Goal: Task Accomplishment & Management: Manage account settings

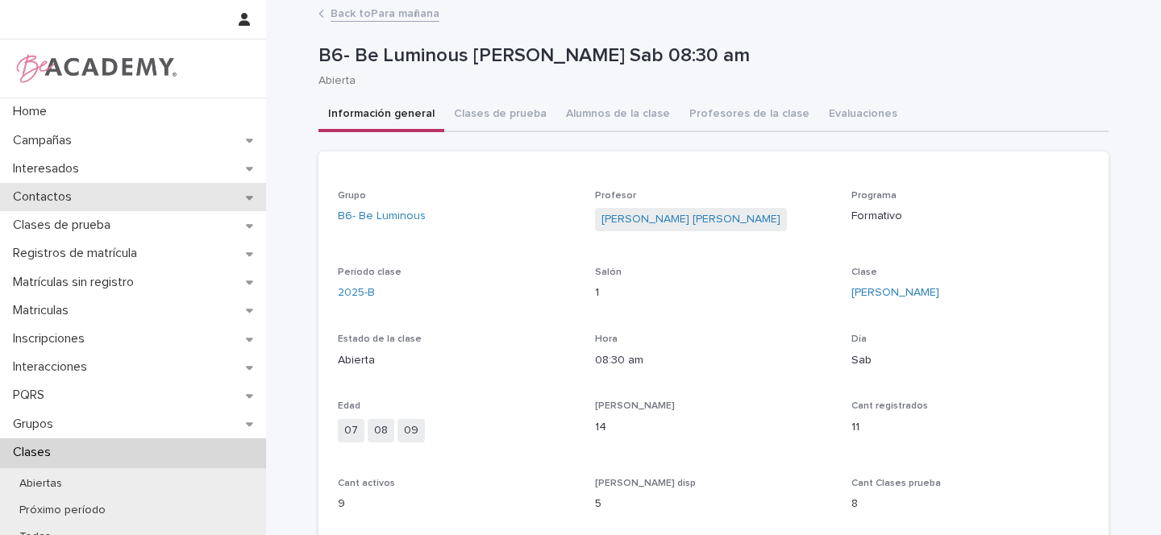
click at [246, 200] on icon at bounding box center [249, 197] width 7 height 11
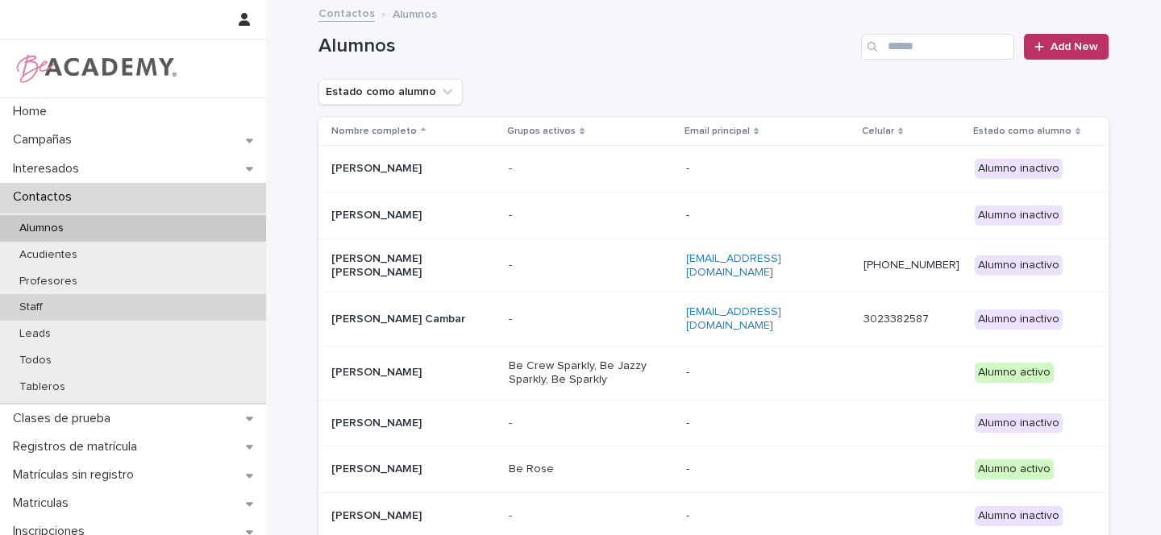
click at [38, 302] on p "Staff" at bounding box center [30, 308] width 49 height 14
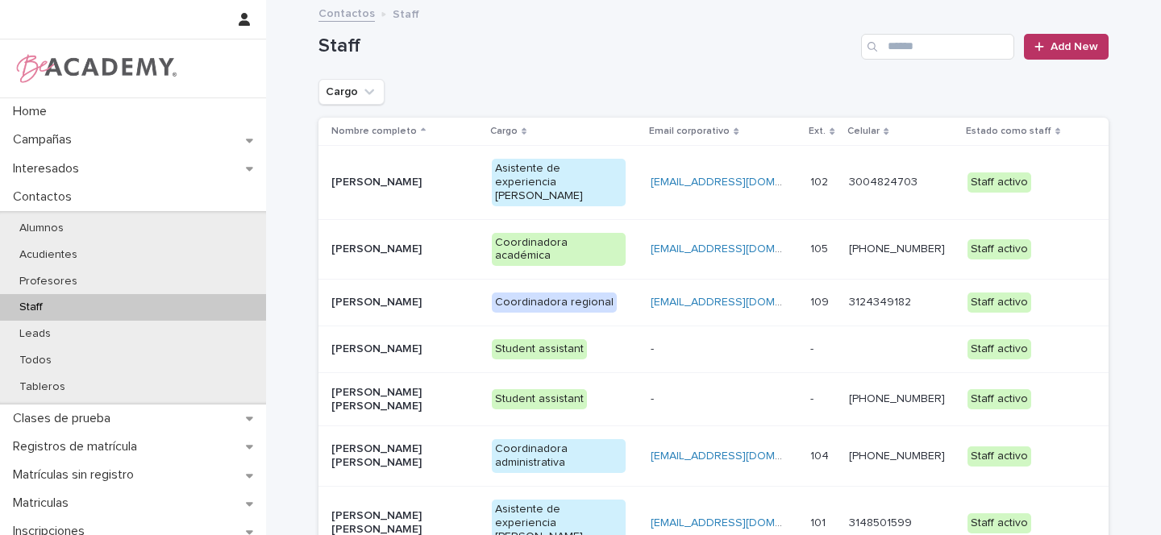
click at [452, 296] on p "[PERSON_NAME]" at bounding box center [398, 303] width 135 height 14
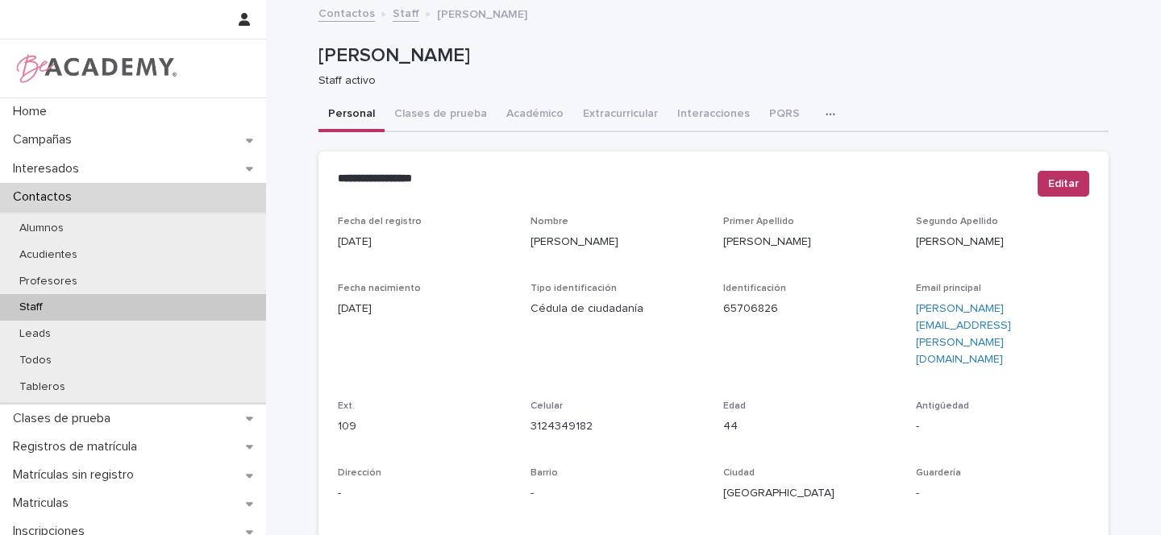
click at [825, 114] on icon "button" at bounding box center [830, 114] width 10 height 11
click at [738, 152] on span "Tareas" at bounding box center [745, 156] width 36 height 11
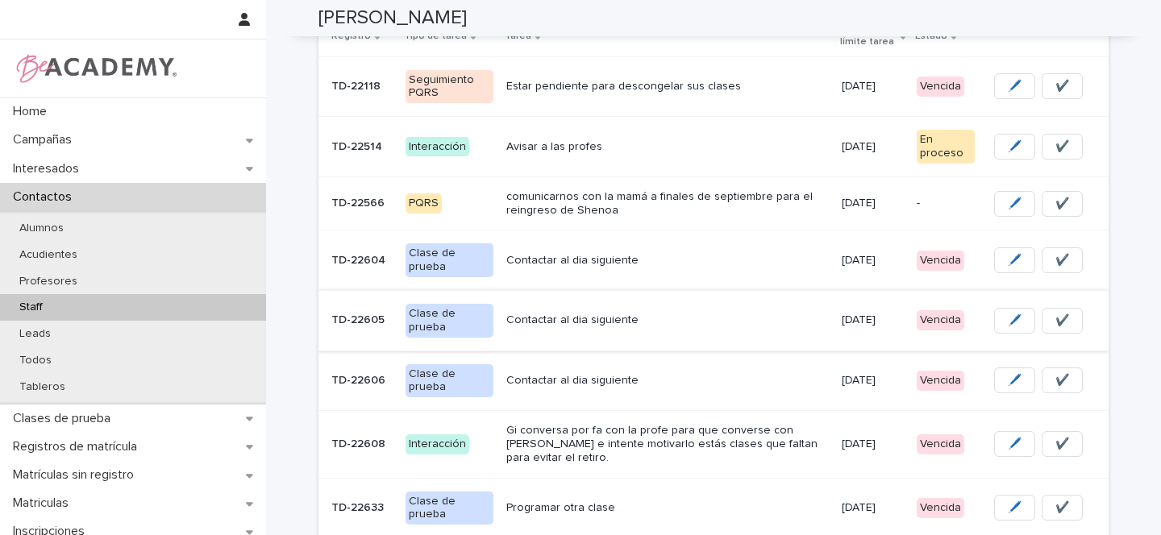
scroll to position [262, 0]
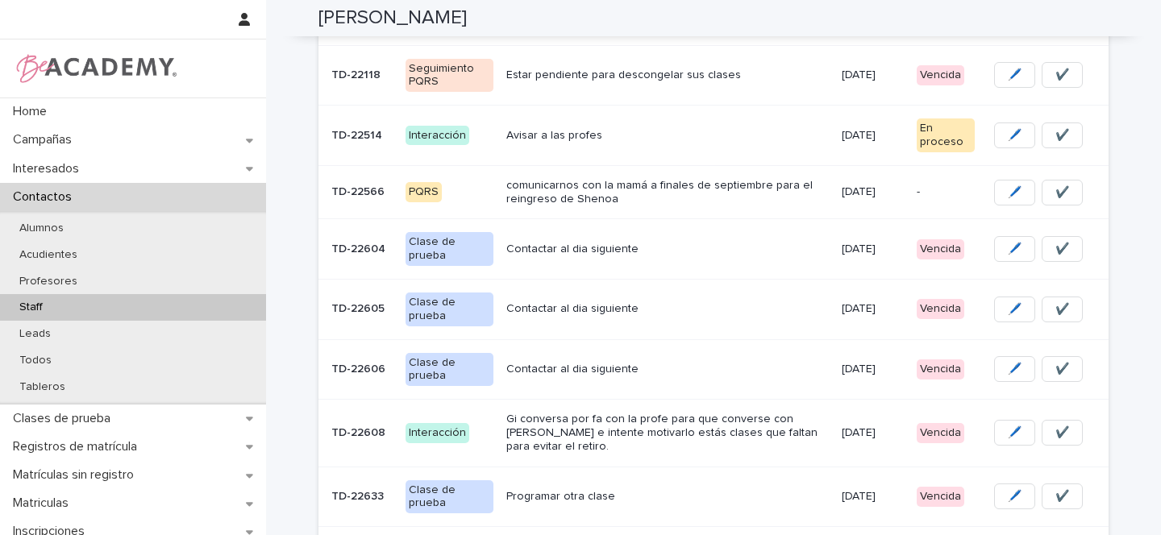
click at [706, 231] on td "Contactar al dia siguiente" at bounding box center [667, 249] width 335 height 60
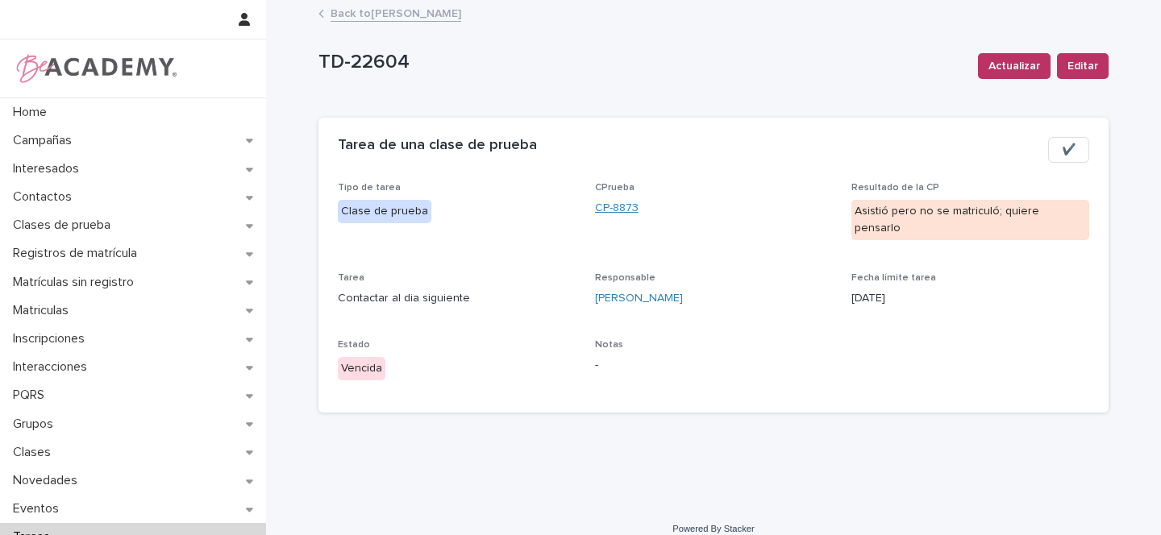
click at [620, 208] on link "CP-8873" at bounding box center [617, 208] width 44 height 17
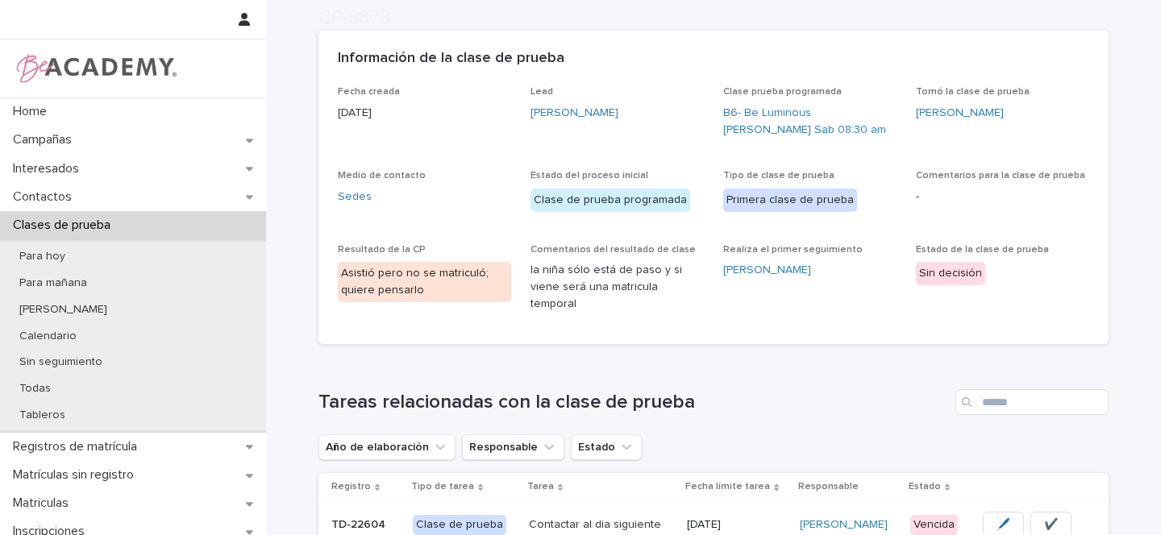
scroll to position [465, 0]
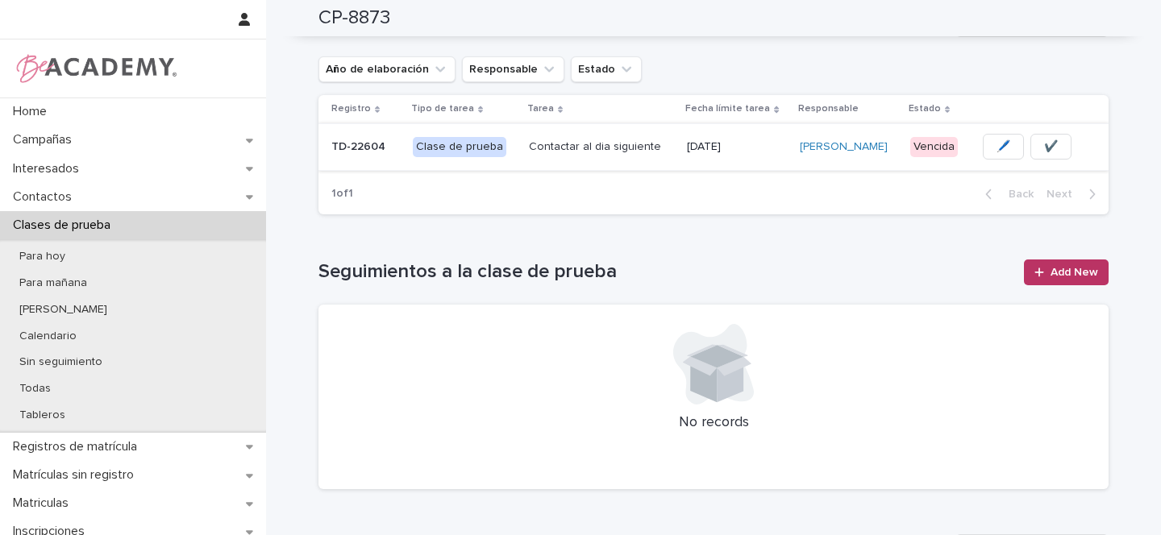
click at [997, 139] on span "🖊️" at bounding box center [1003, 147] width 14 height 16
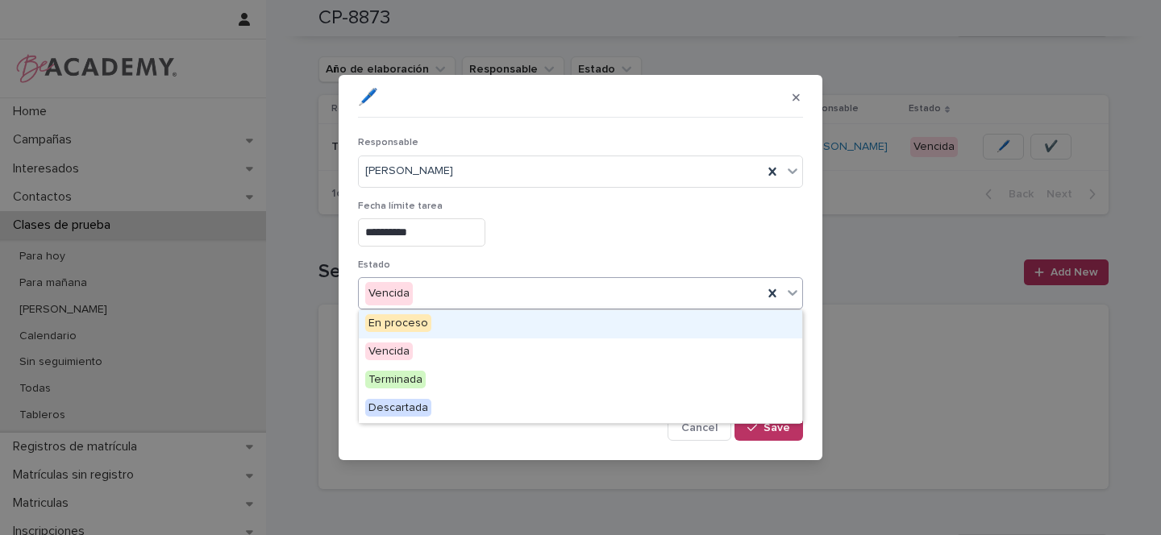
click at [407, 278] on div "Vencida" at bounding box center [580, 293] width 445 height 32
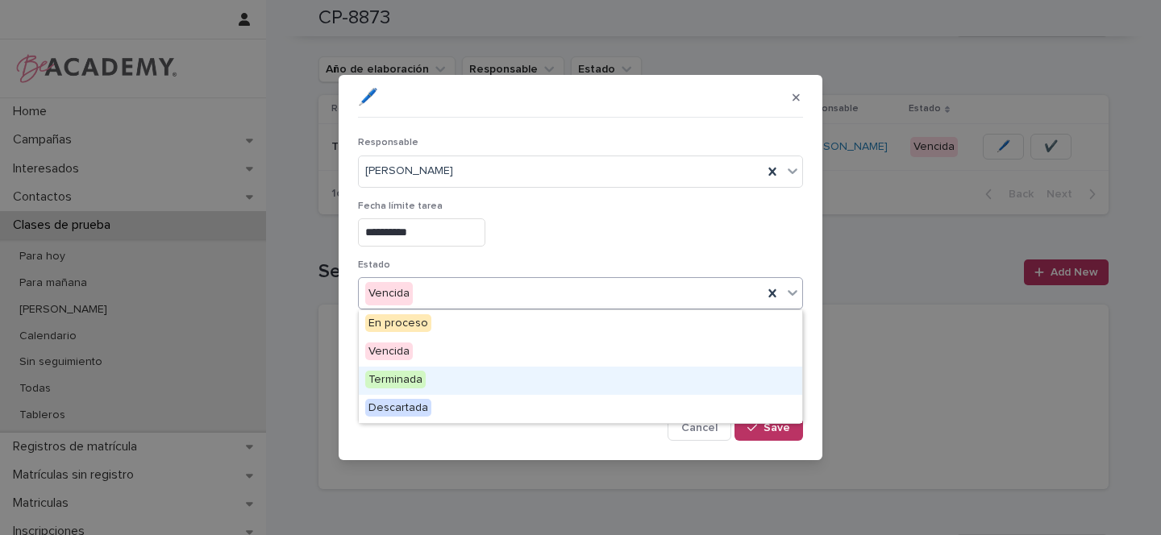
click at [393, 385] on span "Terminada" at bounding box center [395, 380] width 60 height 18
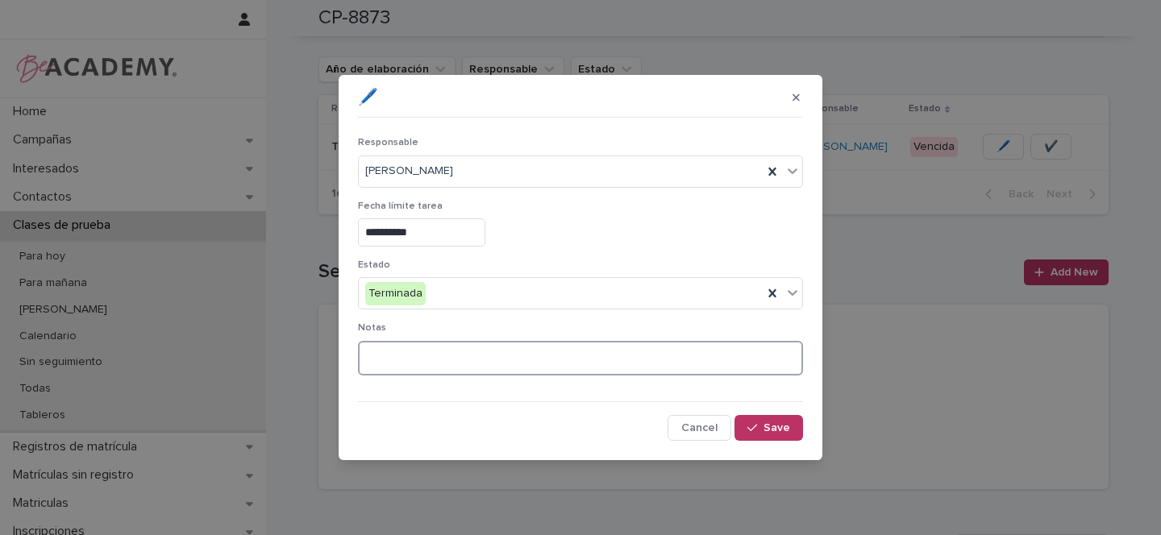
click at [420, 351] on textarea at bounding box center [580, 358] width 445 height 35
type textarea "*"
type textarea "**********"
click at [791, 433] on button "Save" at bounding box center [768, 428] width 69 height 26
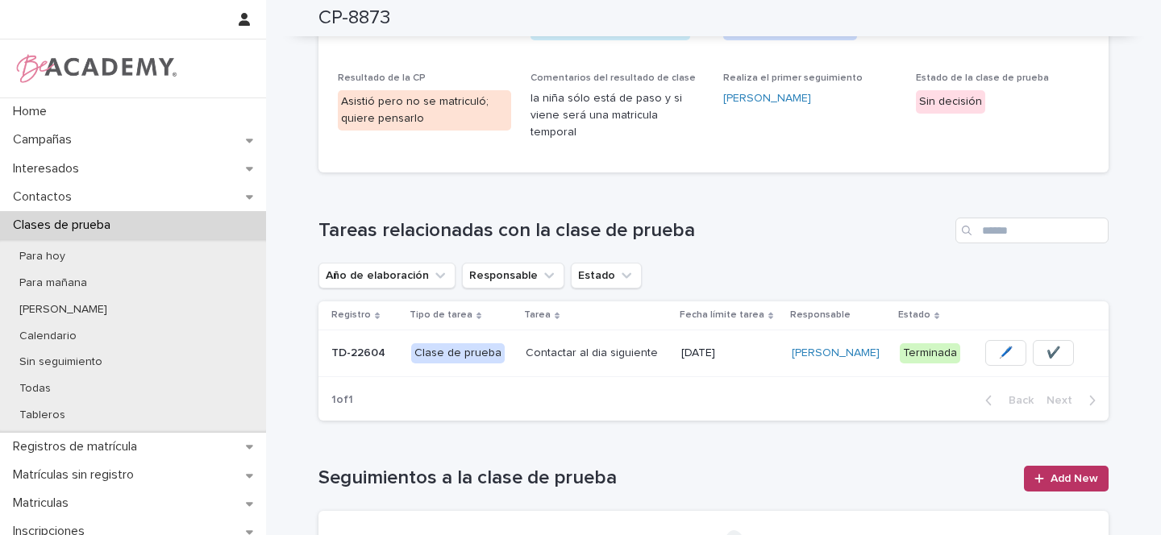
scroll to position [258, 0]
click at [1058, 341] on button "✔️" at bounding box center [1053, 354] width 41 height 26
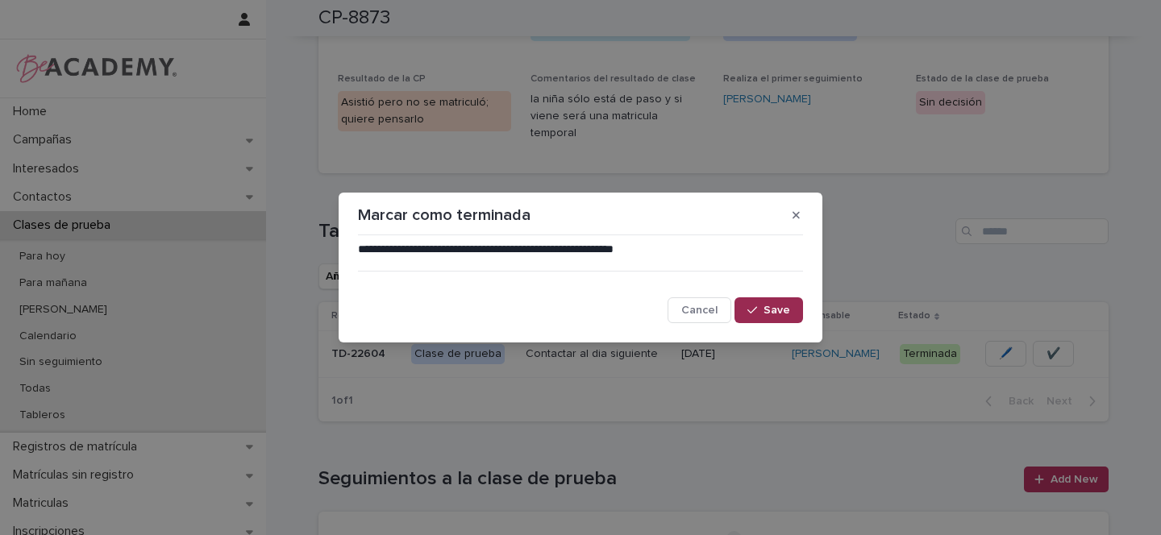
click at [771, 311] on span "Save" at bounding box center [776, 310] width 27 height 11
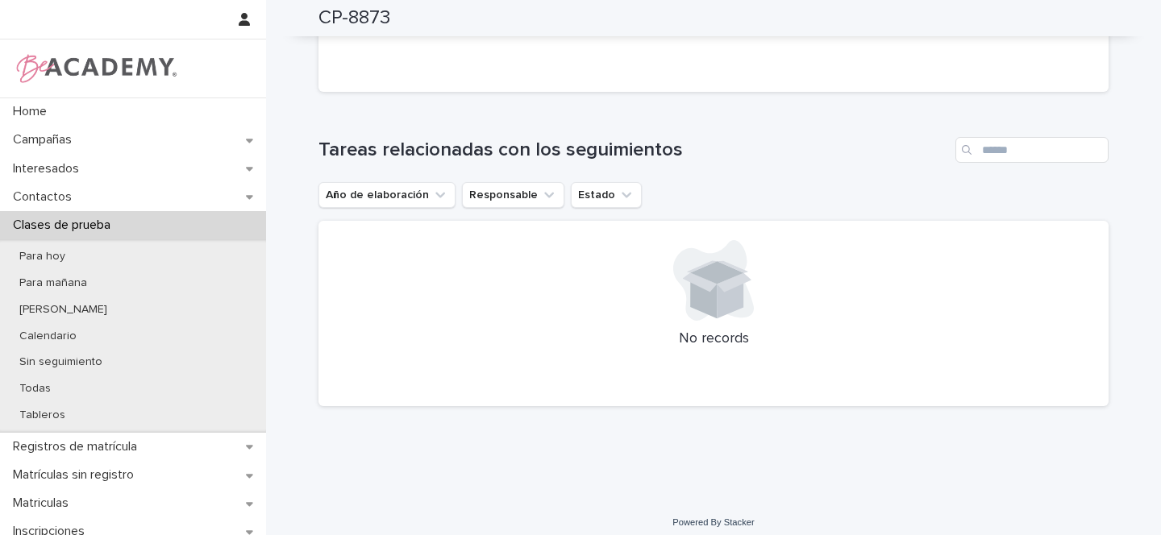
scroll to position [0, 0]
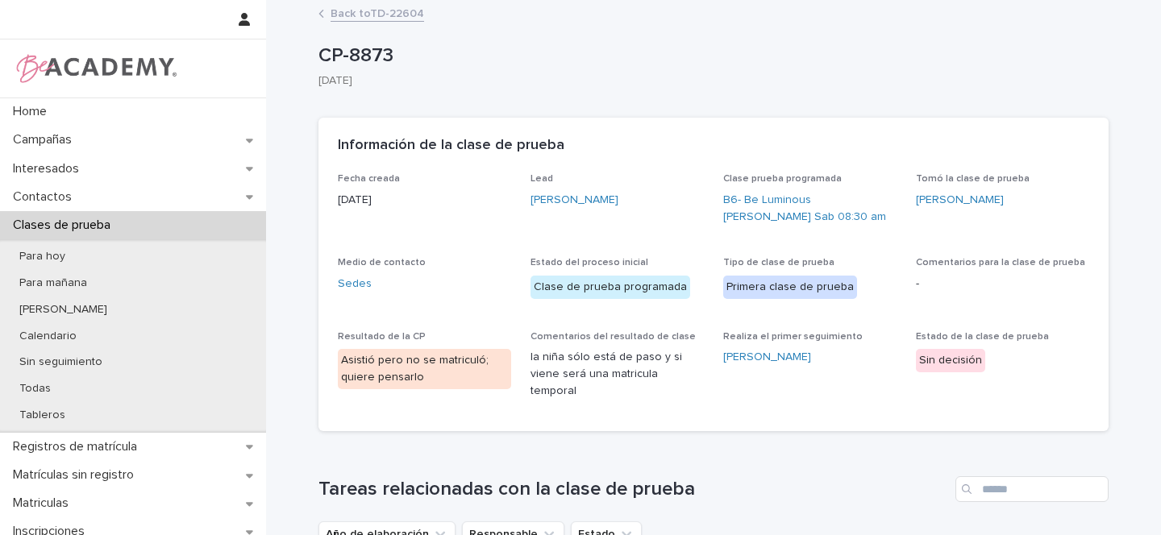
click at [384, 11] on link "Back to TD-22604" at bounding box center [378, 12] width 94 height 19
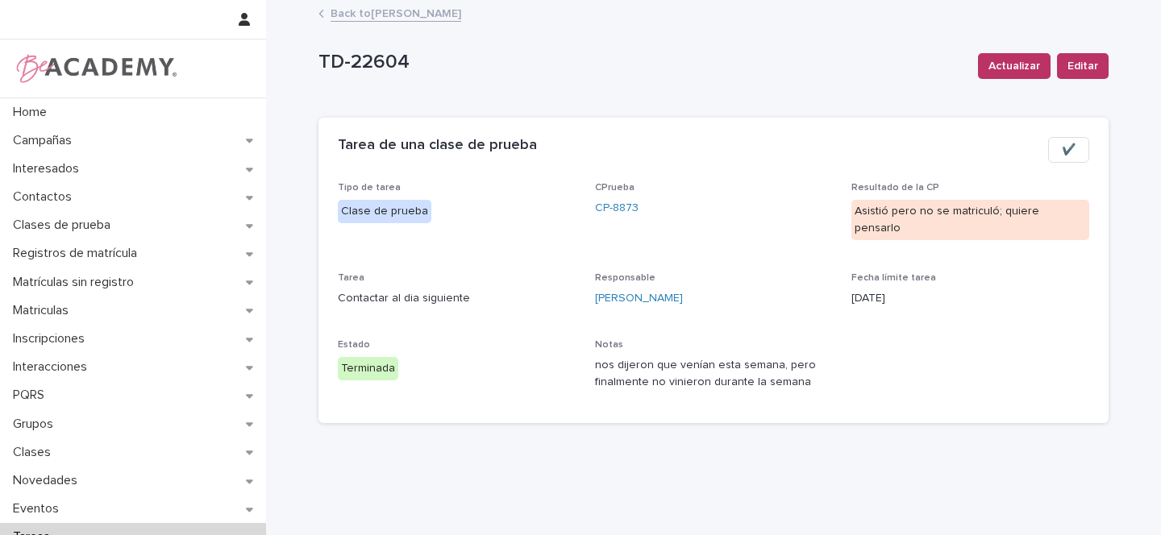
click at [421, 10] on link "Back to [PERSON_NAME]" at bounding box center [396, 12] width 131 height 19
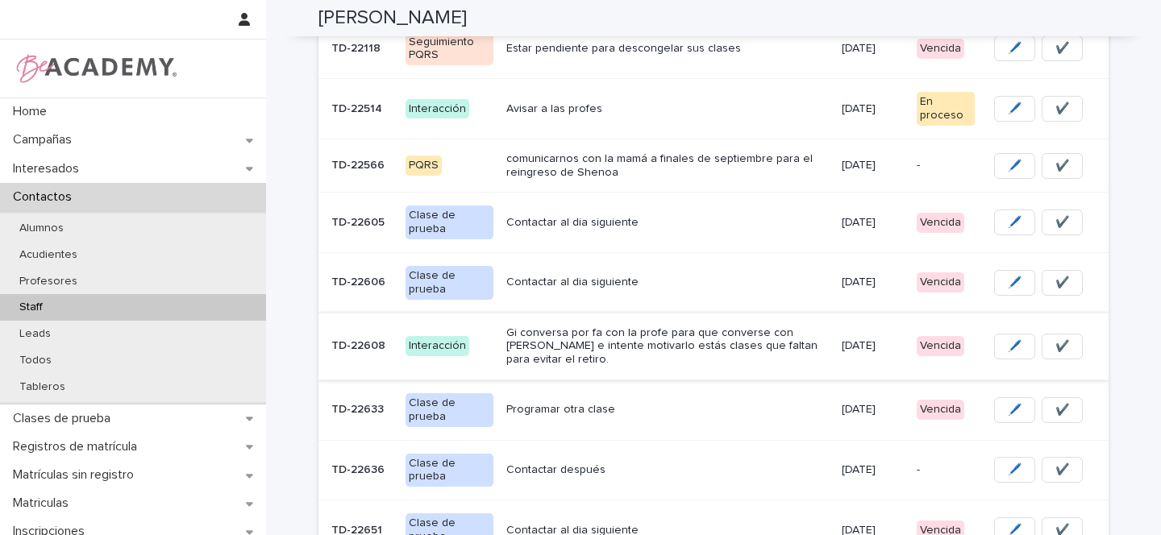
scroll to position [309, 0]
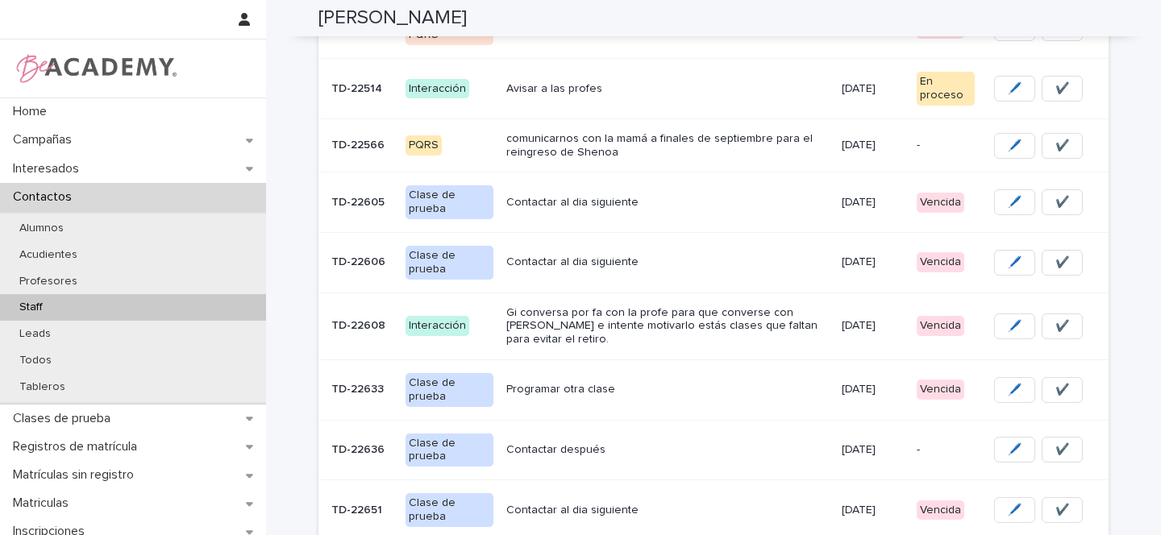
click at [759, 204] on p "Contactar al dia siguiente" at bounding box center [667, 203] width 322 height 14
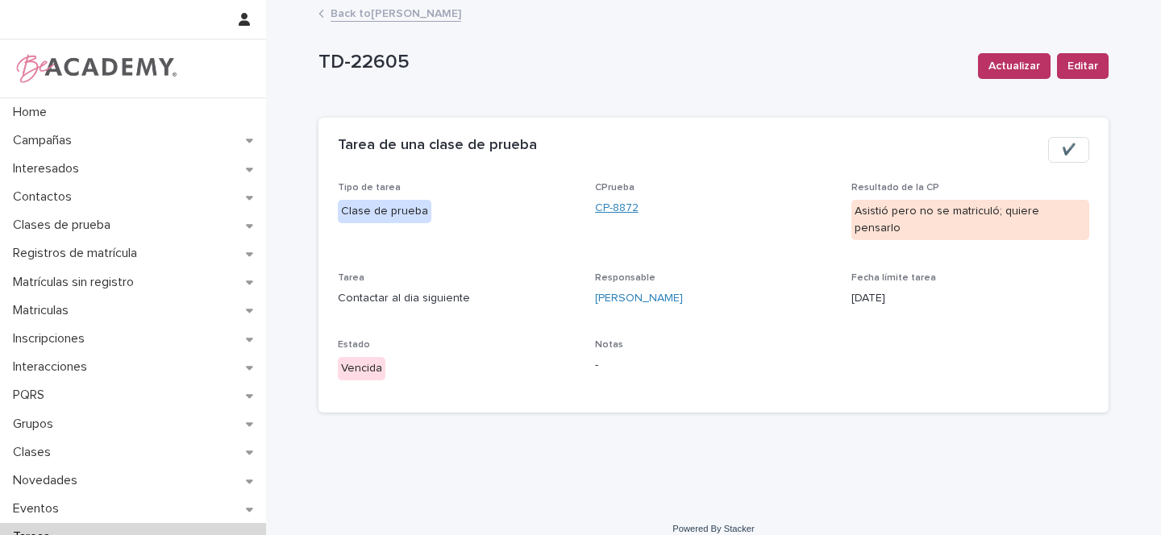
click at [614, 209] on link "CP-8872" at bounding box center [617, 208] width 44 height 17
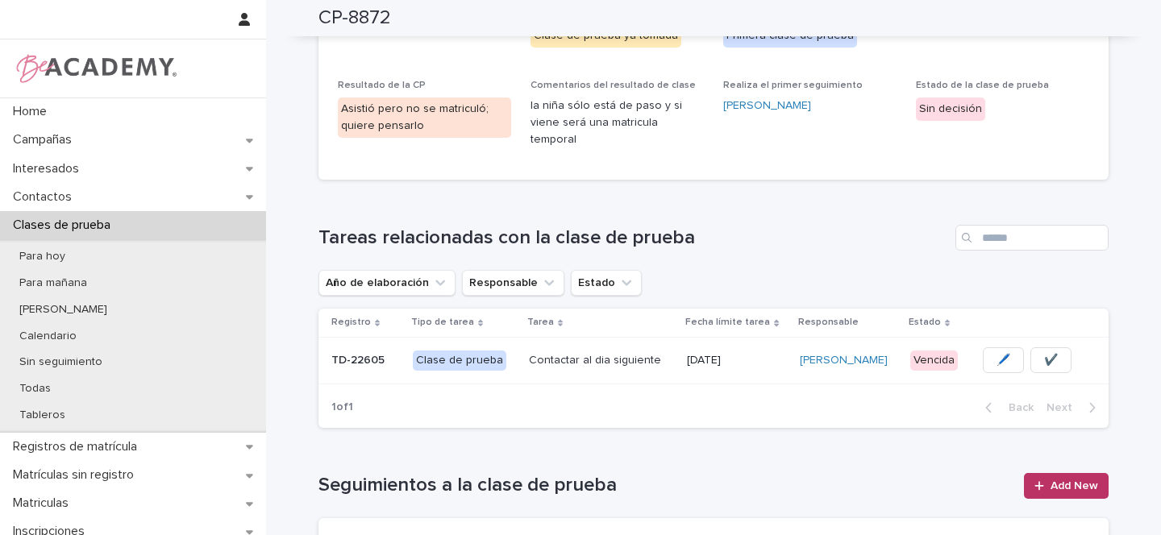
scroll to position [355, 0]
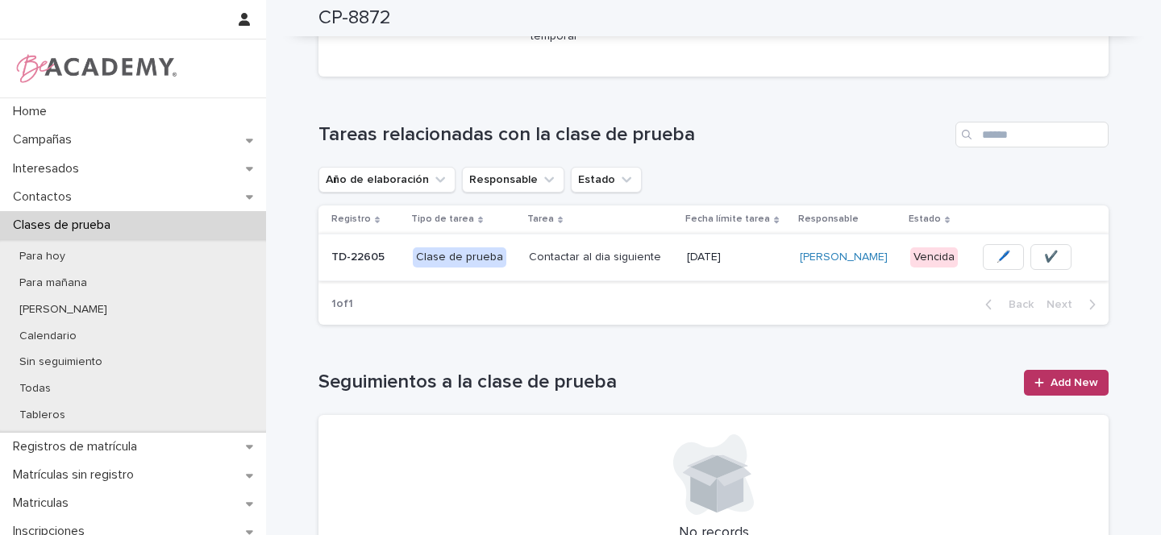
click at [996, 249] on span "🖊️" at bounding box center [1003, 257] width 14 height 16
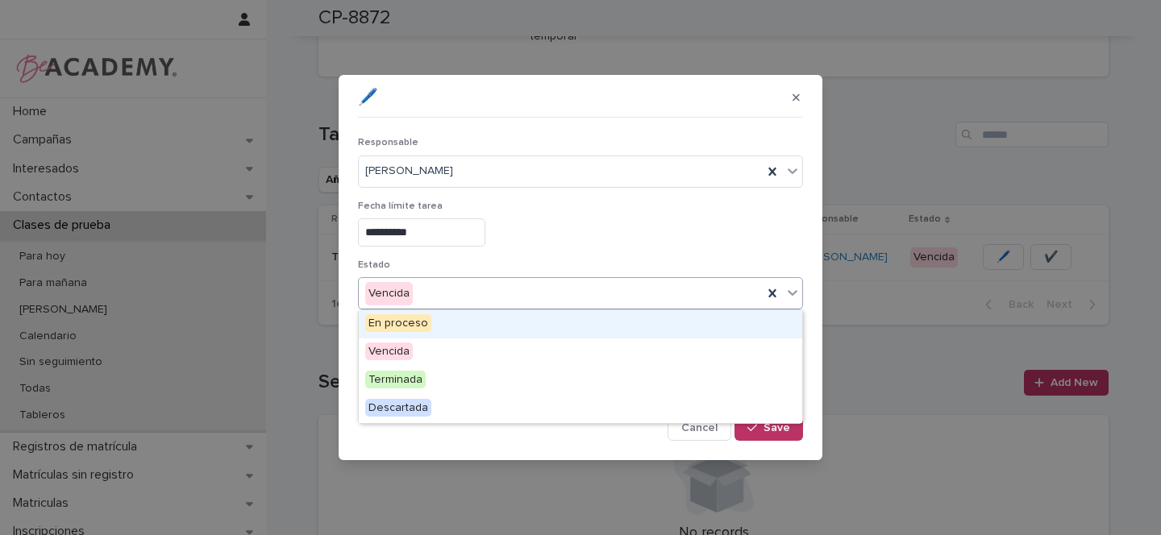
click at [420, 290] on div "Vencida" at bounding box center [561, 294] width 404 height 27
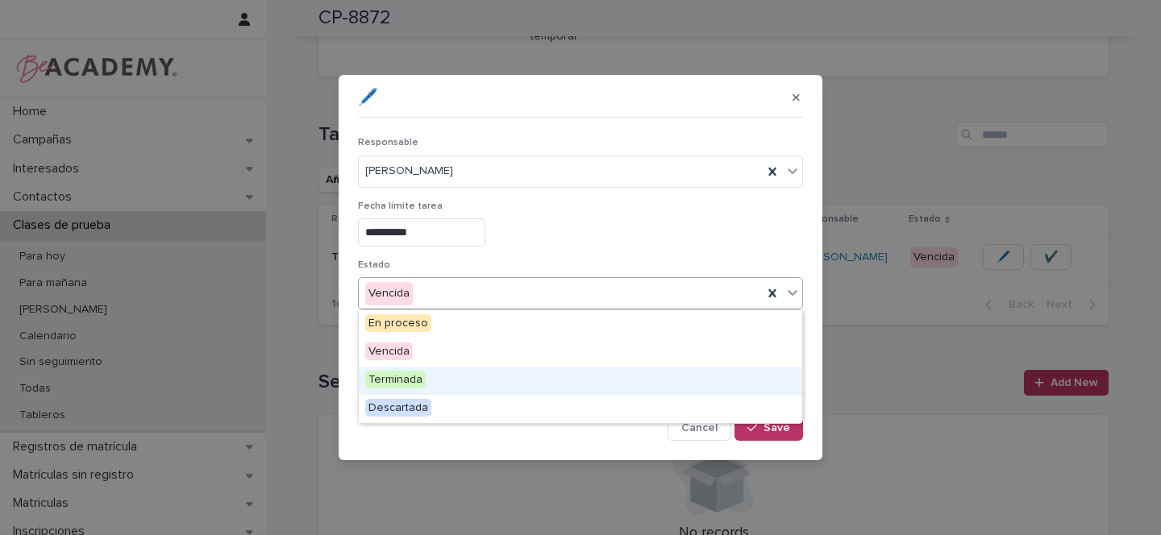
click at [389, 377] on span "Terminada" at bounding box center [395, 380] width 60 height 18
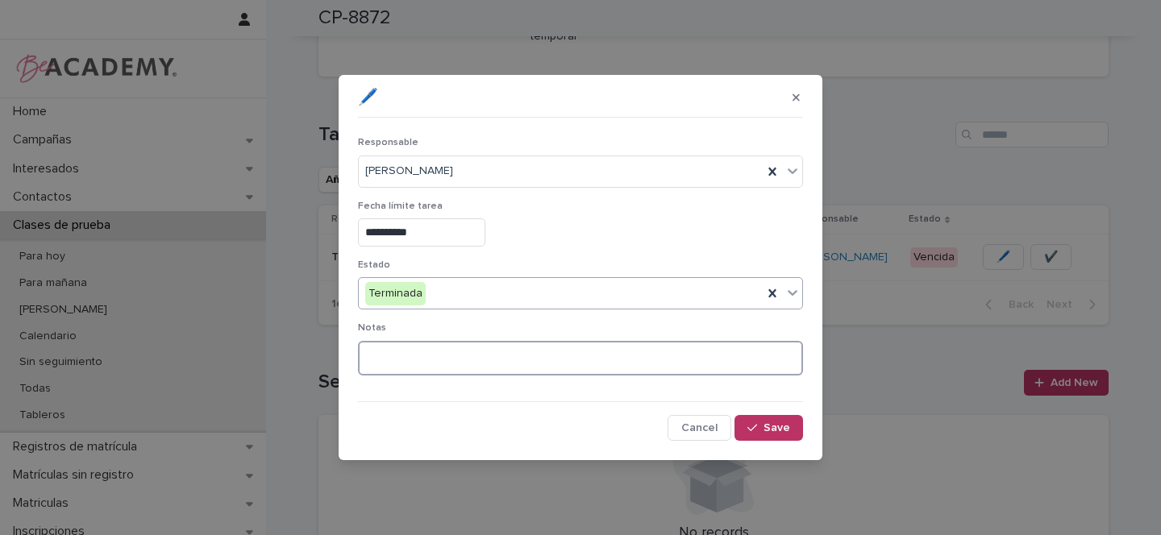
click at [414, 361] on textarea at bounding box center [580, 358] width 445 height 35
type textarea "*"
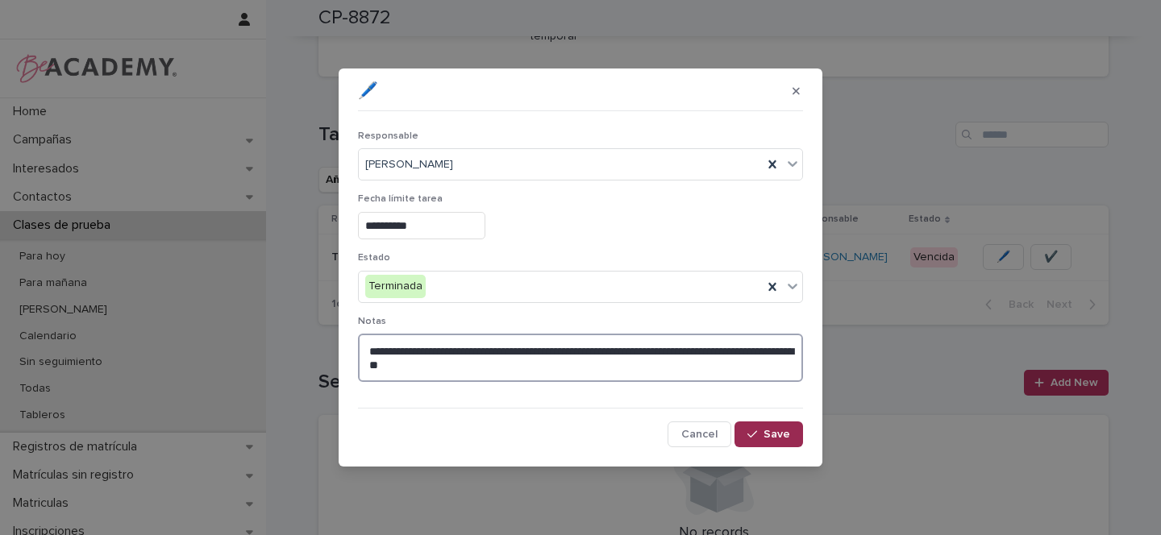
type textarea "**********"
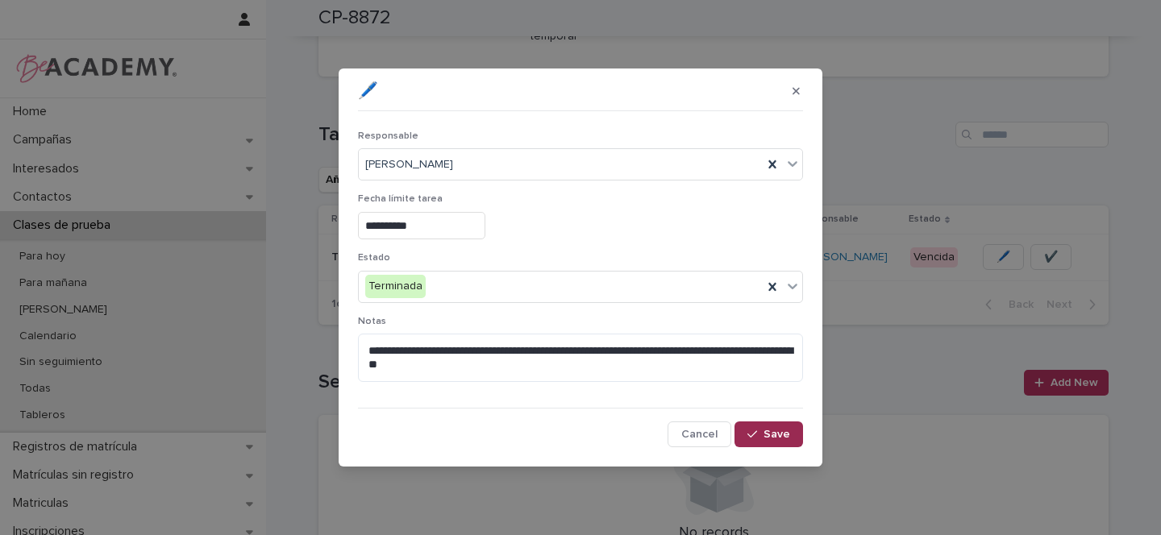
click at [797, 436] on button "Save" at bounding box center [768, 435] width 69 height 26
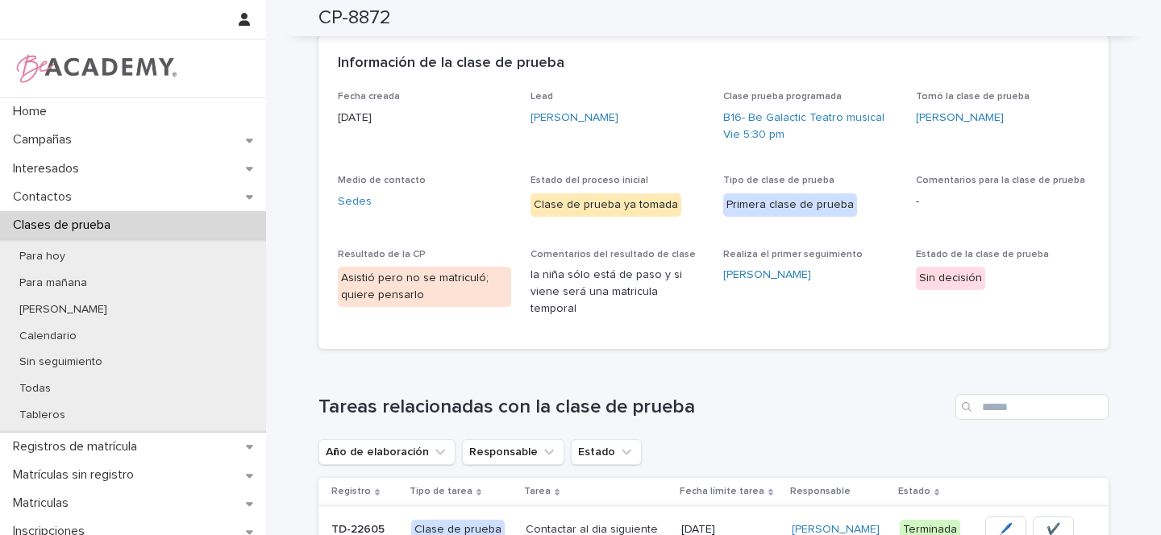
scroll to position [0, 0]
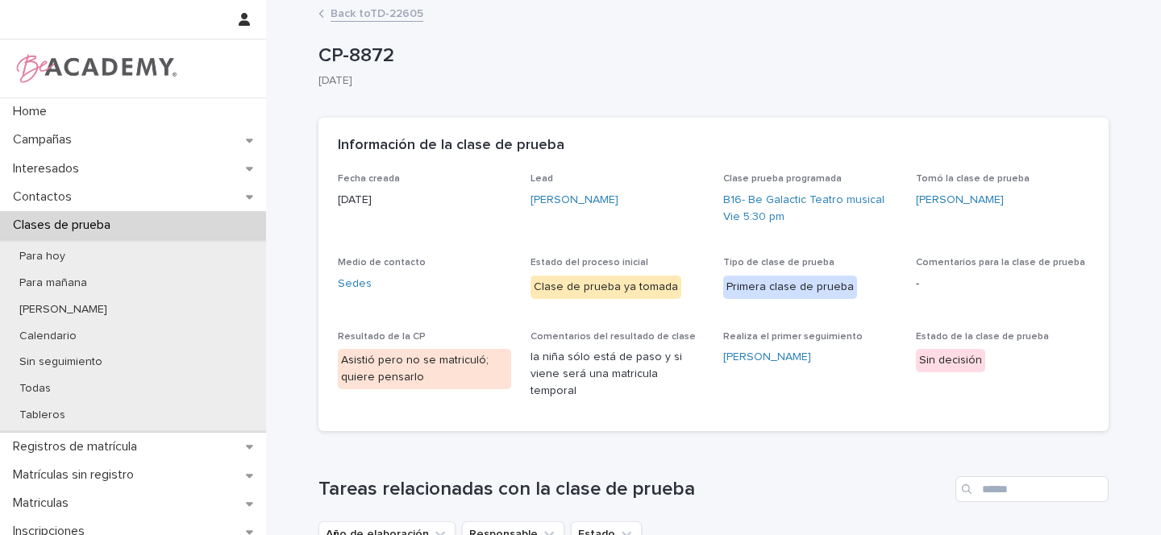
click at [377, 15] on link "Back to TD-22605" at bounding box center [377, 12] width 93 height 19
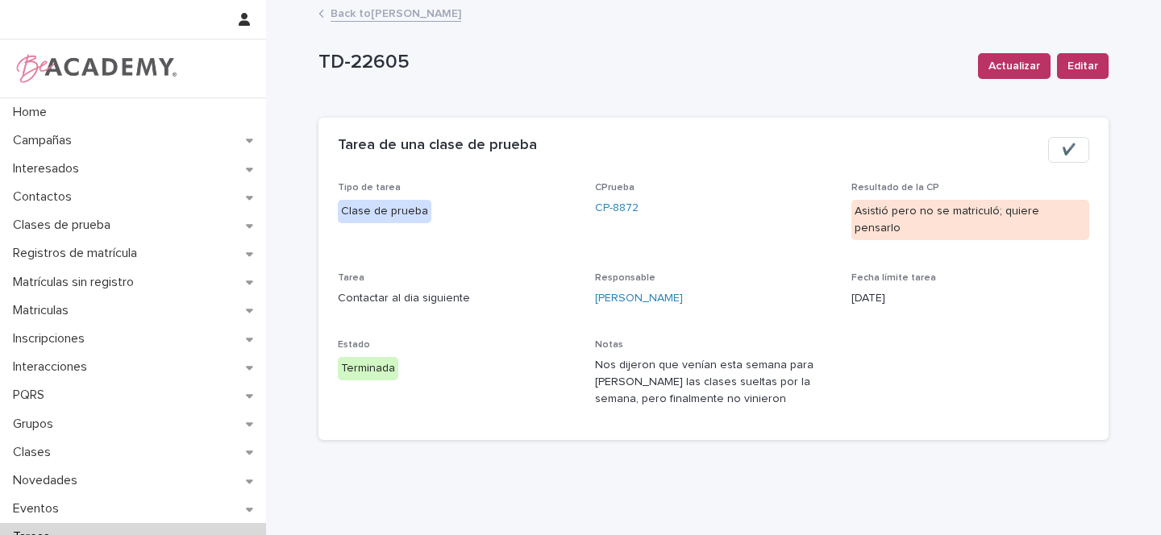
click at [402, 15] on link "Back to [PERSON_NAME]" at bounding box center [396, 12] width 131 height 19
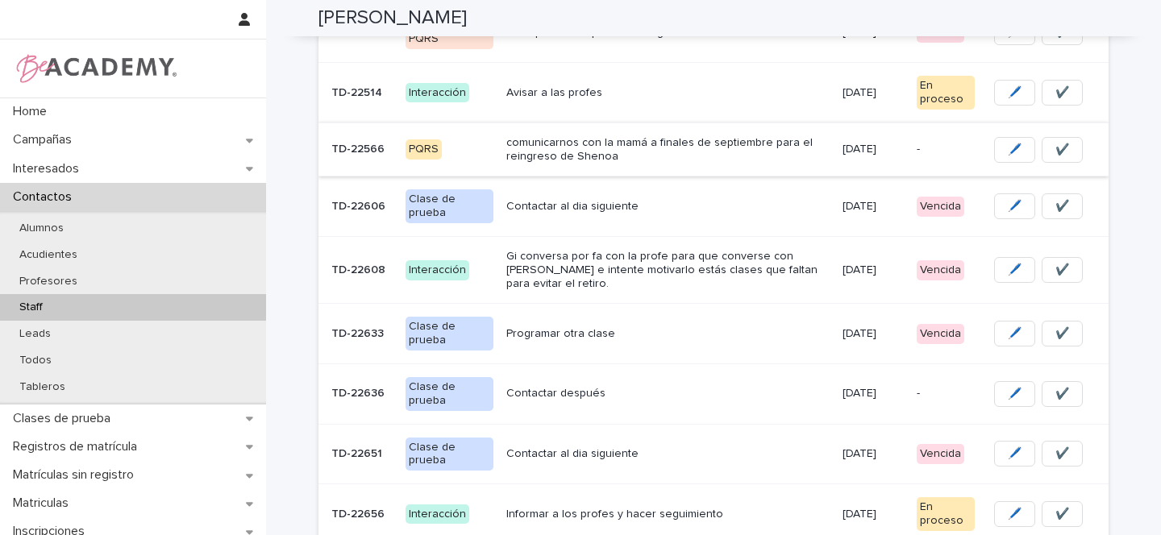
scroll to position [308, 0]
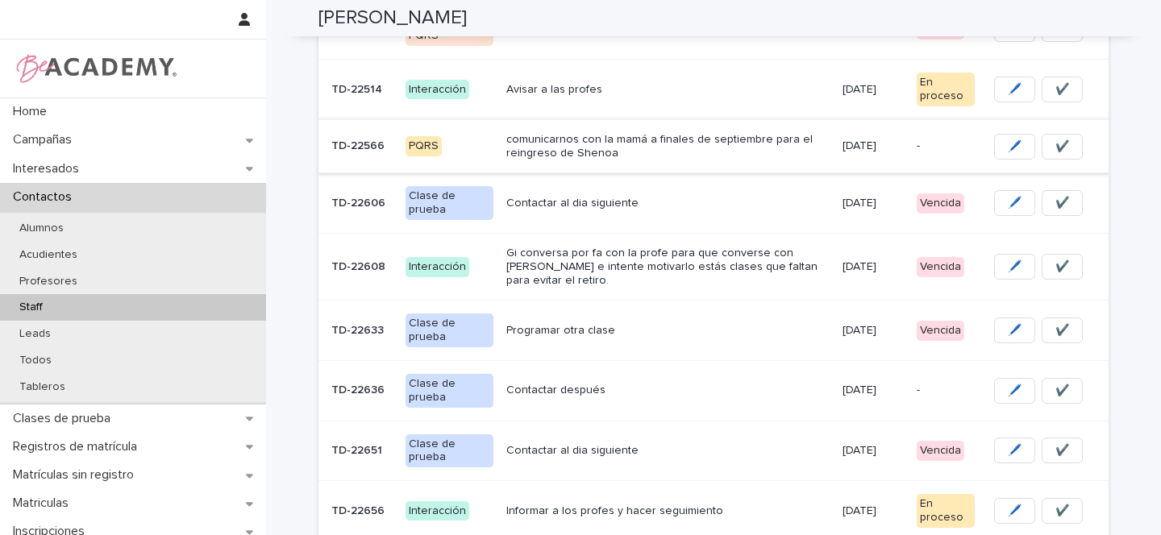
click at [685, 203] on p "Contactar al dia siguiente" at bounding box center [667, 204] width 322 height 14
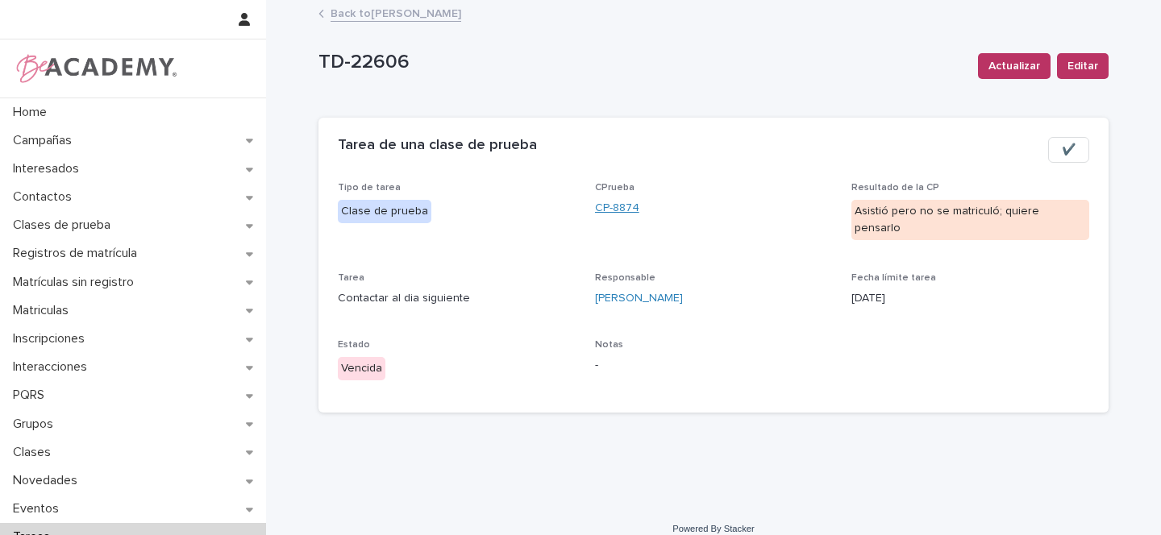
click at [622, 206] on link "CP-8874" at bounding box center [617, 208] width 44 height 17
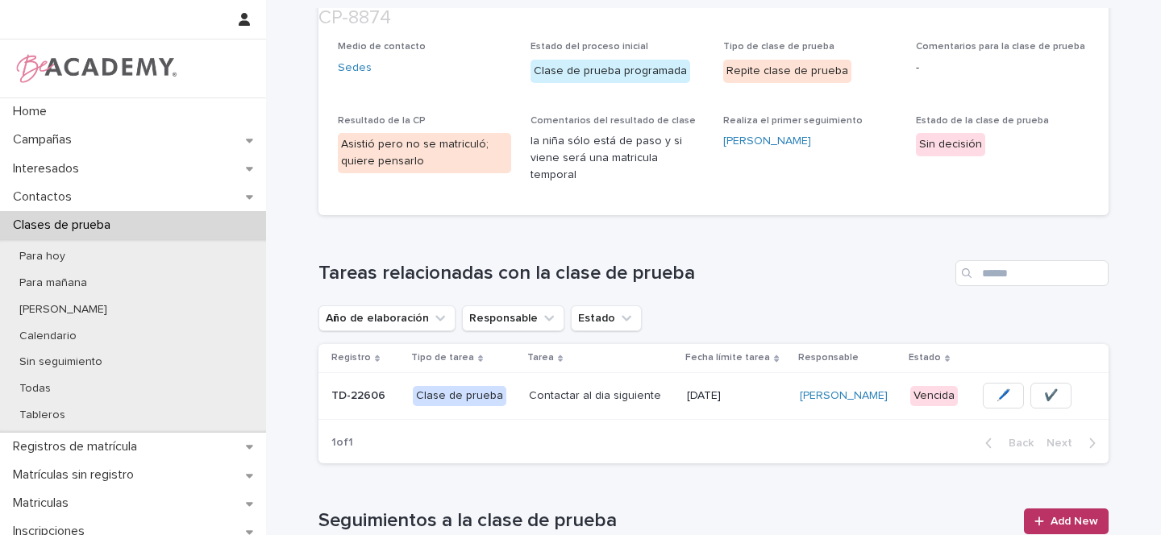
scroll to position [239, 0]
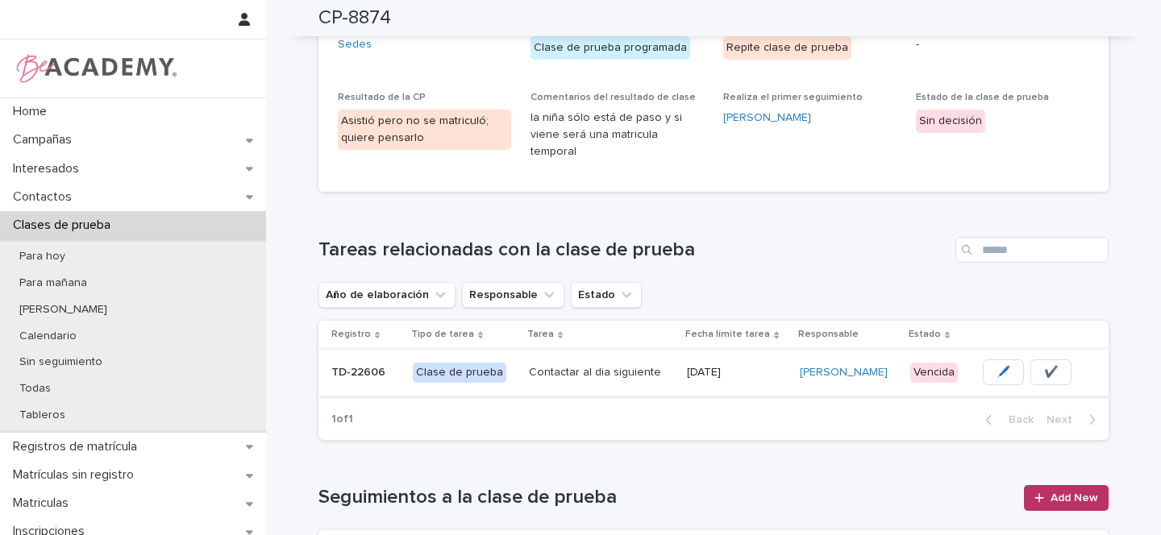
click at [998, 364] on span "🖊️" at bounding box center [1003, 372] width 14 height 16
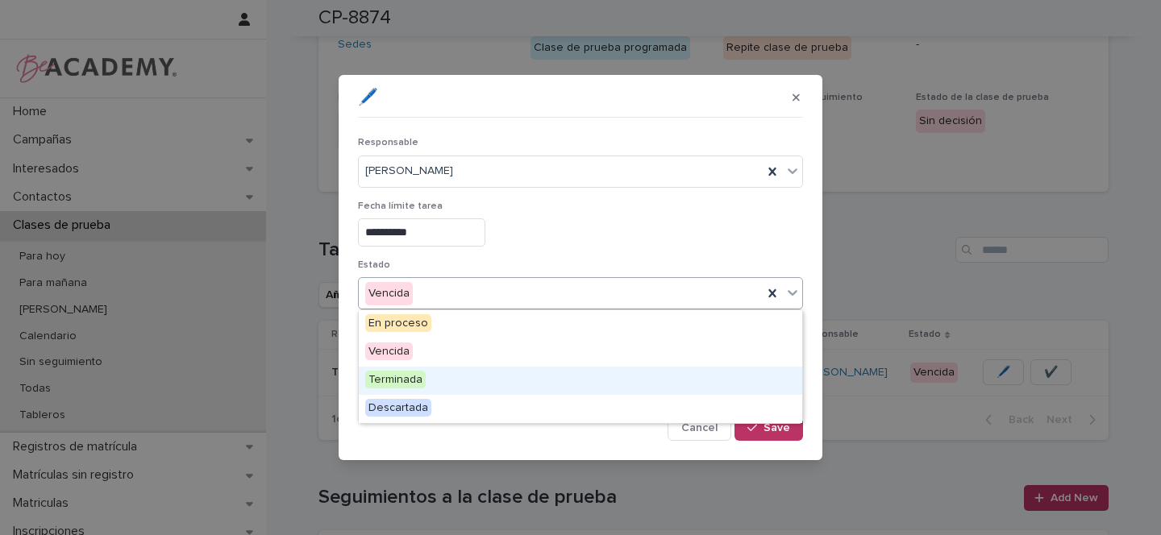
click at [394, 380] on span "Terminada" at bounding box center [395, 380] width 60 height 18
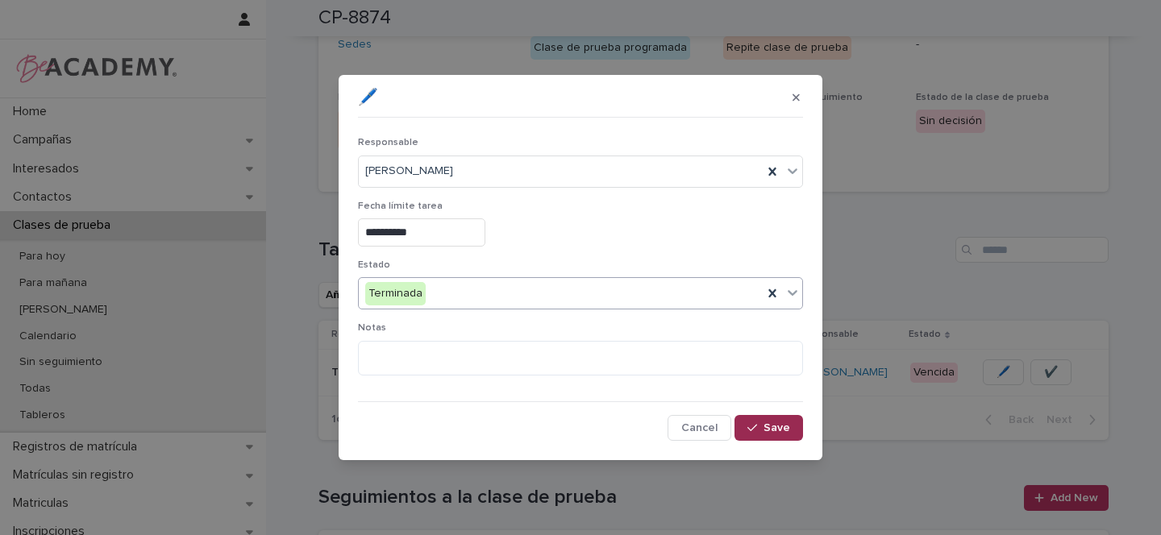
click at [770, 430] on span "Save" at bounding box center [776, 427] width 27 height 11
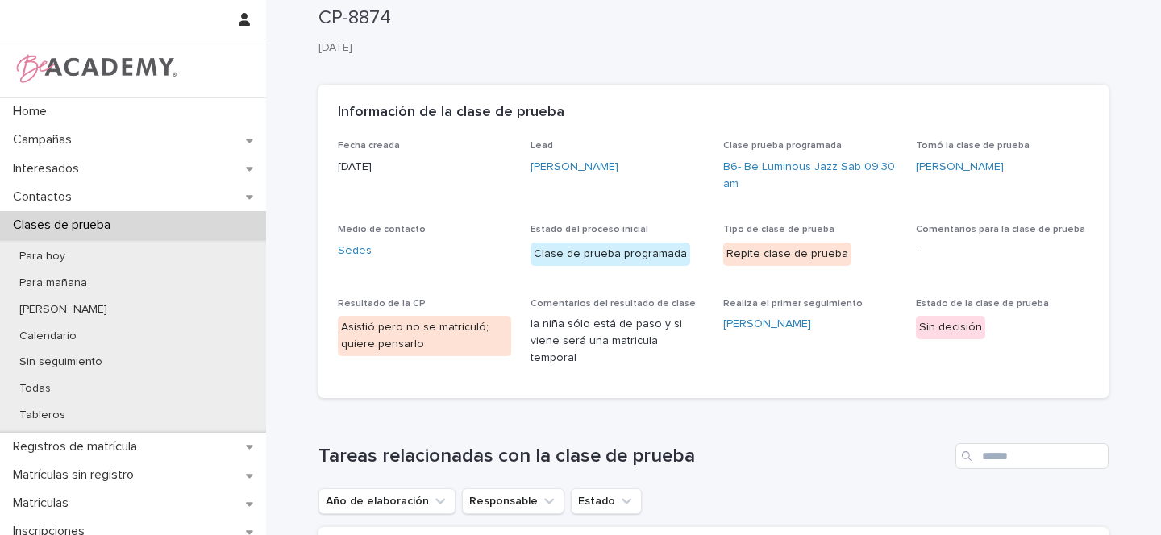
scroll to position [0, 0]
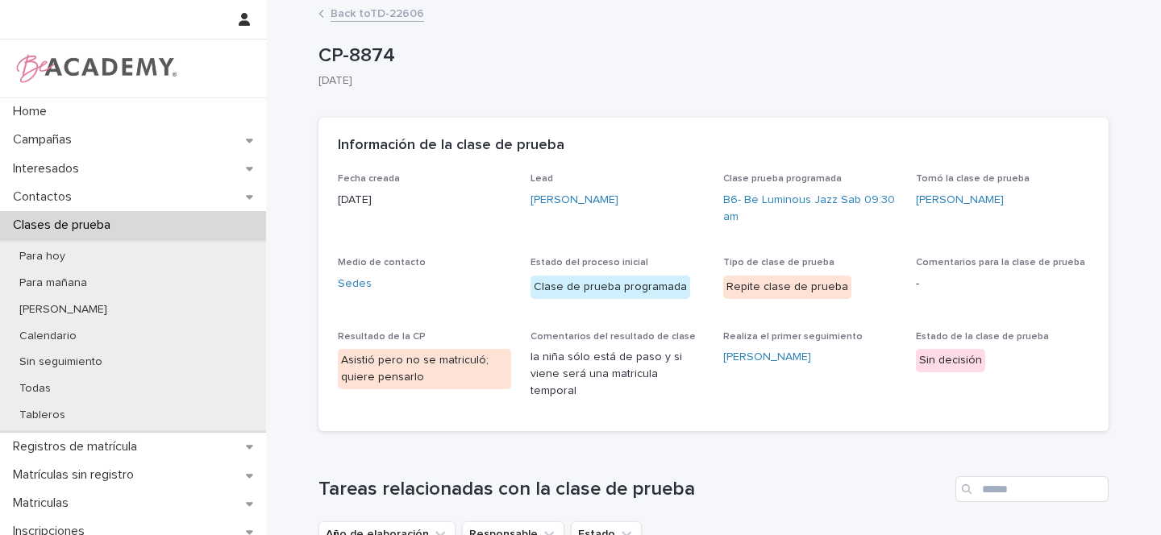
click at [366, 14] on link "Back to TD-22606" at bounding box center [378, 12] width 94 height 19
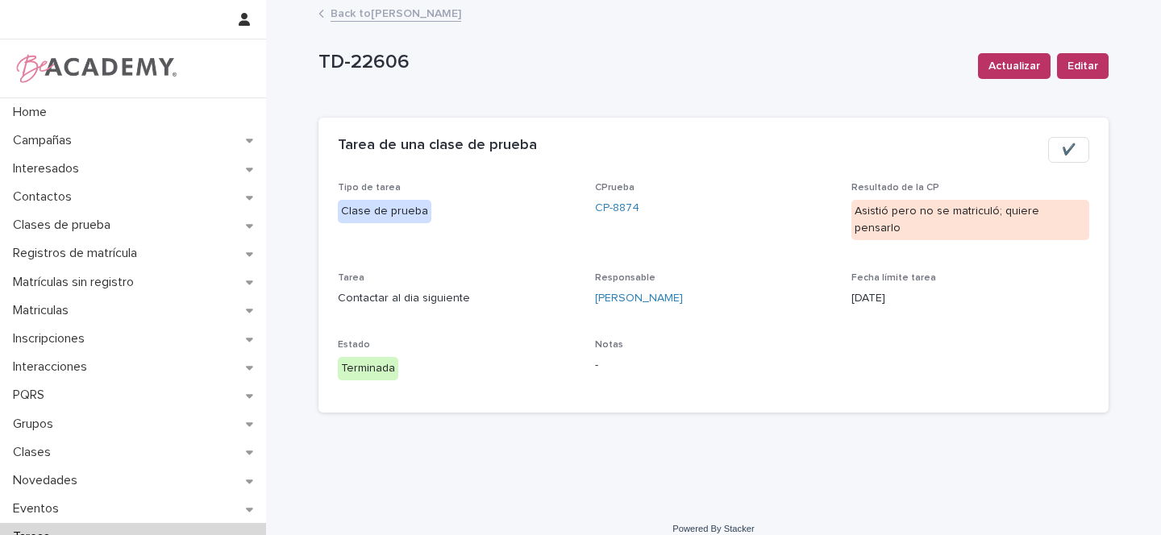
click at [402, 15] on link "Back to [PERSON_NAME]" at bounding box center [396, 12] width 131 height 19
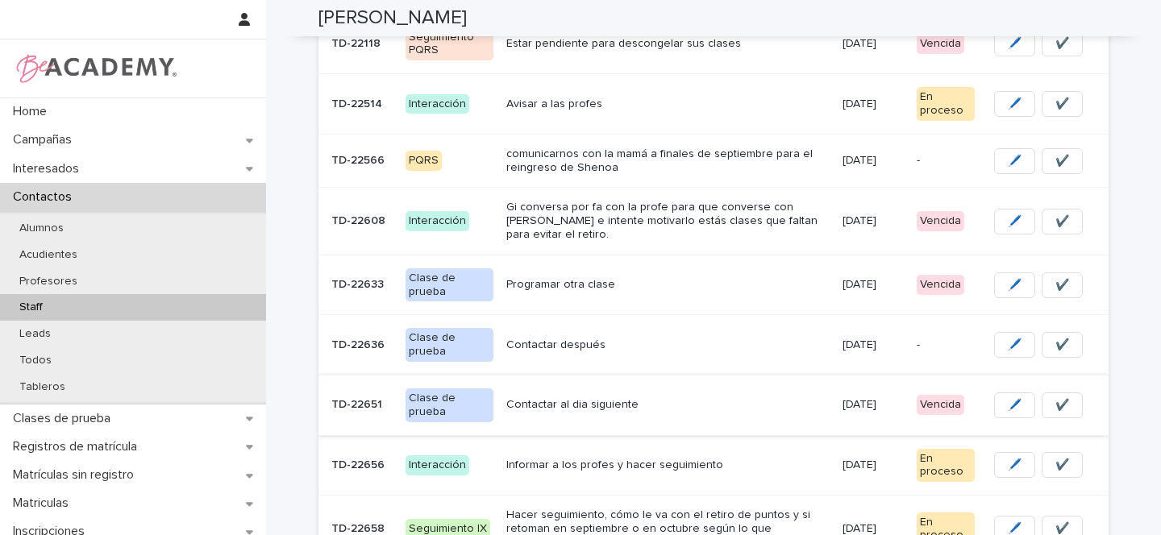
scroll to position [294, 0]
click at [470, 210] on p "Interacción" at bounding box center [449, 220] width 88 height 20
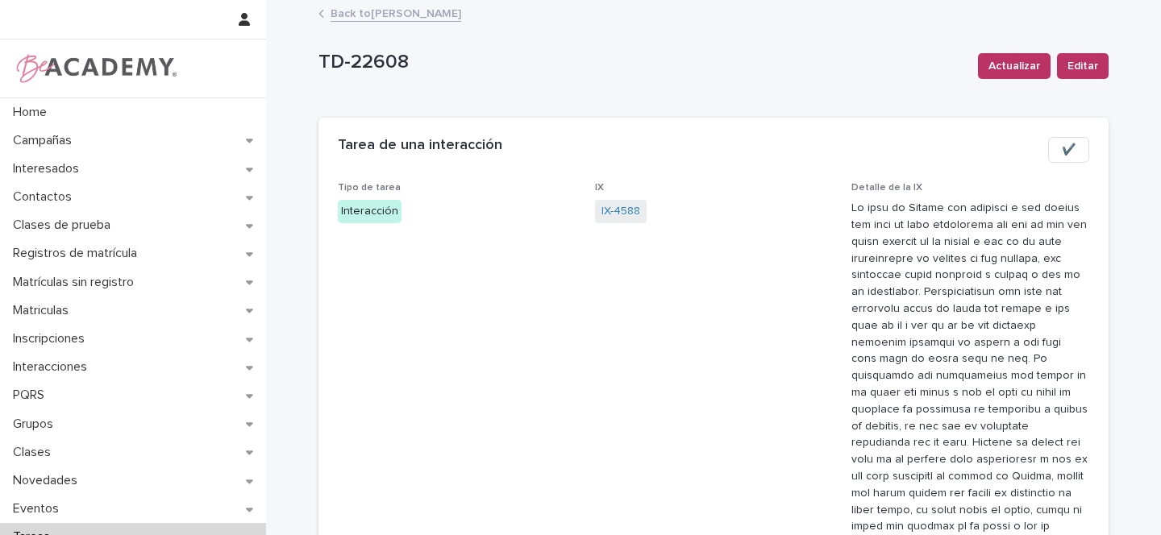
click at [378, 6] on link "Back to [PERSON_NAME]" at bounding box center [396, 12] width 131 height 19
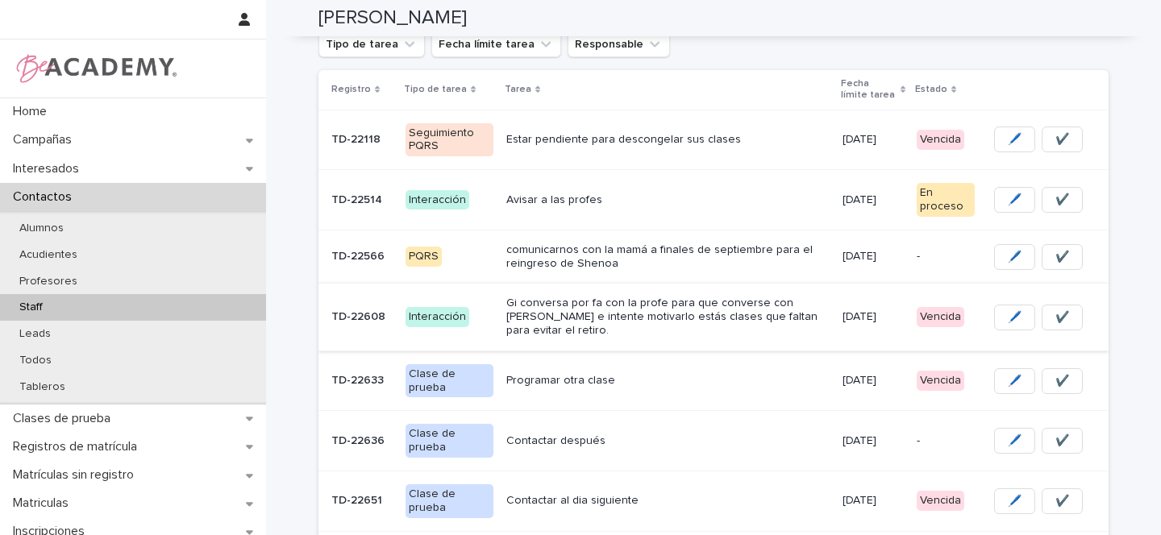
scroll to position [207, 0]
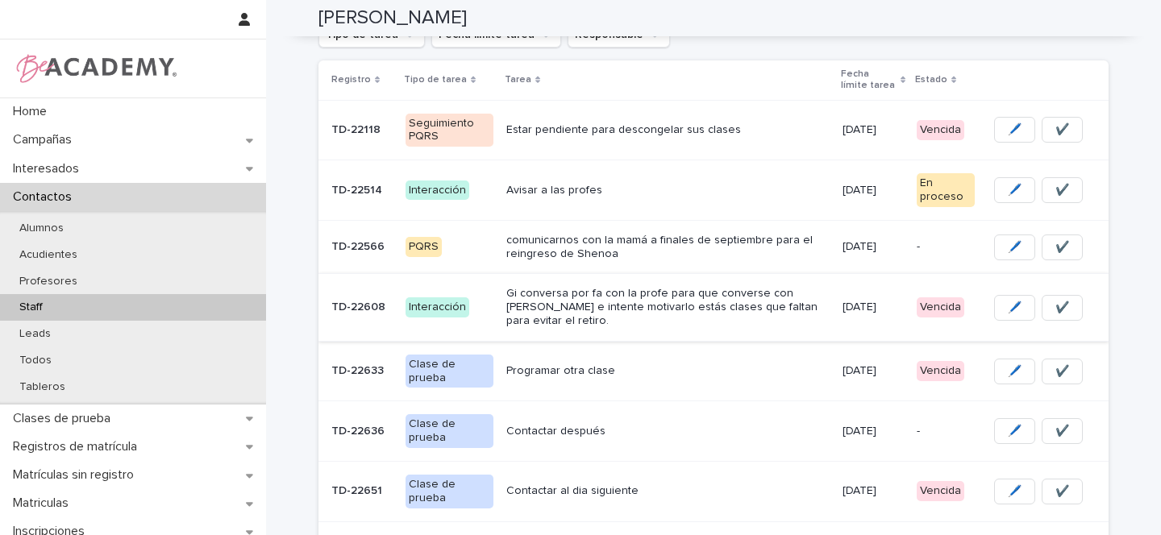
click at [1008, 300] on span "🖊️" at bounding box center [1015, 308] width 14 height 16
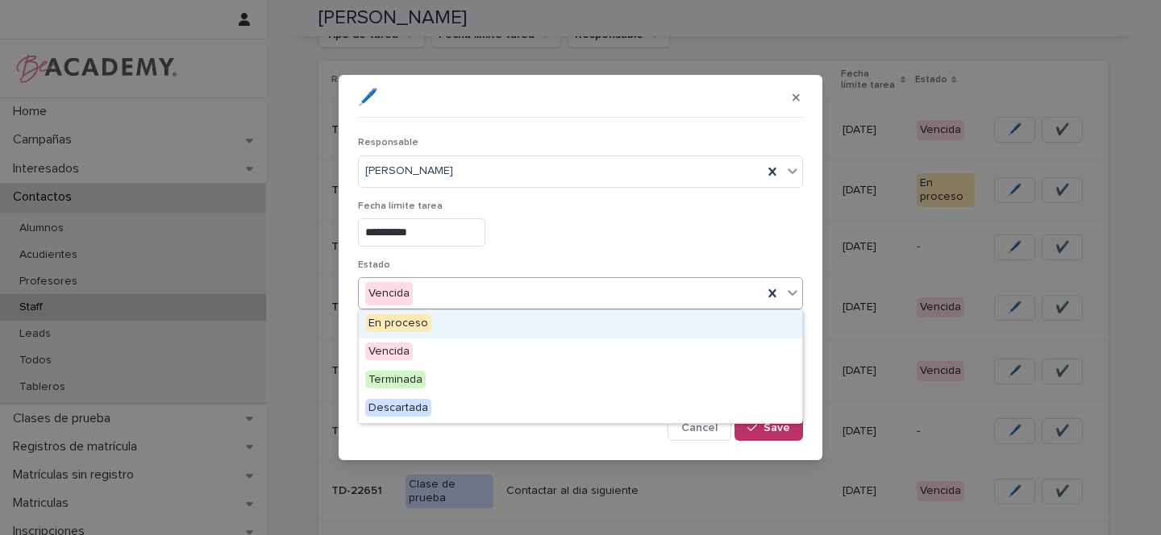
click at [414, 297] on input "text" at bounding box center [415, 294] width 2 height 14
click at [400, 319] on span "En proceso" at bounding box center [398, 323] width 66 height 18
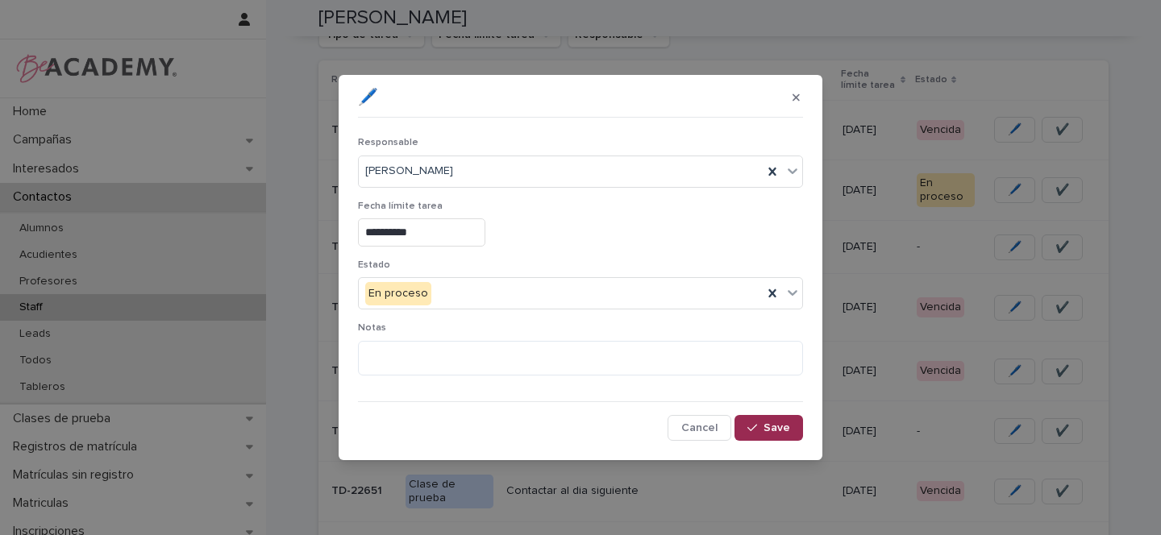
click at [778, 430] on span "Save" at bounding box center [776, 427] width 27 height 11
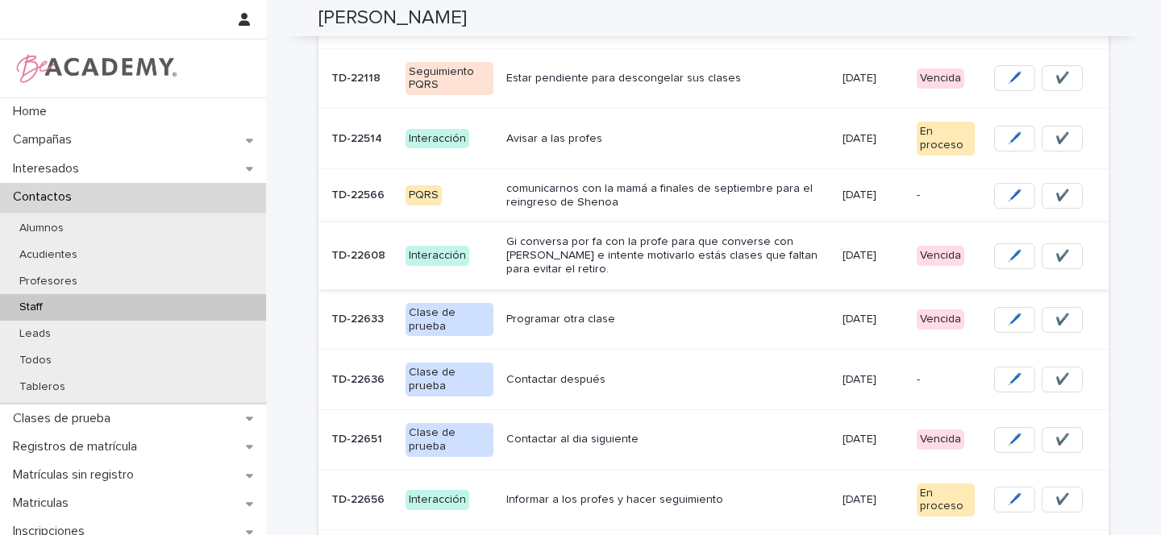
scroll to position [364, 0]
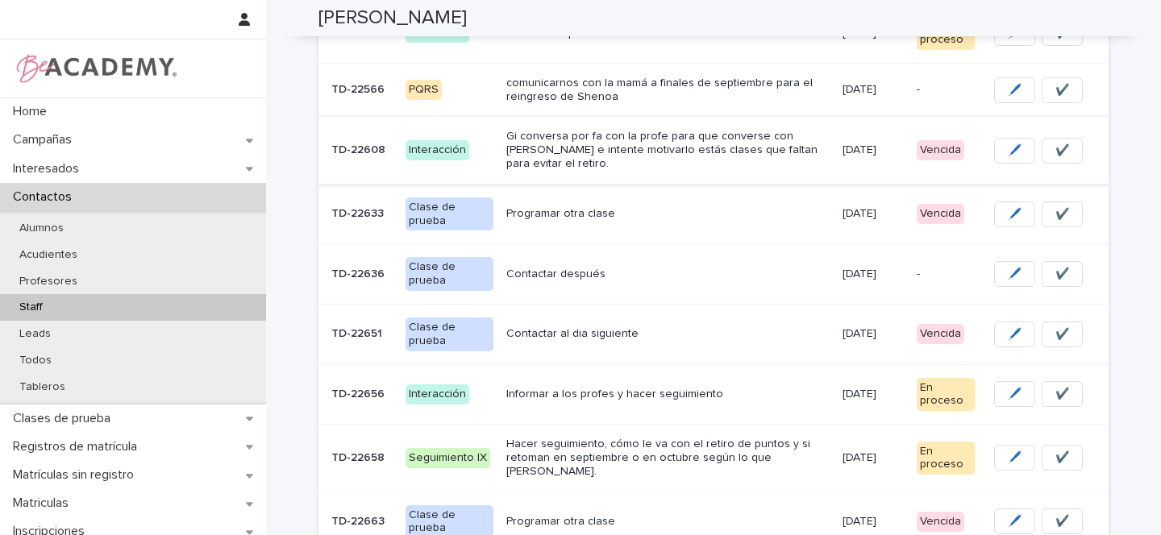
click at [1017, 138] on button "🖊️" at bounding box center [1014, 151] width 41 height 26
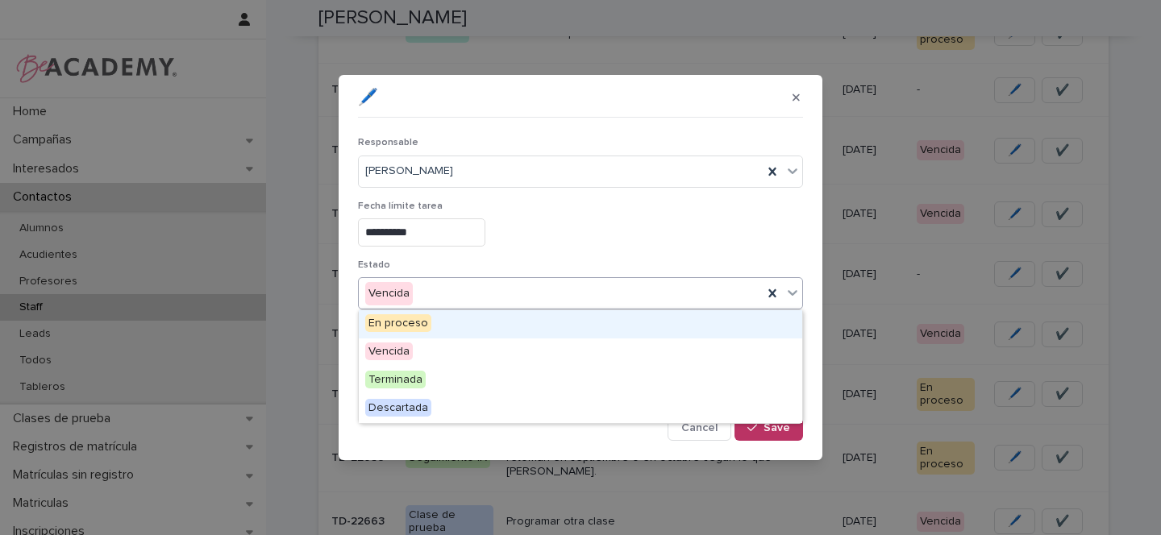
click at [426, 290] on div "Vencida" at bounding box center [561, 294] width 404 height 27
click at [403, 320] on span "En proceso" at bounding box center [398, 323] width 66 height 18
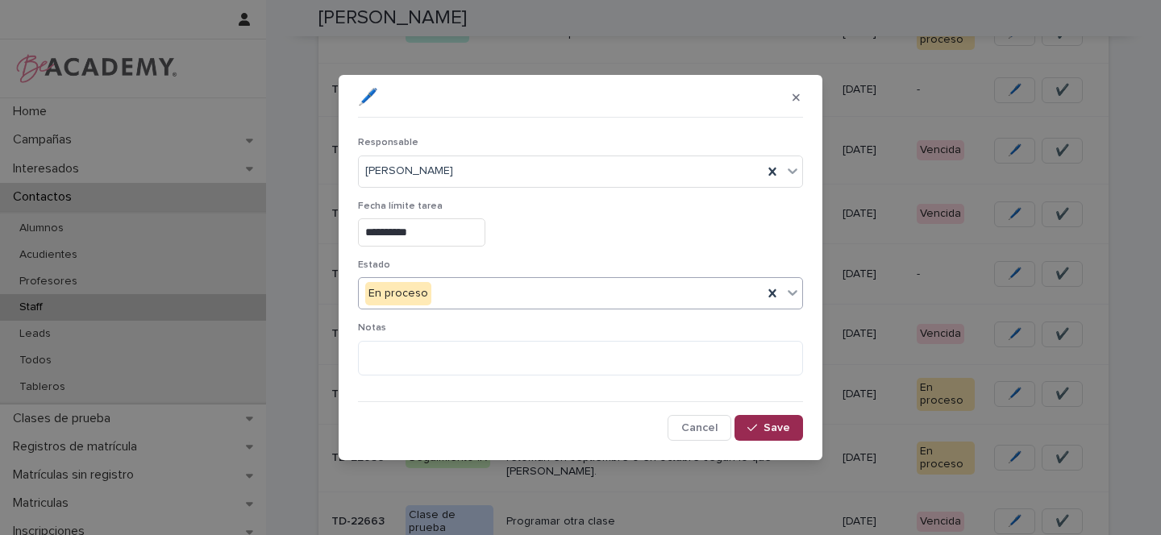
click at [769, 426] on span "Save" at bounding box center [776, 427] width 27 height 11
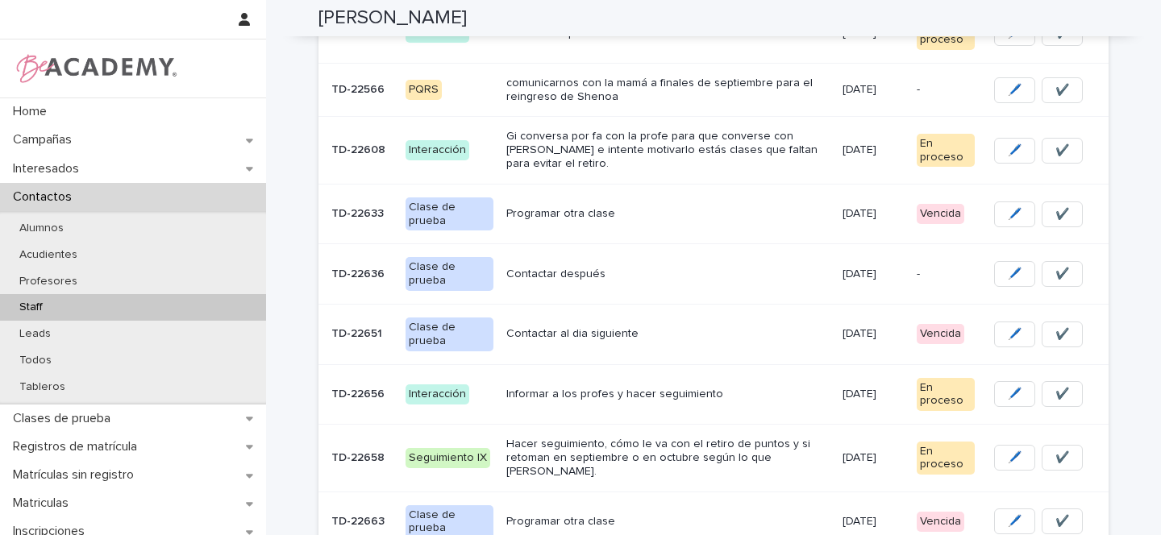
scroll to position [368, 0]
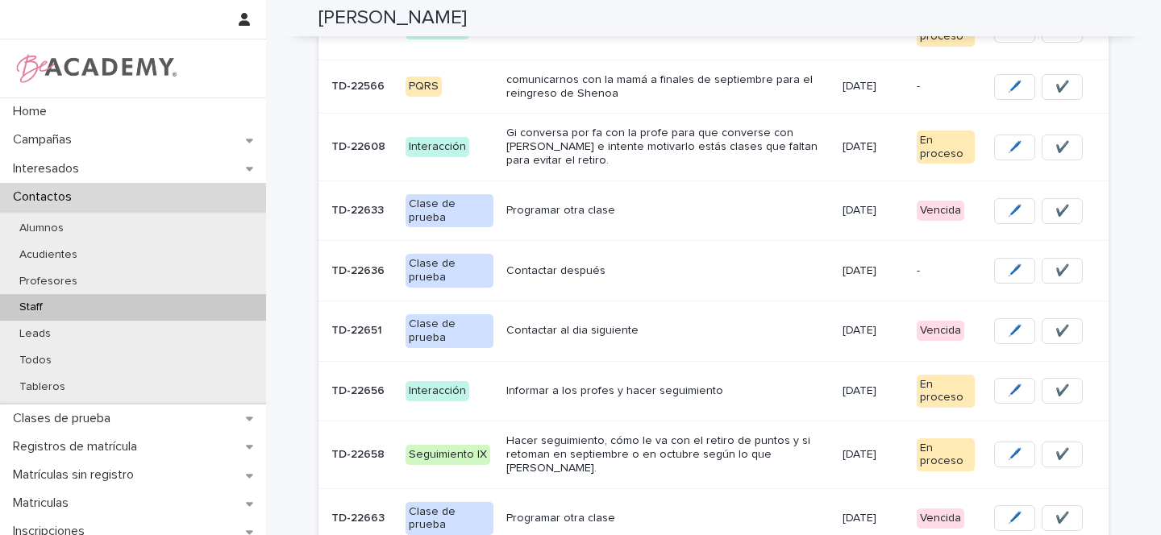
click at [707, 210] on p "Programar otra clase" at bounding box center [667, 211] width 322 height 14
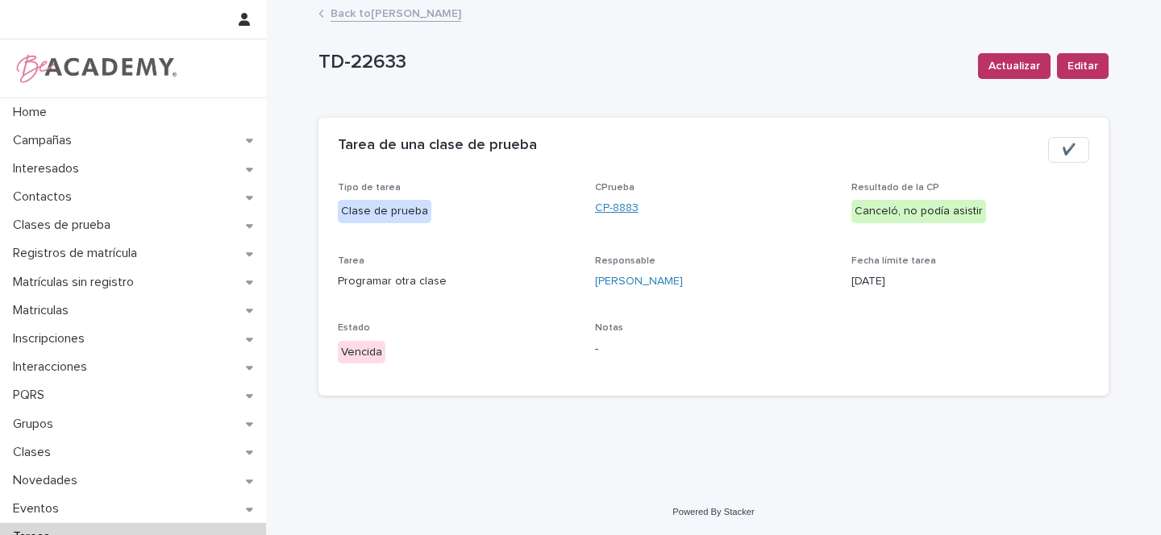
click at [609, 208] on link "CP-8883" at bounding box center [617, 208] width 44 height 17
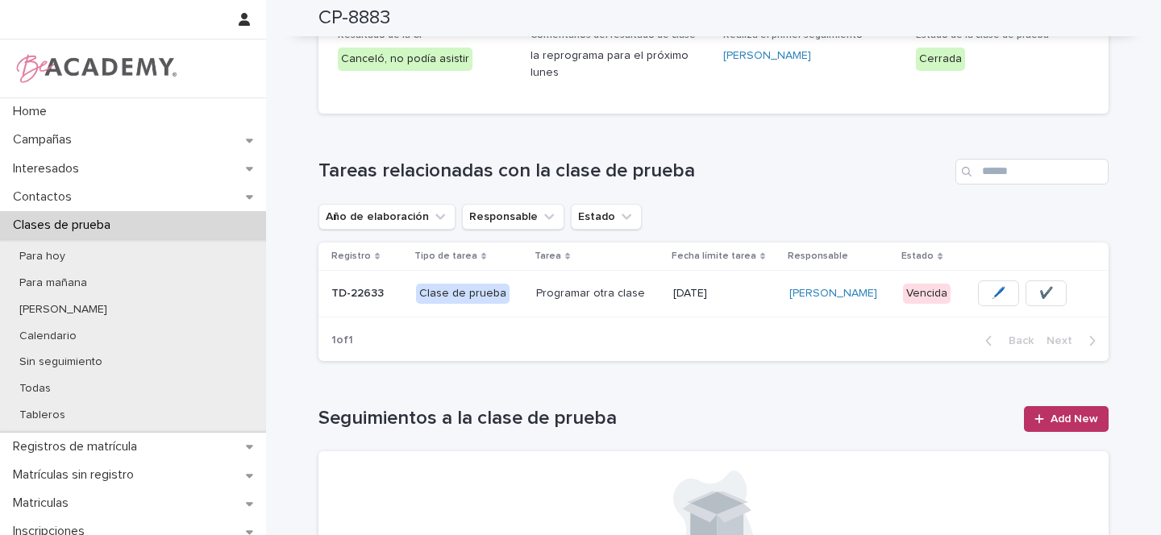
scroll to position [298, 0]
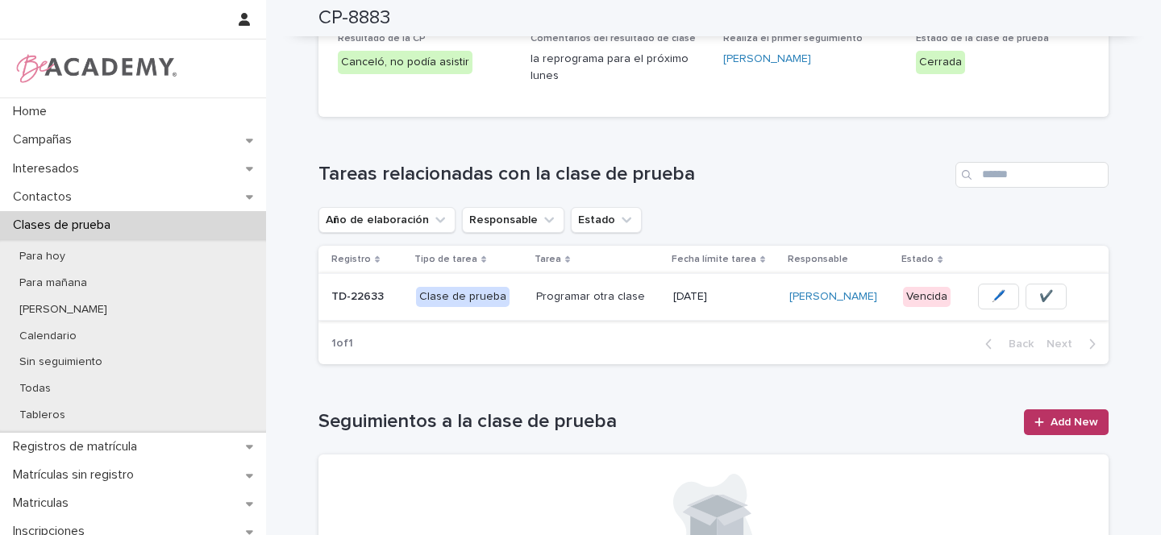
click at [992, 297] on span "🖊️" at bounding box center [999, 297] width 14 height 16
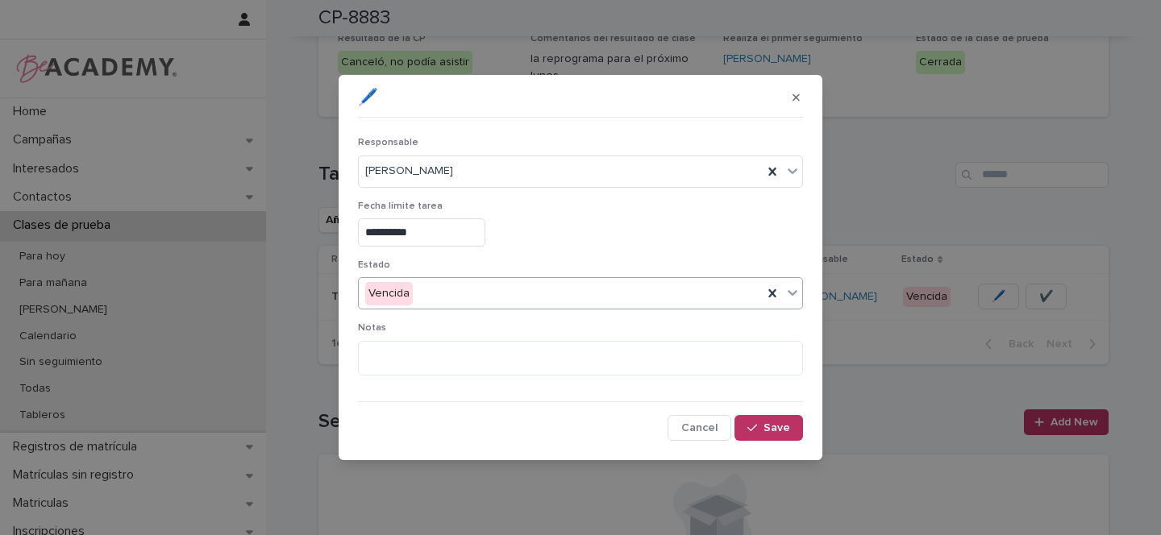
click at [455, 301] on div "Vencida" at bounding box center [561, 294] width 404 height 27
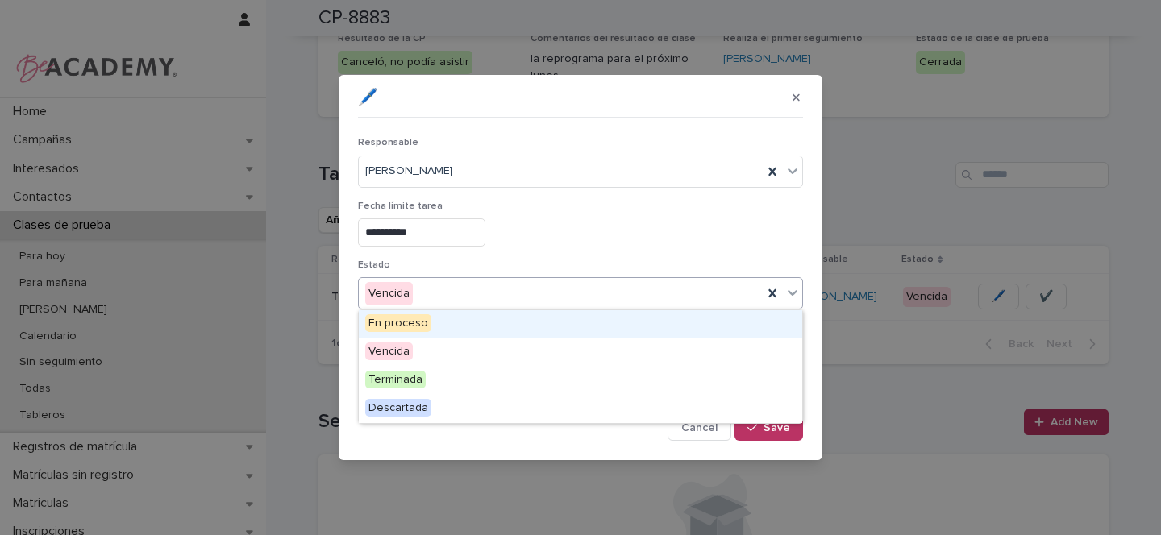
click at [413, 324] on span "En proceso" at bounding box center [398, 323] width 66 height 18
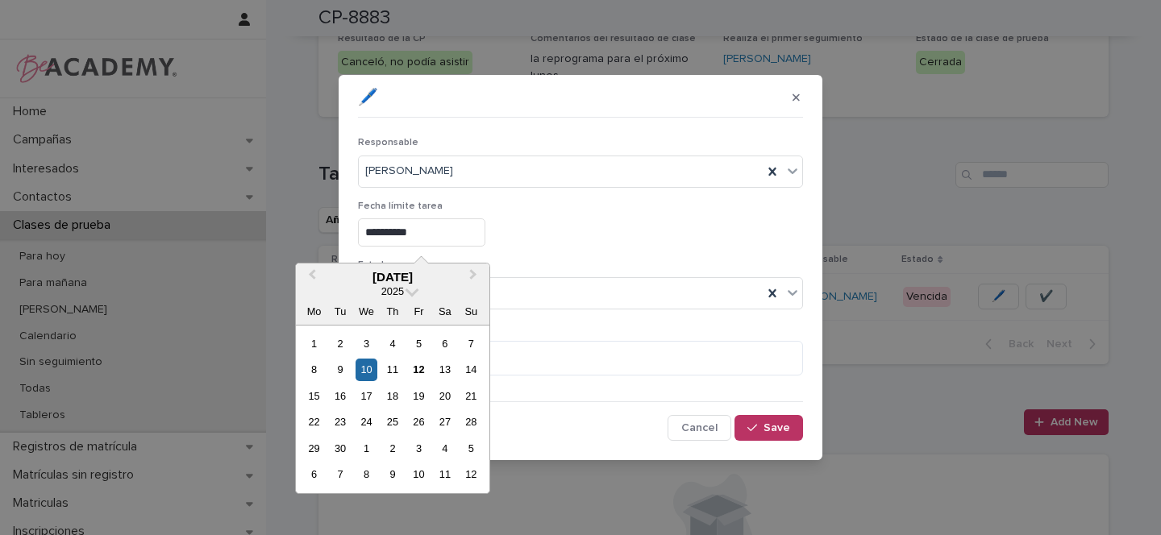
click at [385, 233] on input "**********" at bounding box center [421, 232] width 127 height 28
click at [339, 397] on div "16" at bounding box center [340, 396] width 22 height 22
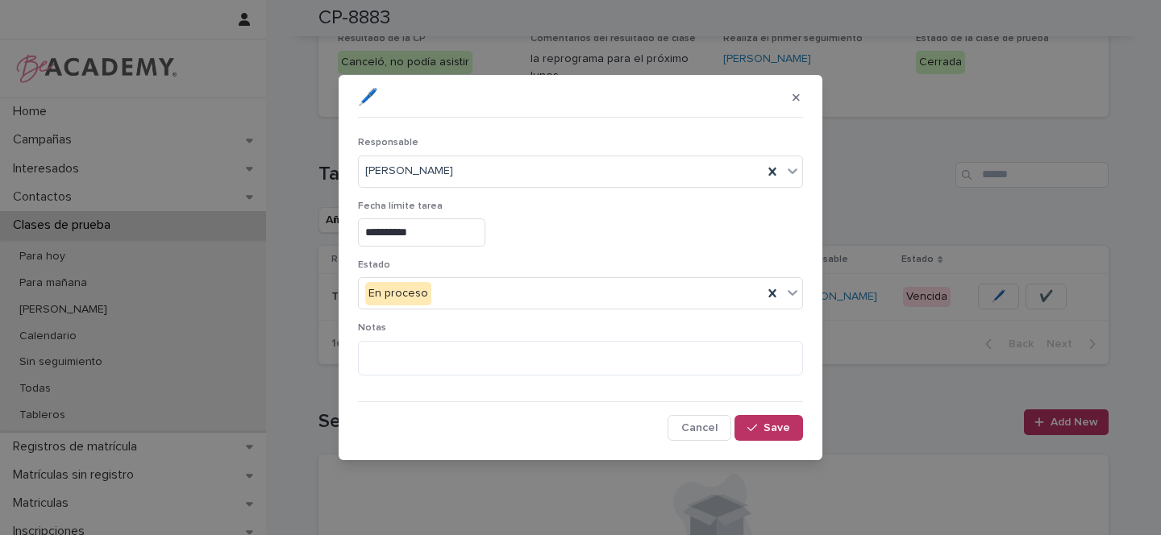
type input "**********"
click at [775, 419] on button "Save" at bounding box center [768, 428] width 69 height 26
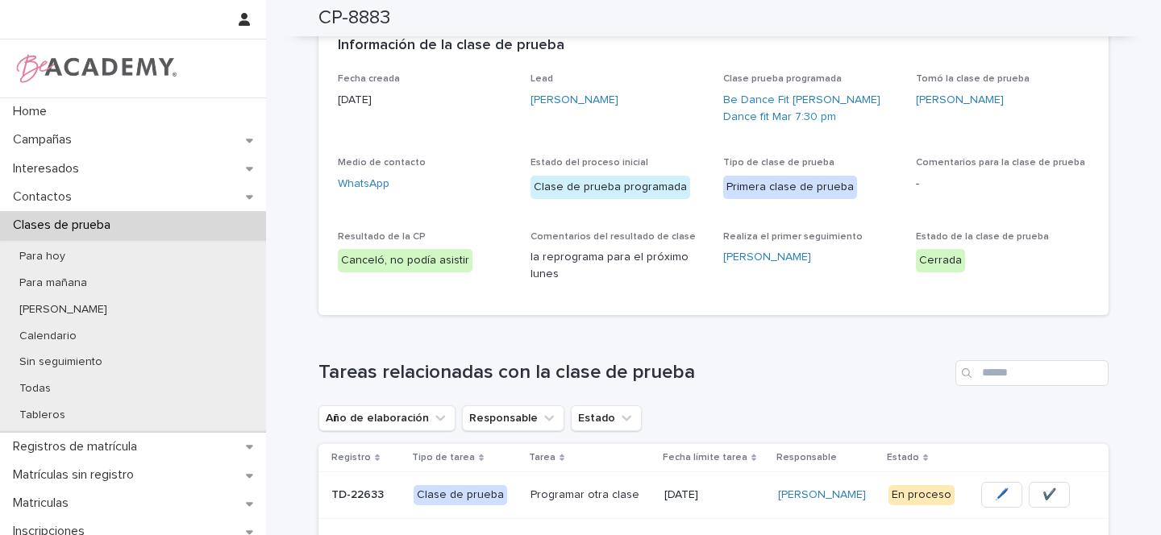
scroll to position [0, 0]
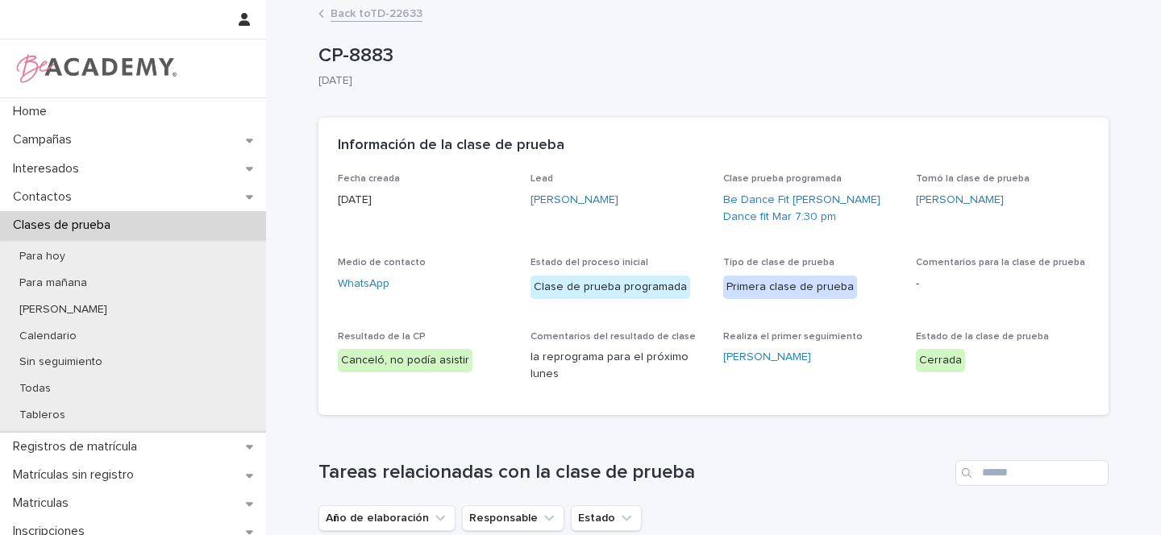
click at [394, 20] on link "Back to TD-22633" at bounding box center [377, 12] width 92 height 19
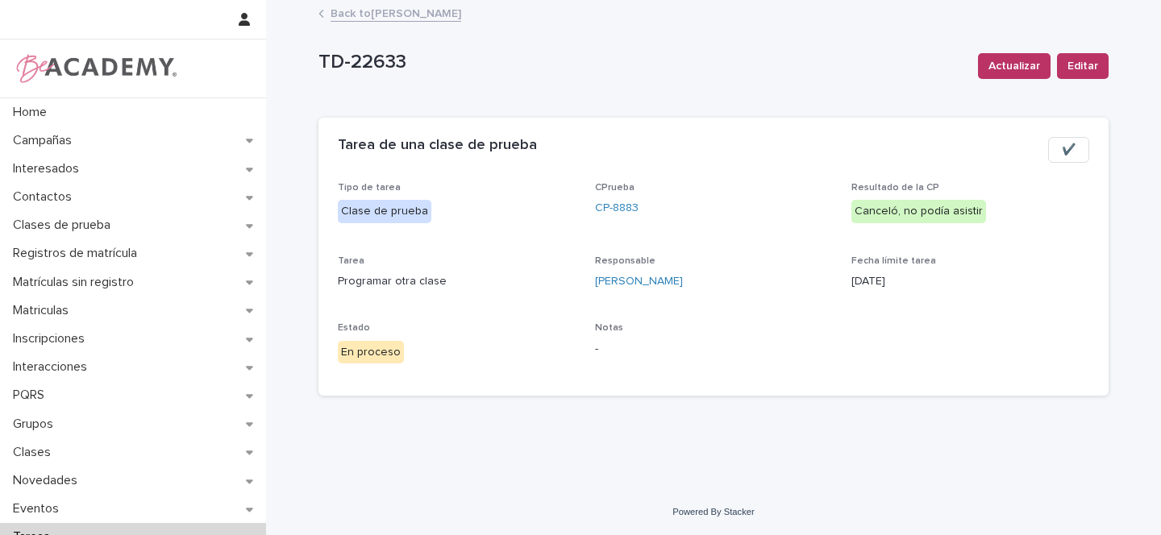
click at [426, 10] on link "Back to [PERSON_NAME]" at bounding box center [396, 12] width 131 height 19
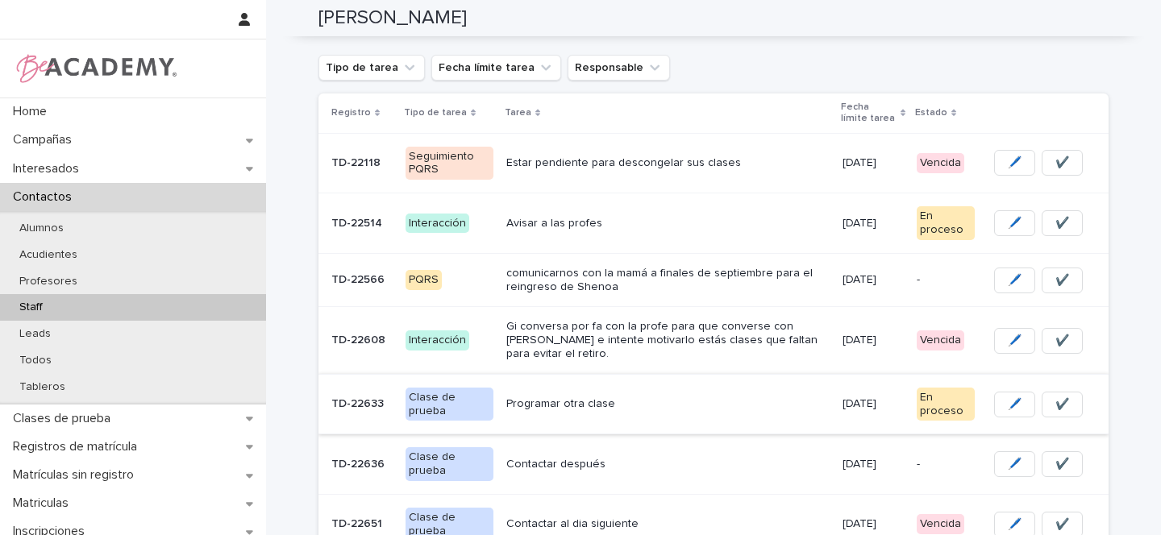
scroll to position [175, 0]
click at [766, 160] on p "Estar pendiente para descongelar sus clases" at bounding box center [667, 163] width 322 height 14
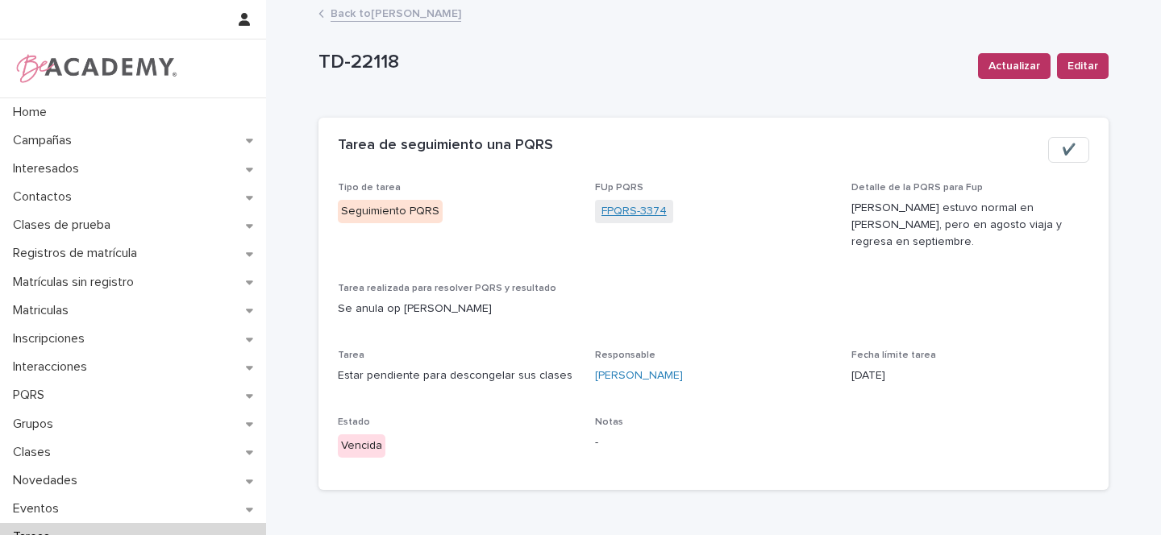
click at [635, 212] on link "FPQRS-3374" at bounding box center [633, 211] width 65 height 17
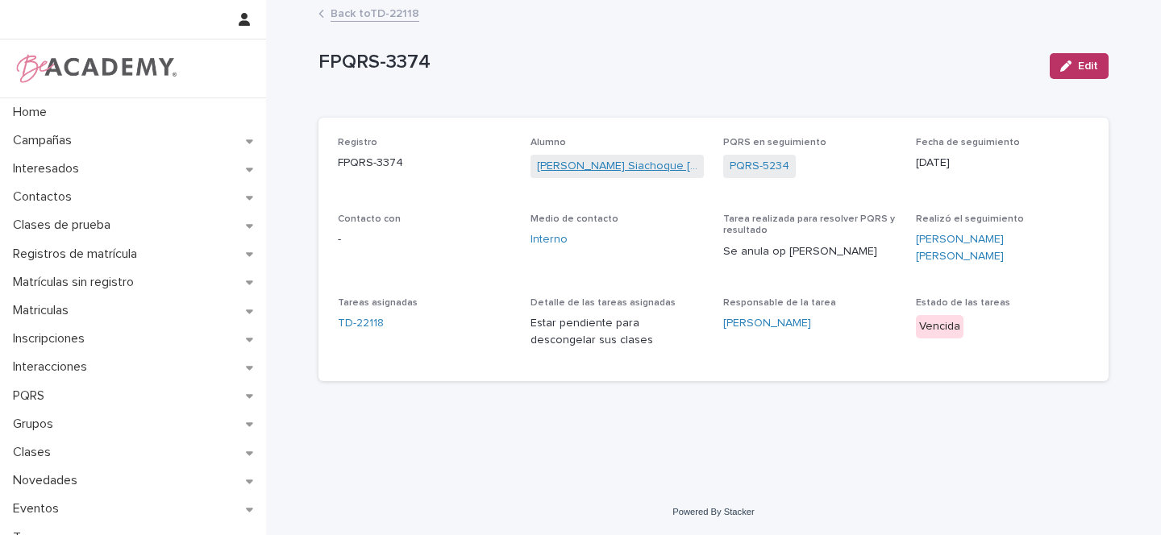
click at [602, 164] on link "[PERSON_NAME] Siachoque [PERSON_NAME]" at bounding box center [617, 166] width 160 height 17
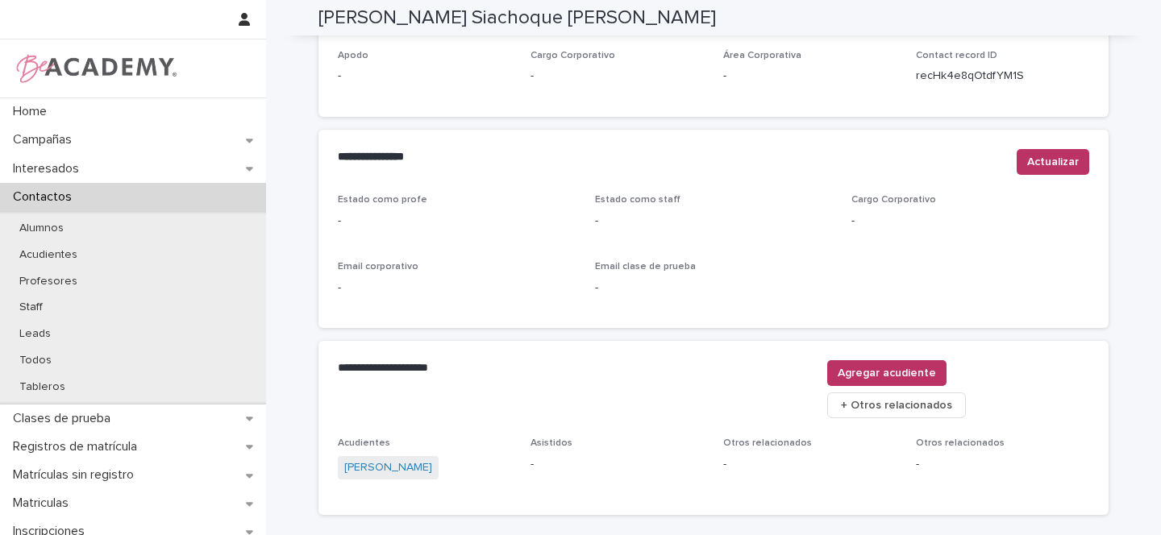
scroll to position [664, 0]
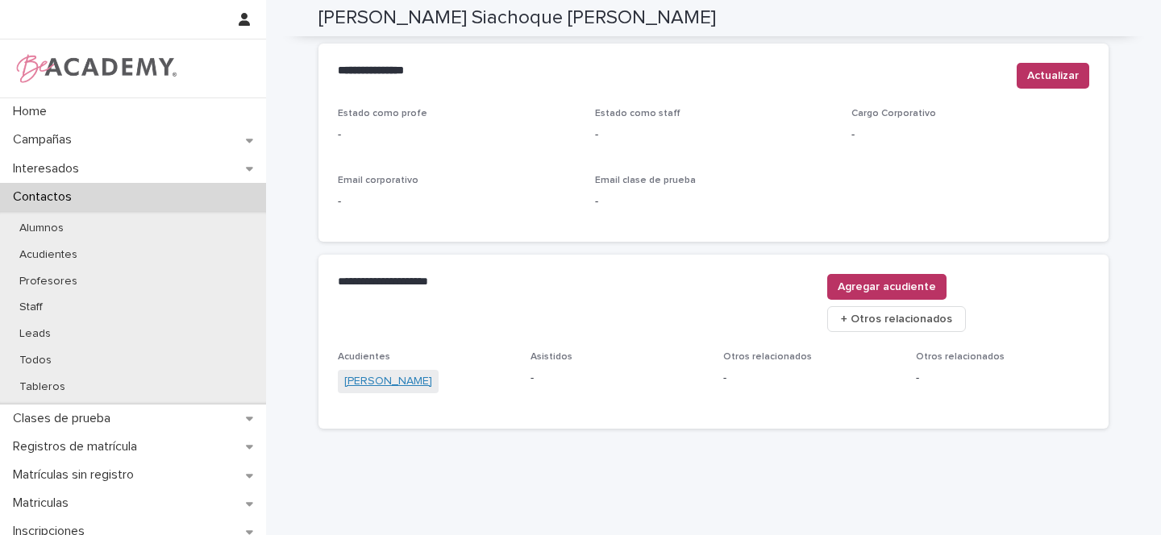
click at [380, 373] on link "[PERSON_NAME]" at bounding box center [388, 381] width 88 height 17
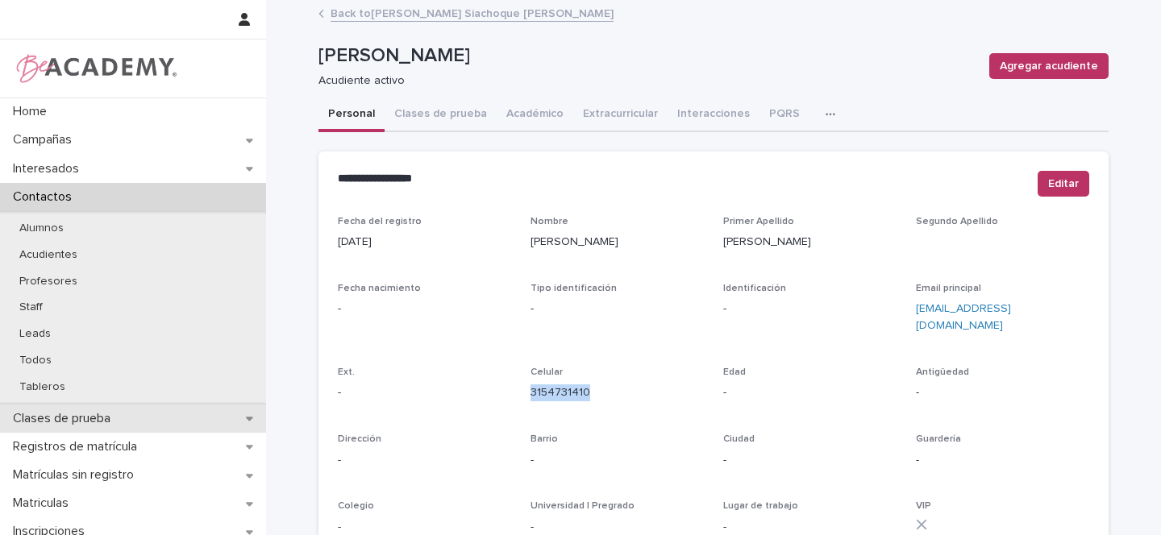
click at [236, 418] on div "Clases de prueba" at bounding box center [133, 419] width 266 height 28
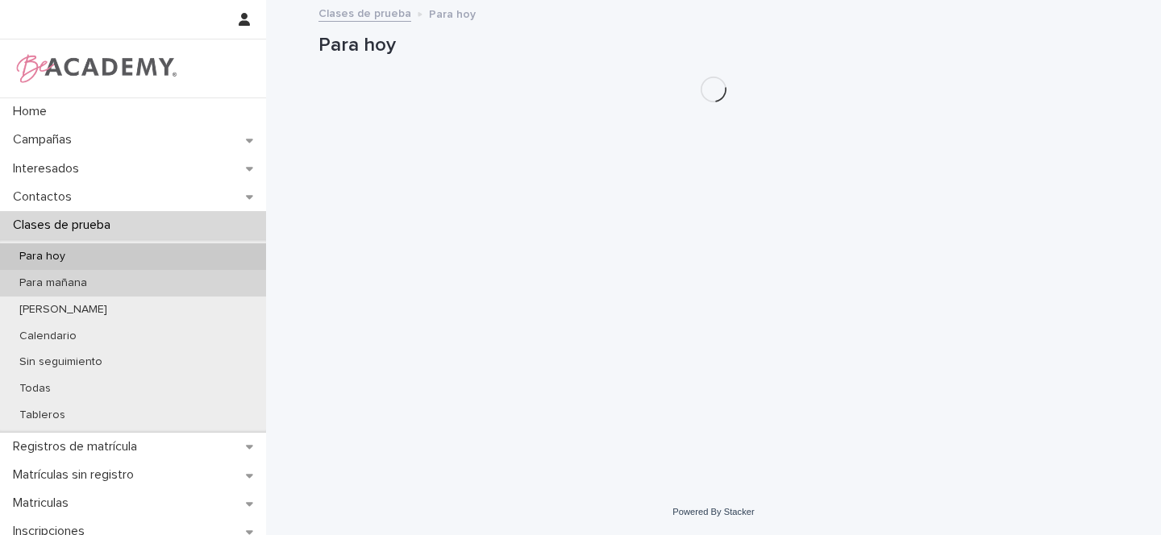
click at [88, 289] on p "Para mañana" at bounding box center [53, 284] width 94 height 14
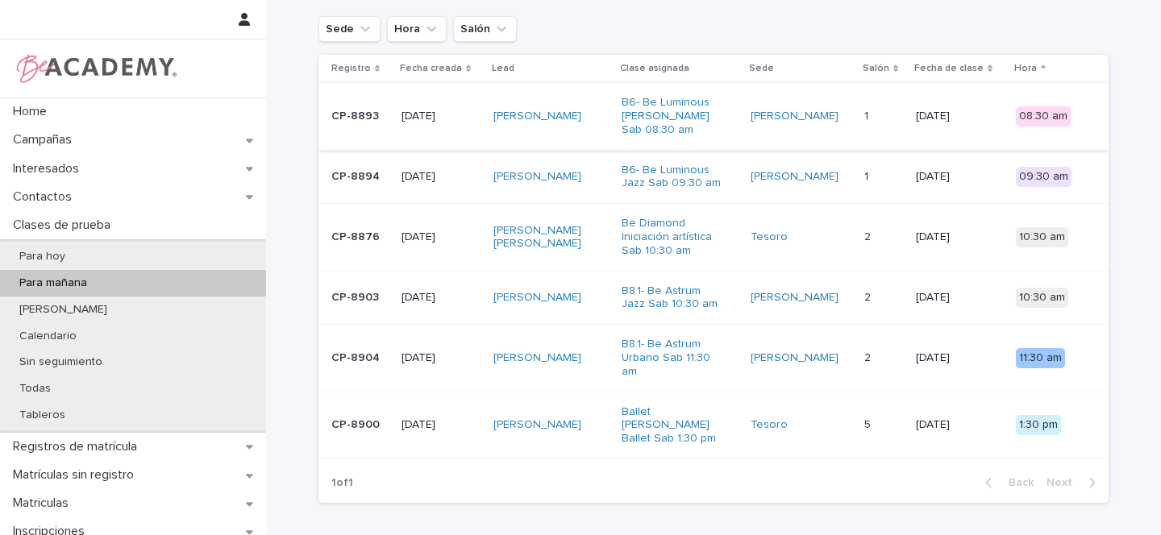
scroll to position [169, 0]
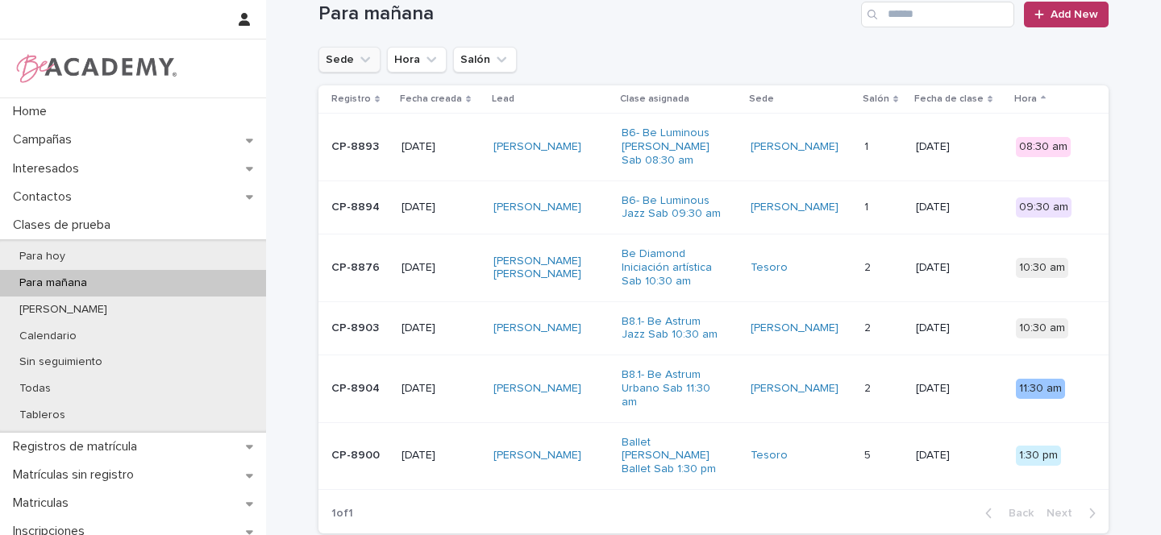
click at [357, 55] on icon "Sede" at bounding box center [365, 60] width 16 height 16
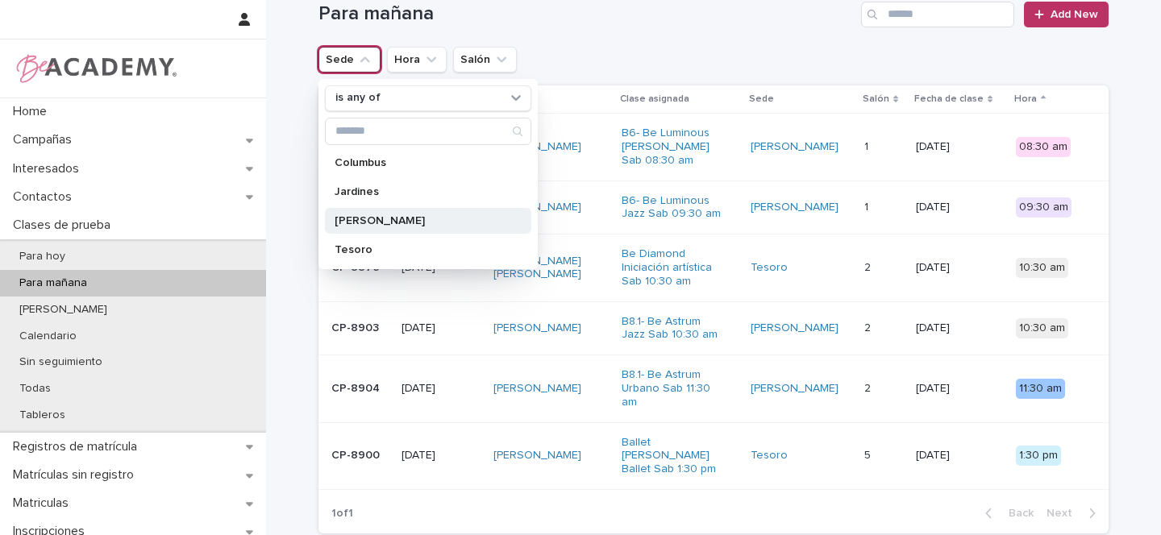
click at [347, 222] on p "[PERSON_NAME]" at bounding box center [420, 220] width 171 height 11
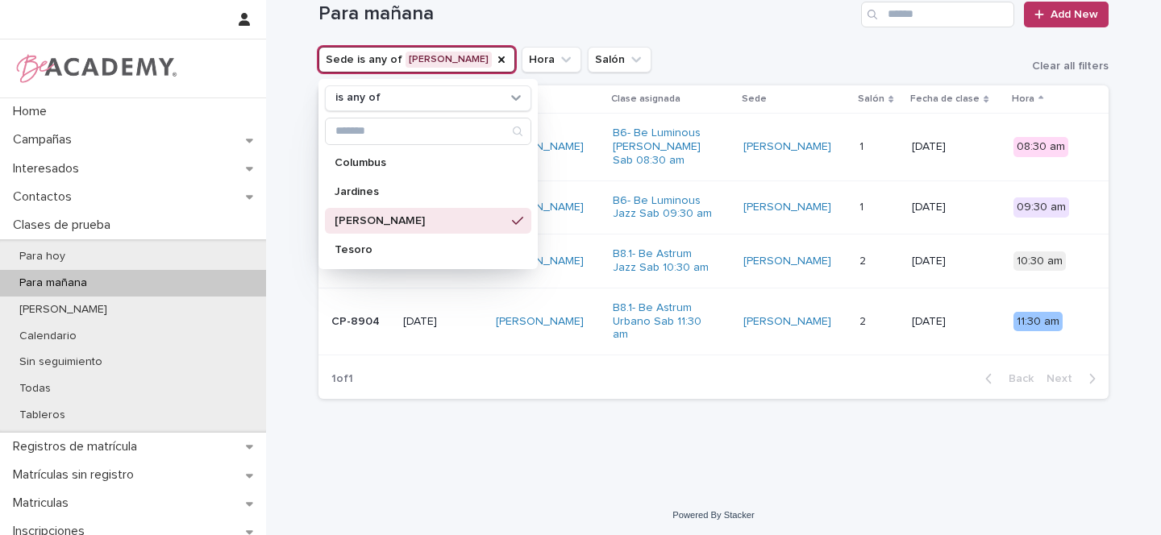
click at [697, 53] on div "Sede is any of [PERSON_NAME] is any of Columbus Jardines [PERSON_NAME] Hora Sal…" at bounding box center [713, 60] width 790 height 26
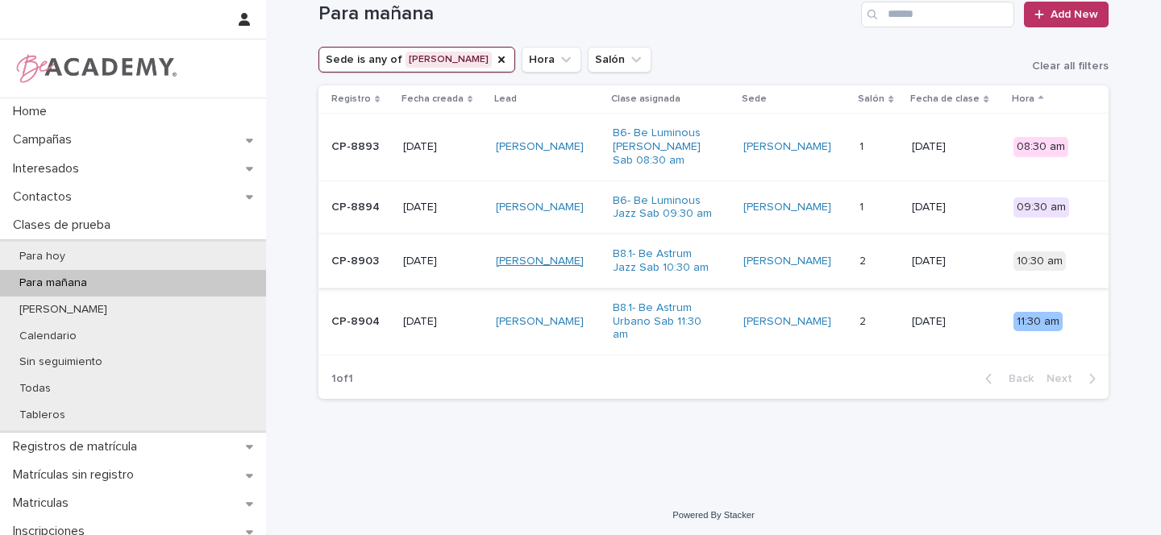
click at [578, 260] on link "[PERSON_NAME]" at bounding box center [540, 262] width 88 height 14
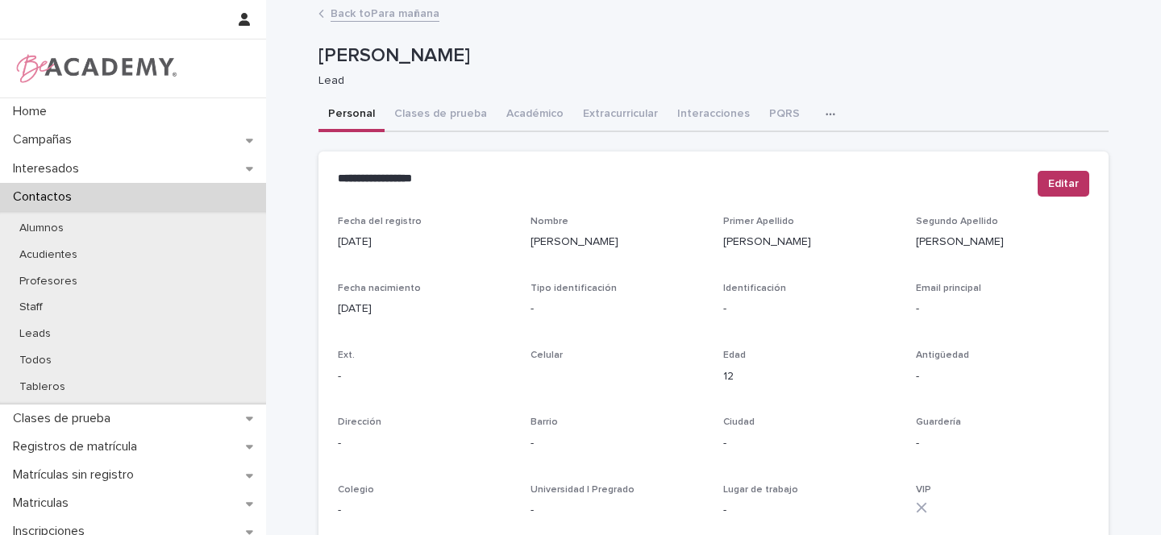
click at [376, 14] on link "Back to Para mañana" at bounding box center [385, 12] width 109 height 19
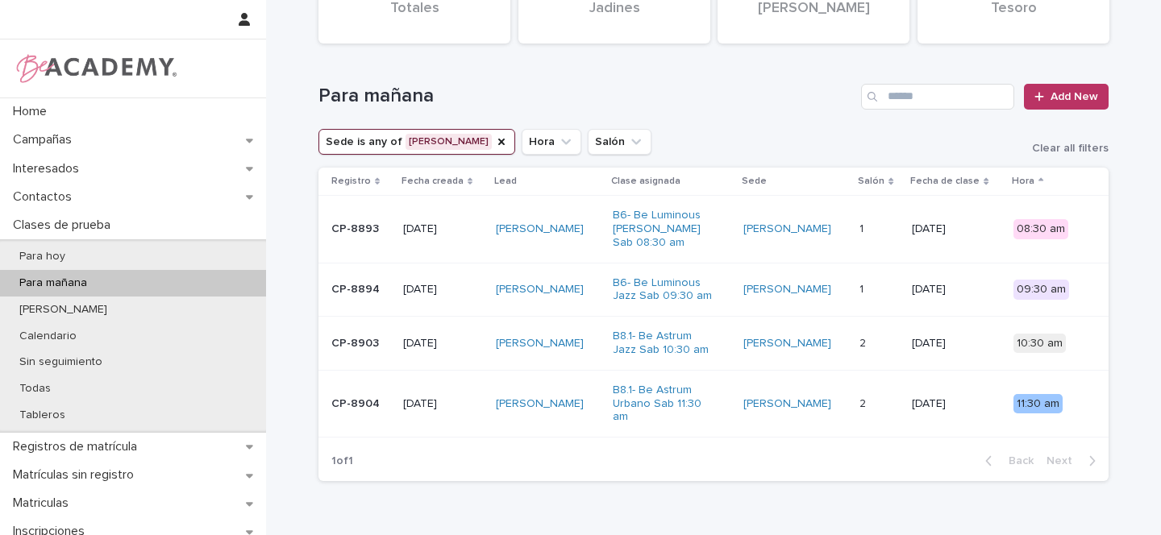
scroll to position [95, 0]
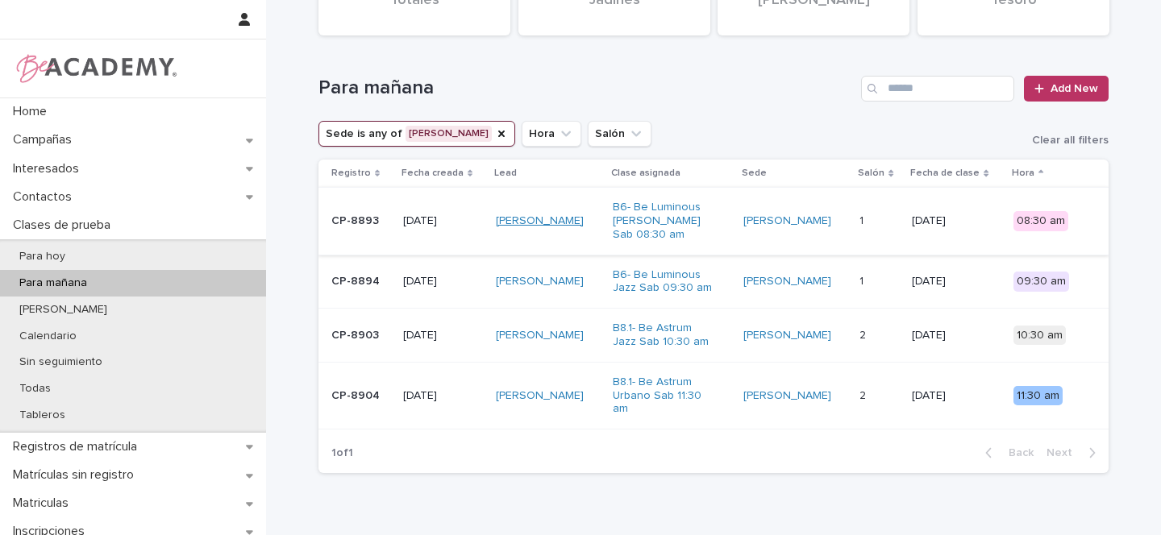
click at [509, 214] on link "[PERSON_NAME]" at bounding box center [540, 221] width 88 height 14
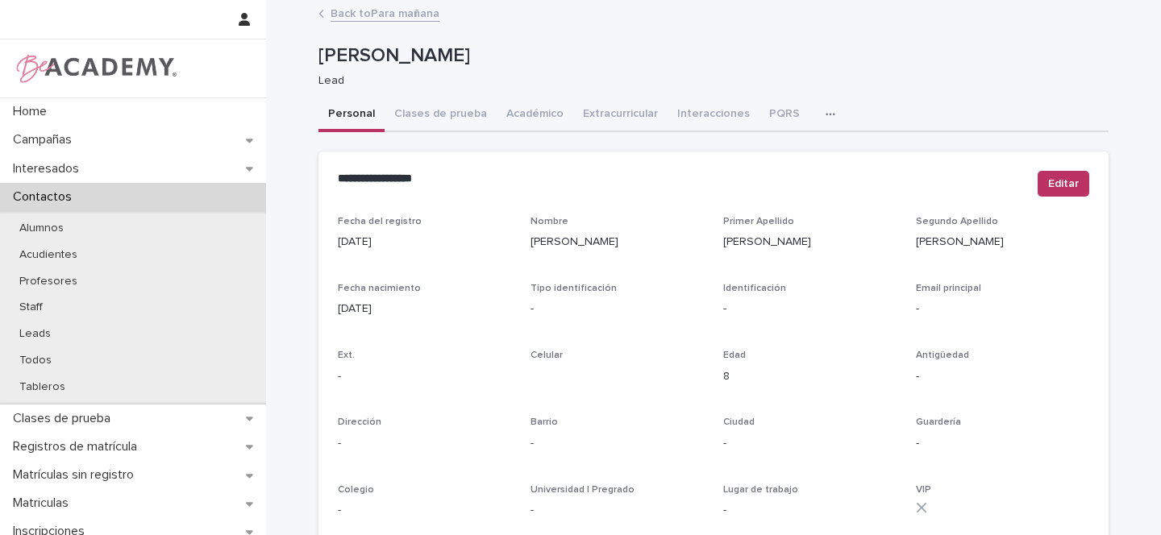
click at [386, 15] on link "Back to Para mañana" at bounding box center [385, 12] width 109 height 19
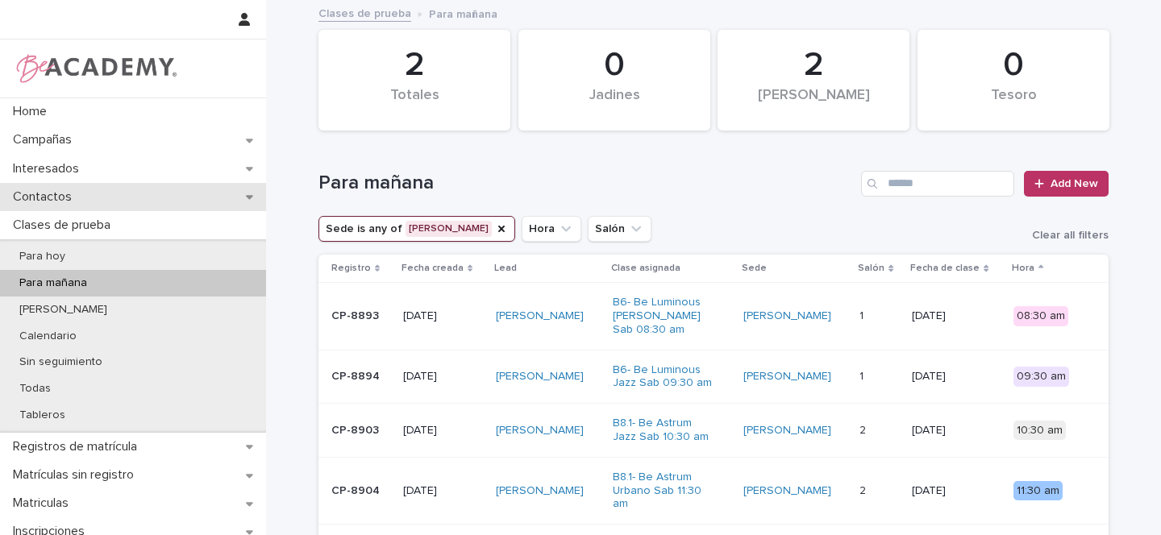
click at [249, 197] on icon at bounding box center [249, 196] width 7 height 11
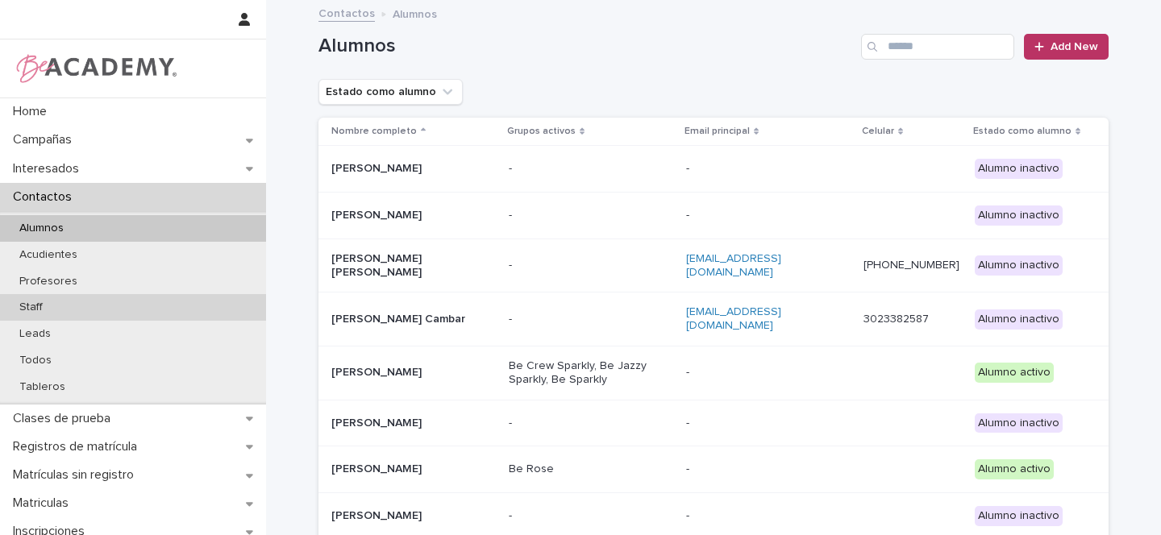
click at [48, 306] on p "Staff" at bounding box center [30, 308] width 49 height 14
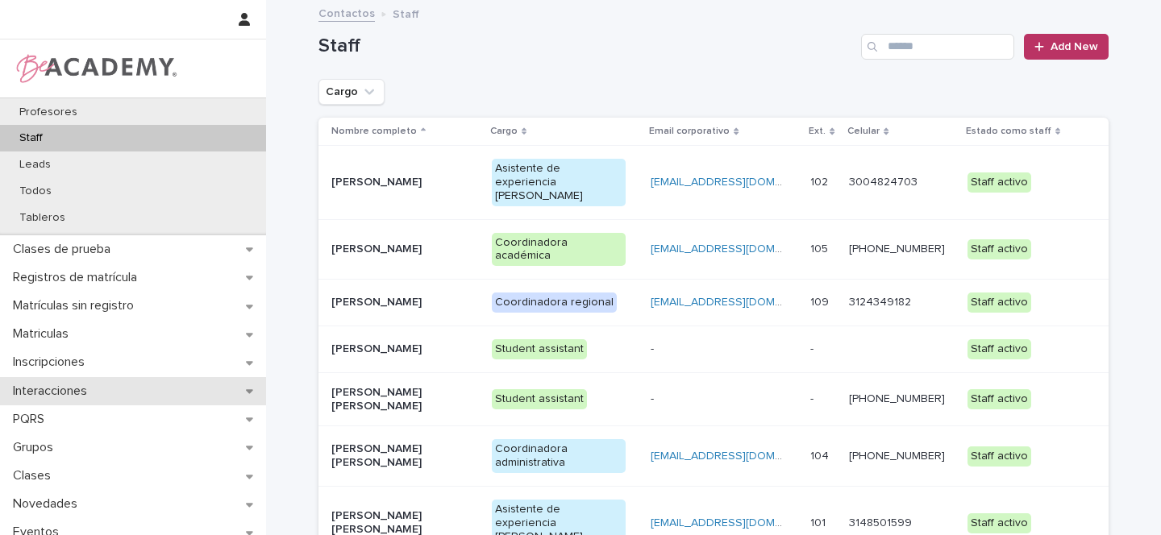
scroll to position [170, 0]
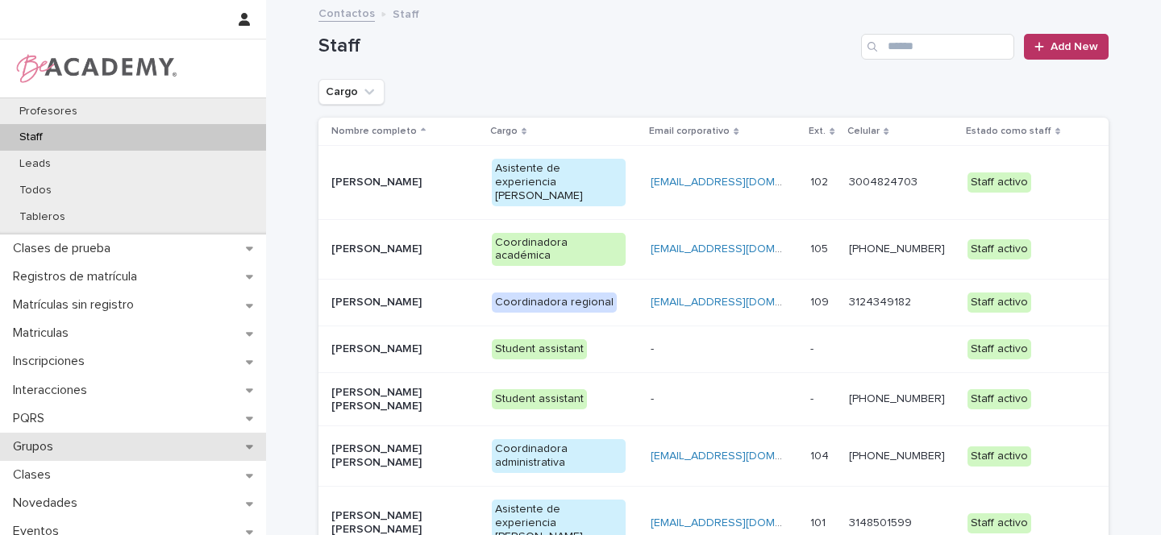
click at [234, 447] on div "Grupos" at bounding box center [133, 447] width 266 height 28
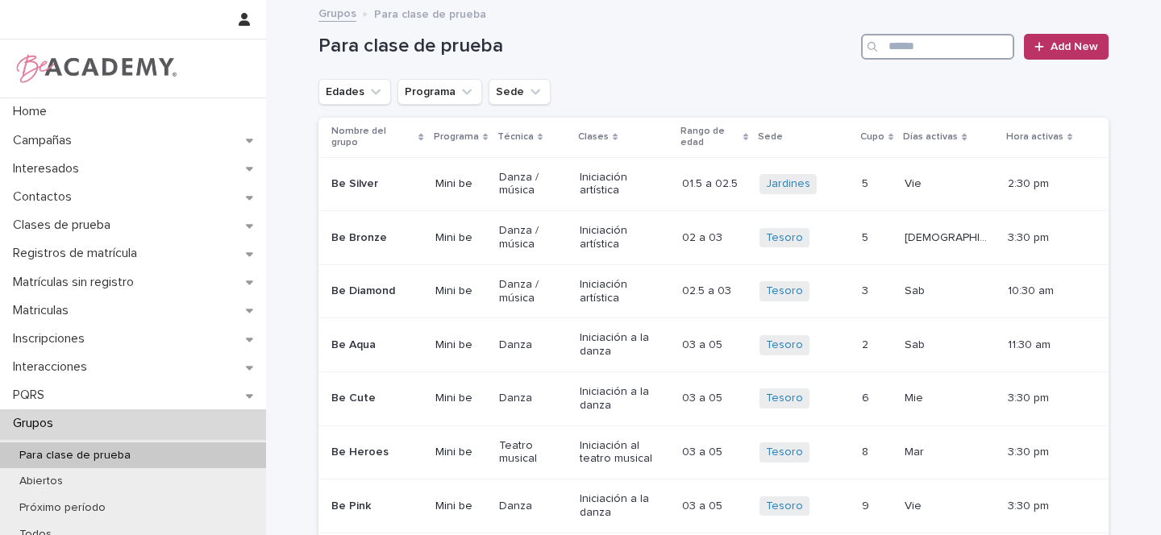
click at [925, 40] on input "Search" at bounding box center [937, 47] width 153 height 26
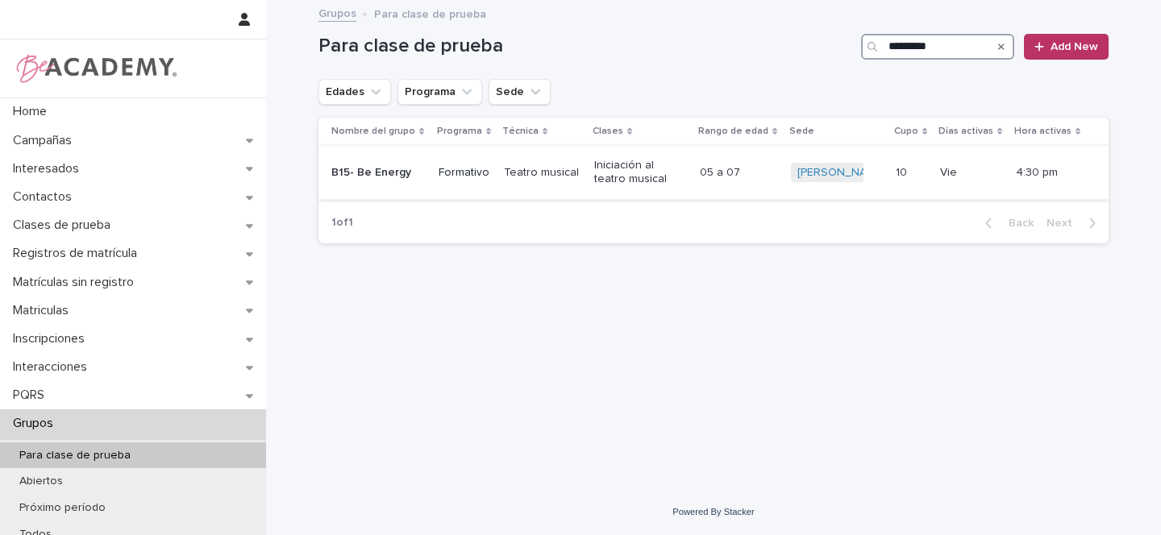
type input "*********"
click at [432, 169] on td "Formativo" at bounding box center [464, 173] width 65 height 54
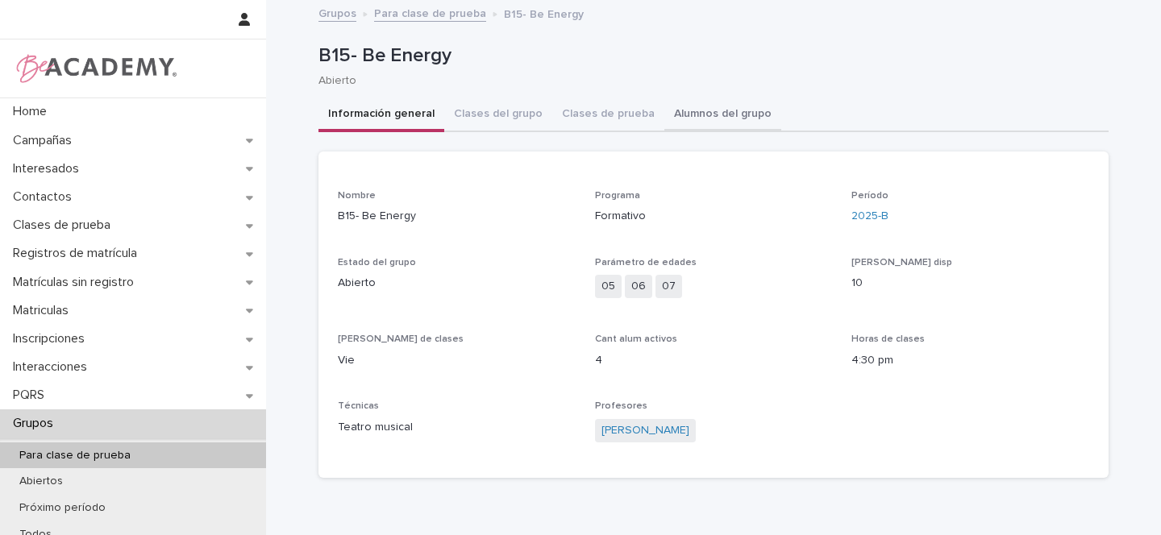
click at [688, 118] on button "Alumnos del grupo" at bounding box center [722, 115] width 117 height 34
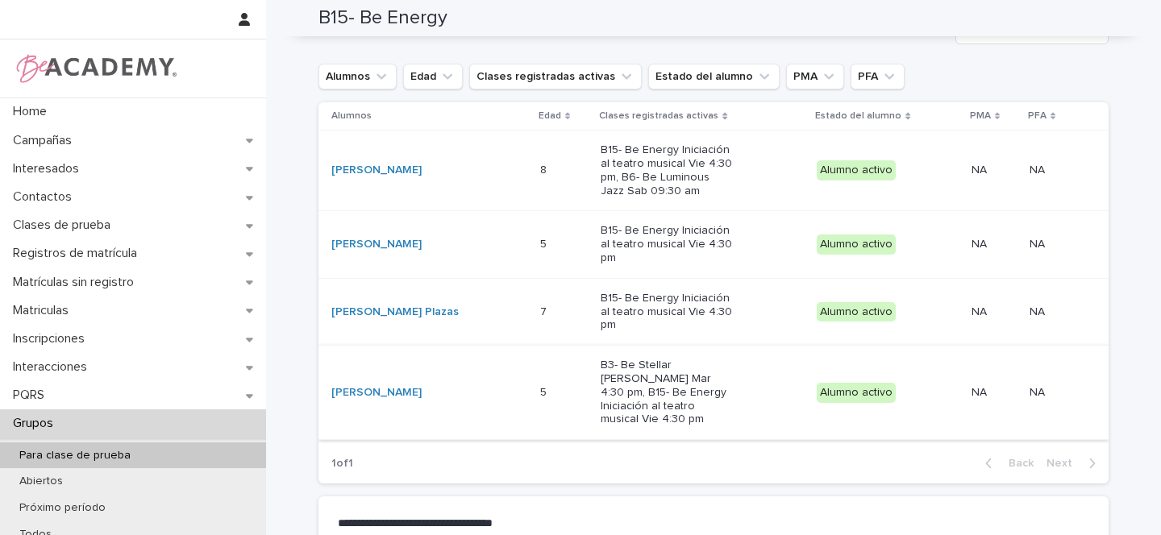
scroll to position [162, 0]
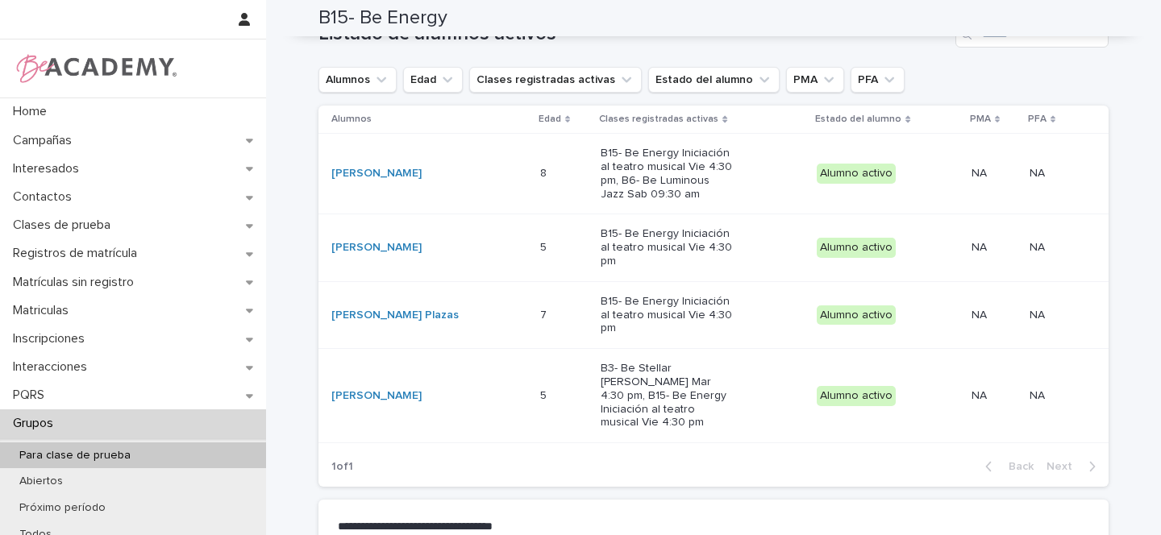
click at [498, 250] on div "[PERSON_NAME]" at bounding box center [429, 248] width 196 height 27
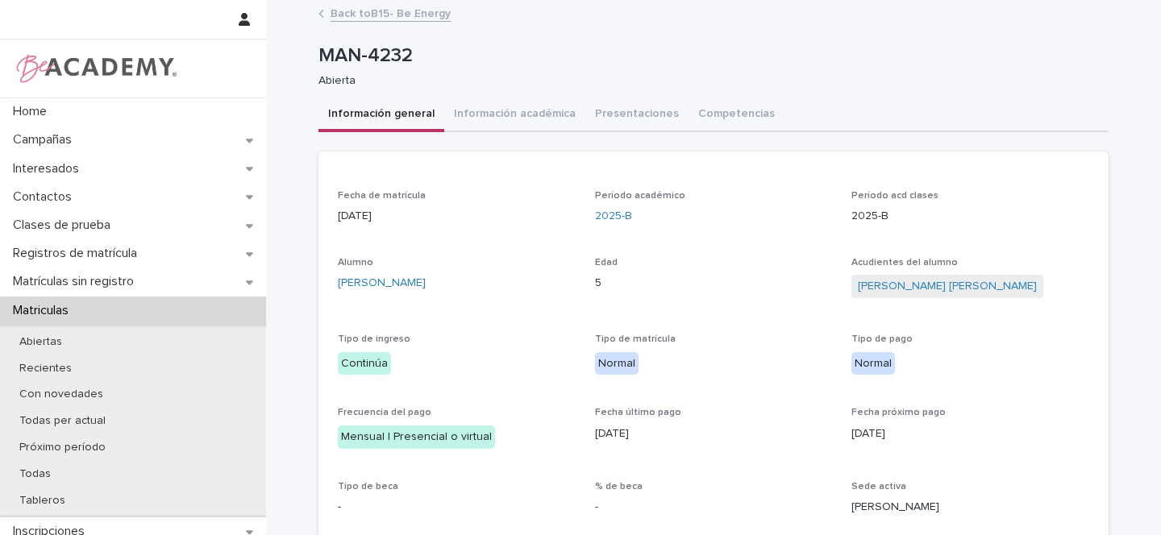
click at [377, 12] on link "Back to B15- Be Energy" at bounding box center [391, 12] width 120 height 19
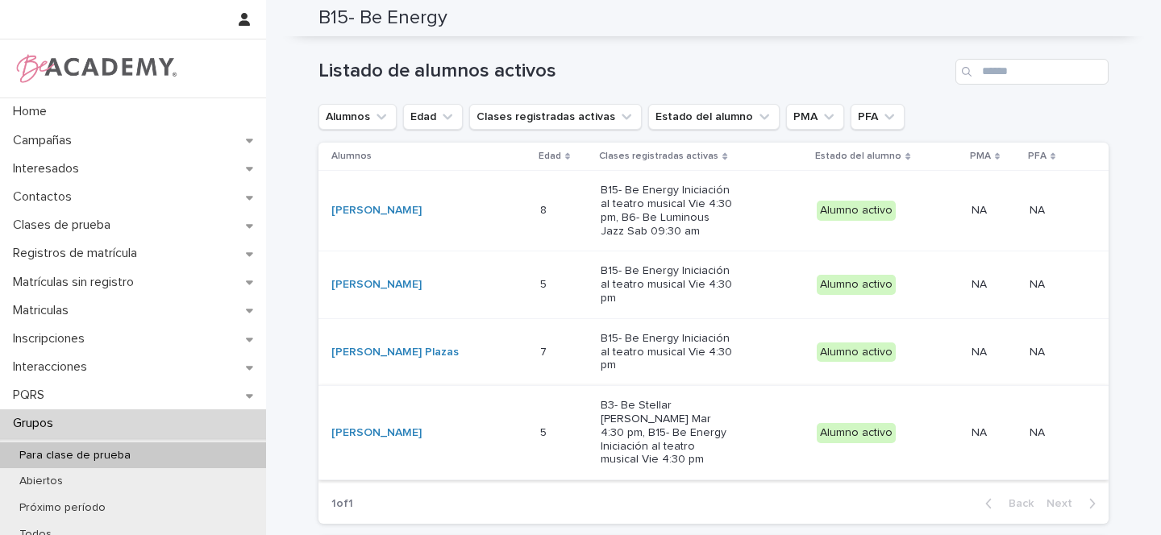
scroll to position [124, 0]
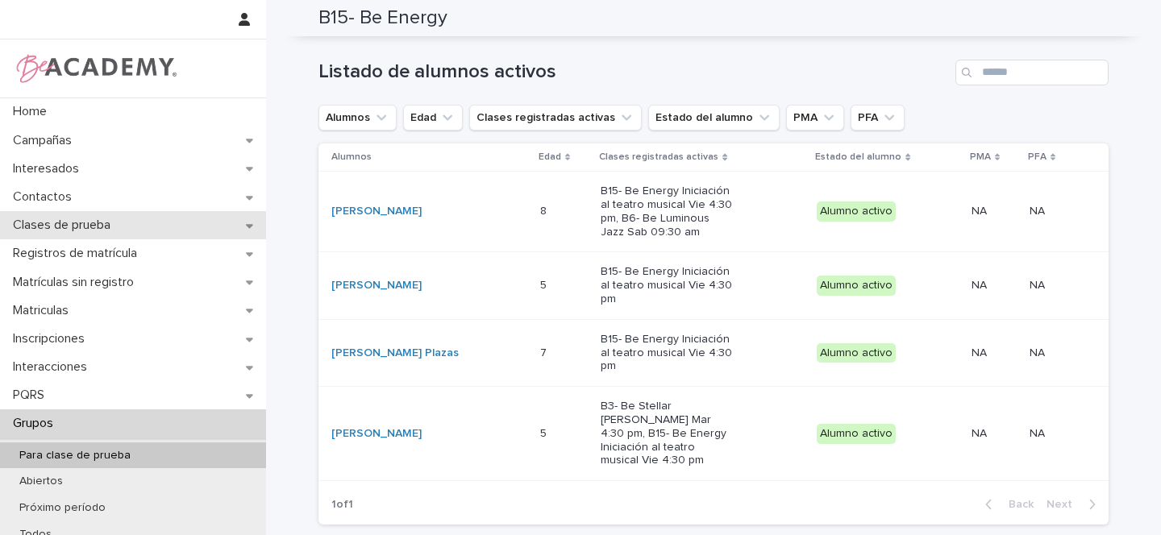
click at [231, 226] on div "Clases de prueba" at bounding box center [133, 225] width 266 height 28
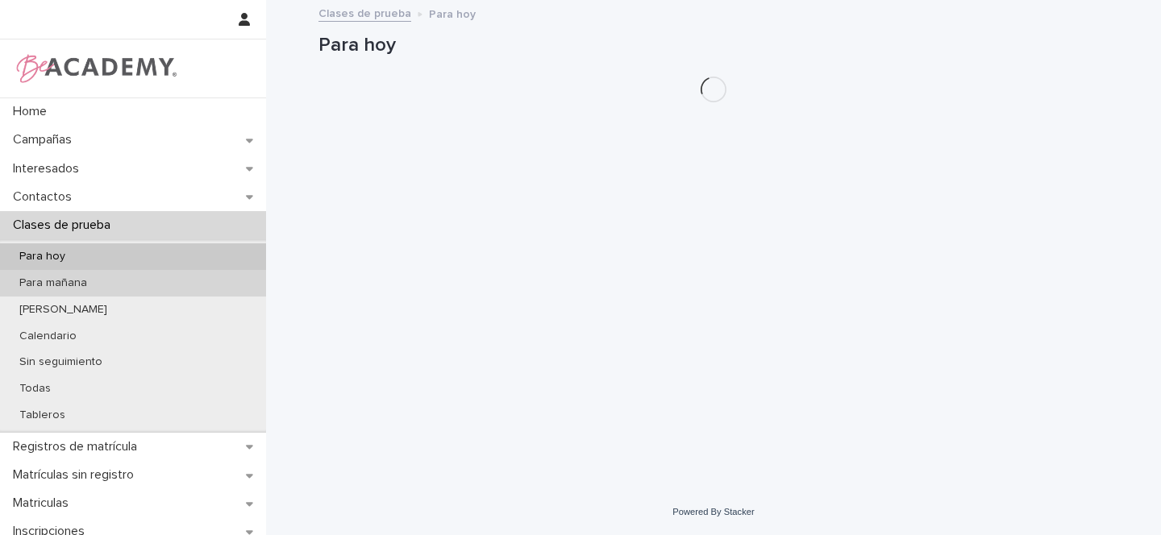
click at [108, 285] on div "Para mañana" at bounding box center [133, 283] width 266 height 27
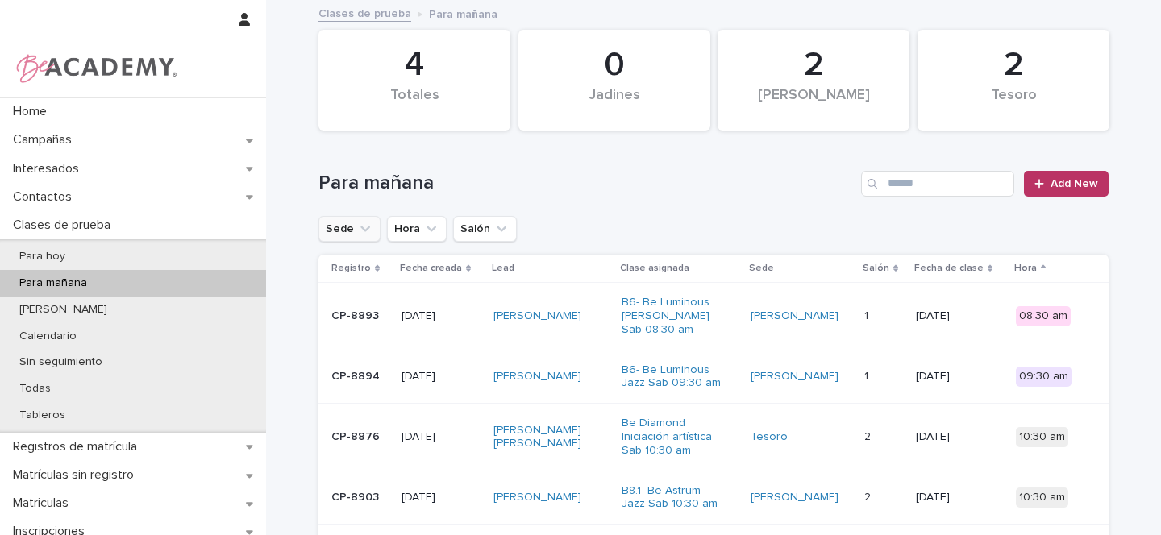
click at [357, 232] on icon "Sede" at bounding box center [365, 229] width 16 height 16
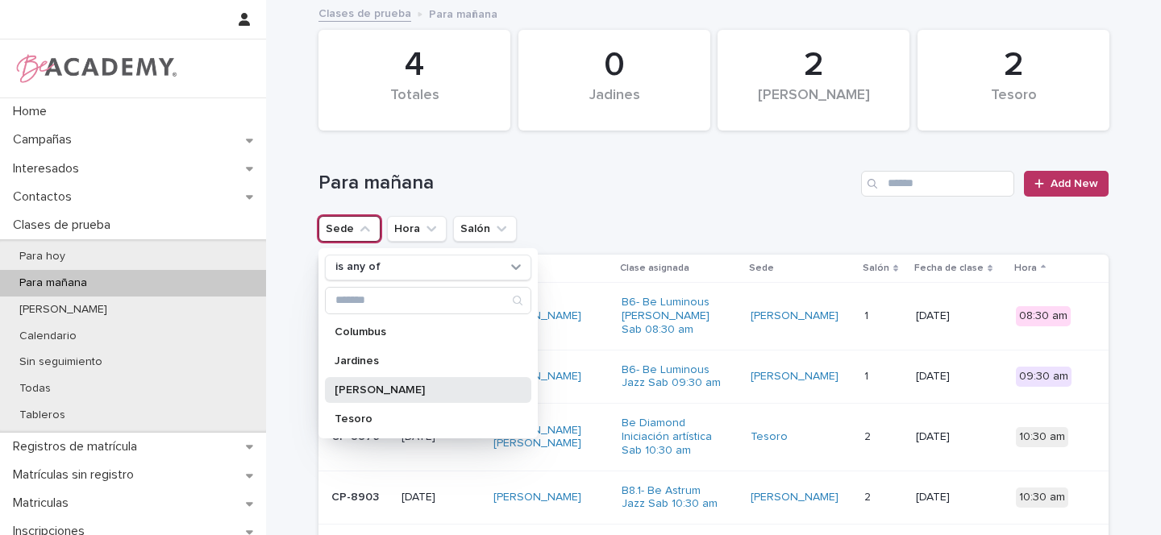
click at [364, 389] on p "[PERSON_NAME]" at bounding box center [420, 390] width 171 height 11
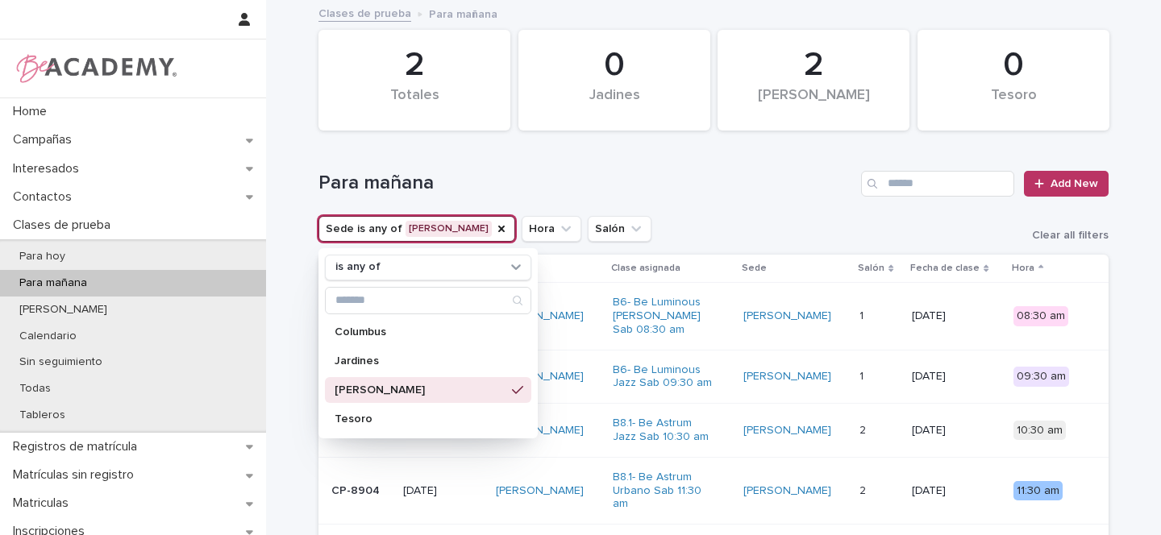
click at [692, 198] on div "Para mañana Add New" at bounding box center [713, 177] width 790 height 77
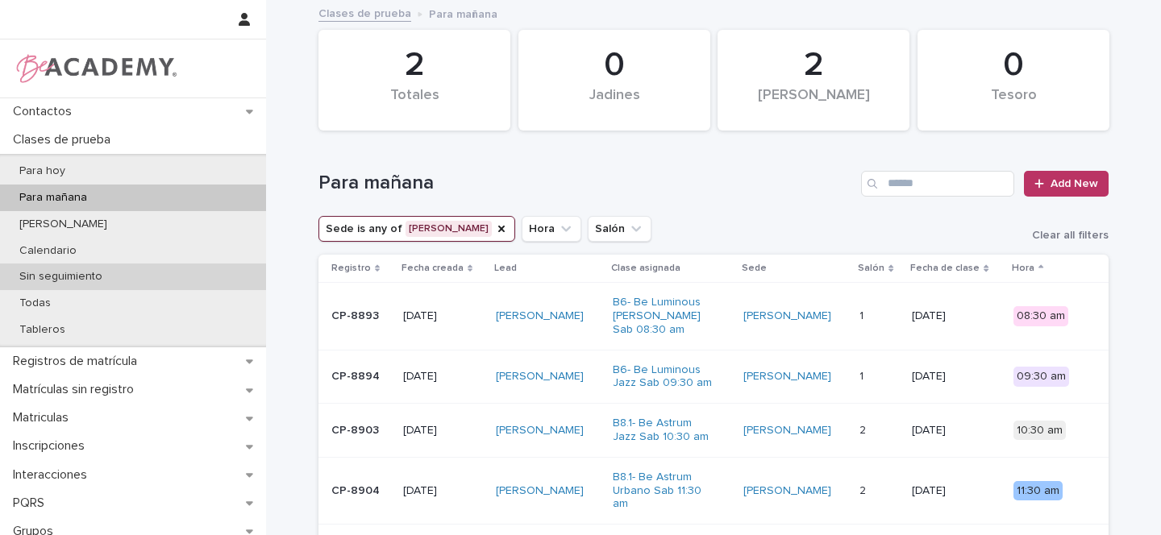
scroll to position [266, 0]
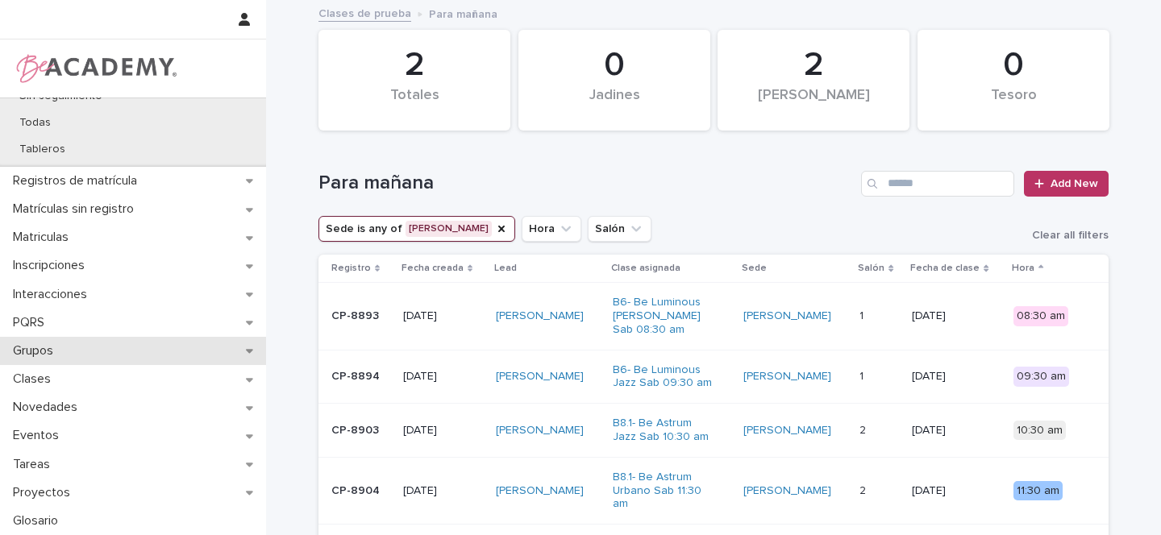
click at [234, 353] on div "Grupos" at bounding box center [133, 351] width 266 height 28
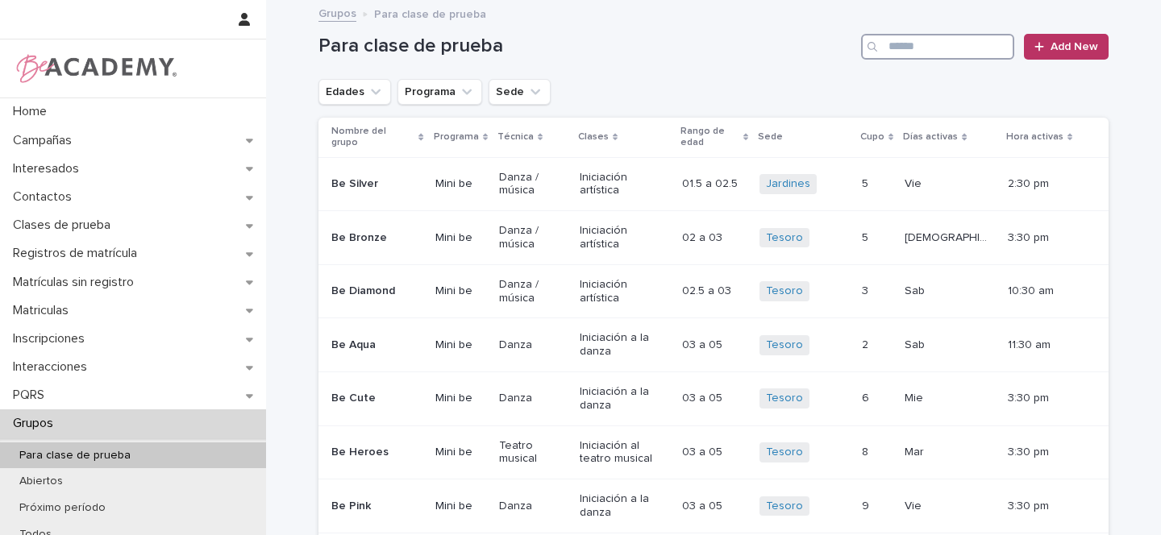
click at [893, 44] on input "Search" at bounding box center [937, 47] width 153 height 26
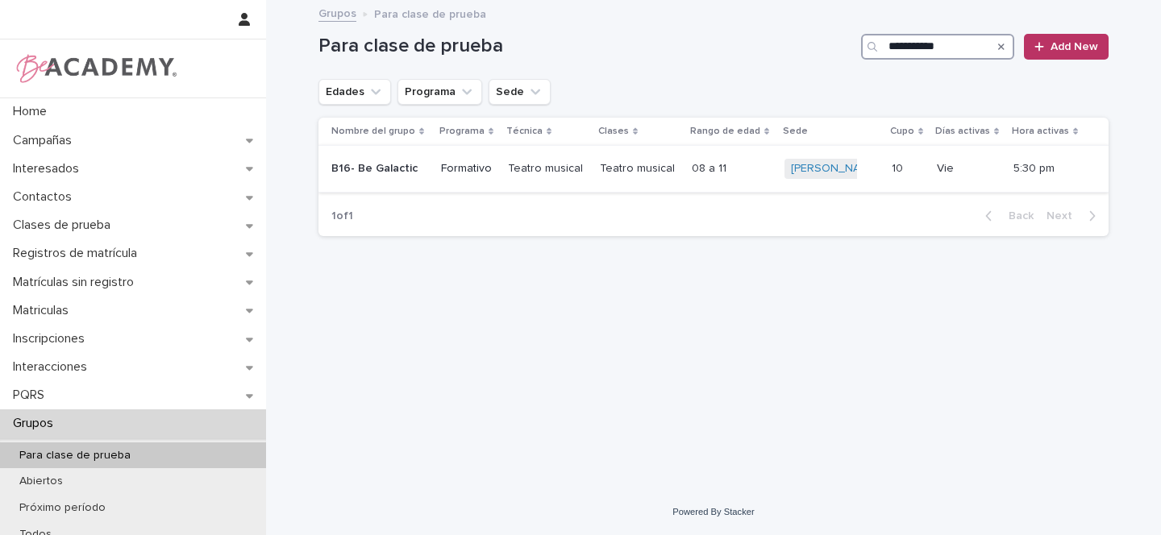
type input "**********"
click at [417, 168] on p "B16- Be Galactic" at bounding box center [375, 169] width 89 height 14
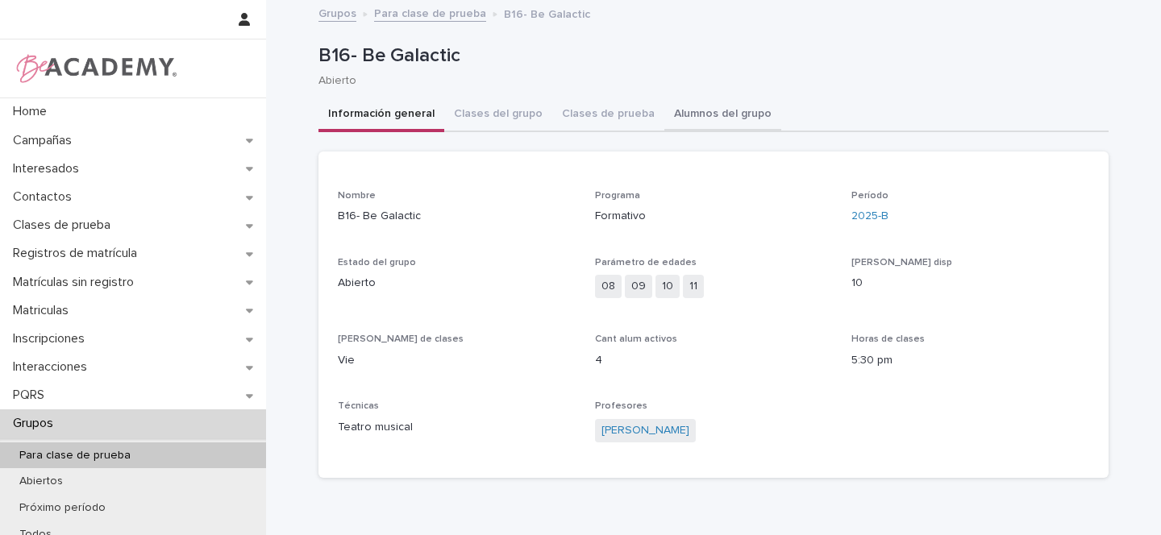
click at [700, 115] on button "Alumnos del grupo" at bounding box center [722, 115] width 117 height 34
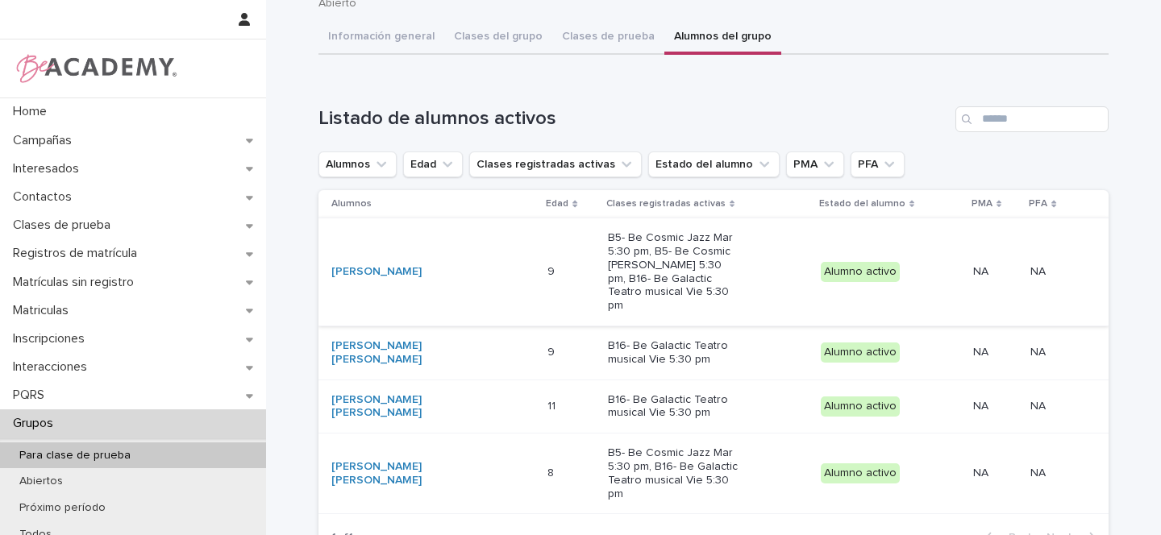
scroll to position [126, 0]
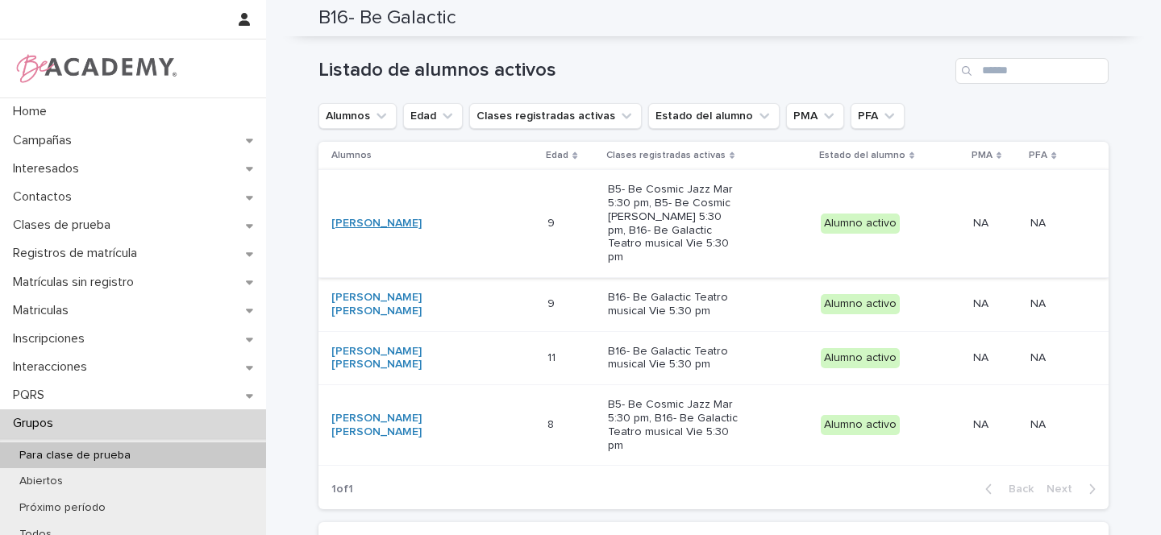
click at [405, 217] on link "[PERSON_NAME]" at bounding box center [376, 224] width 90 height 14
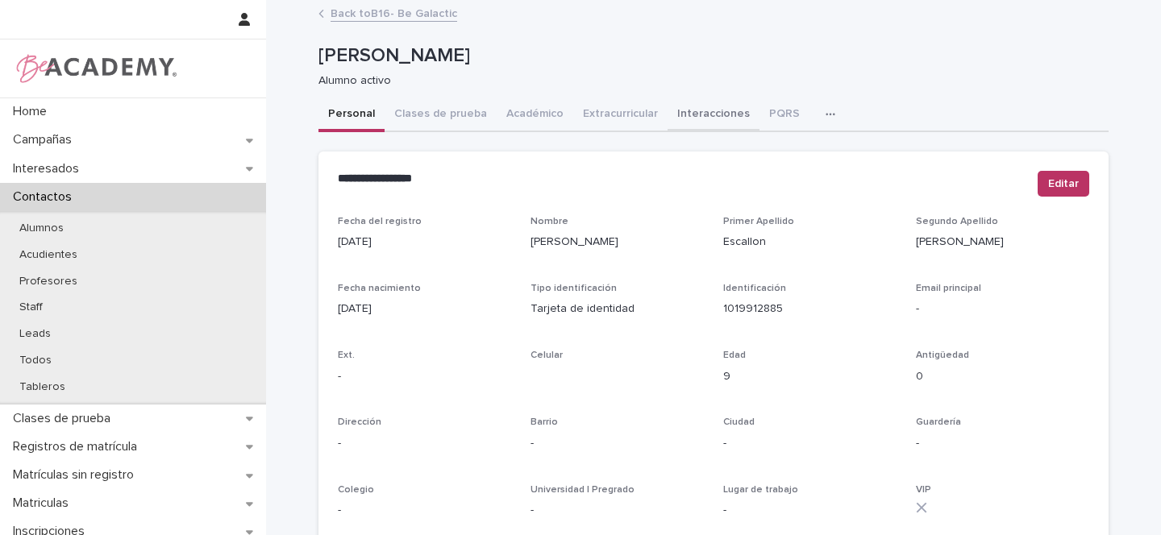
click at [696, 119] on button "Interacciones" at bounding box center [713, 115] width 92 height 34
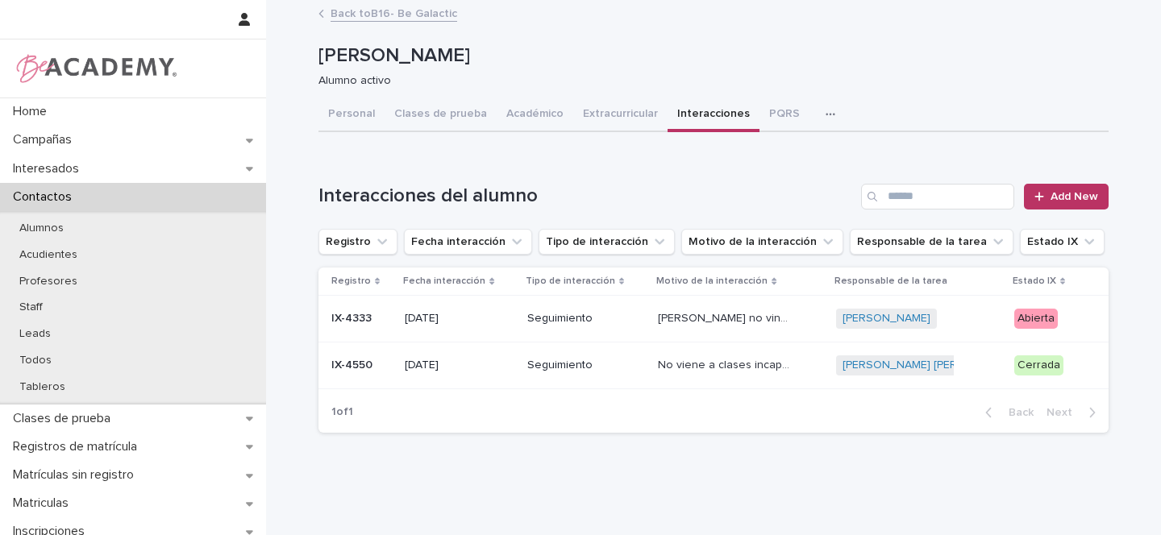
click at [605, 311] on div "Seguimiento" at bounding box center [586, 317] width 118 height 17
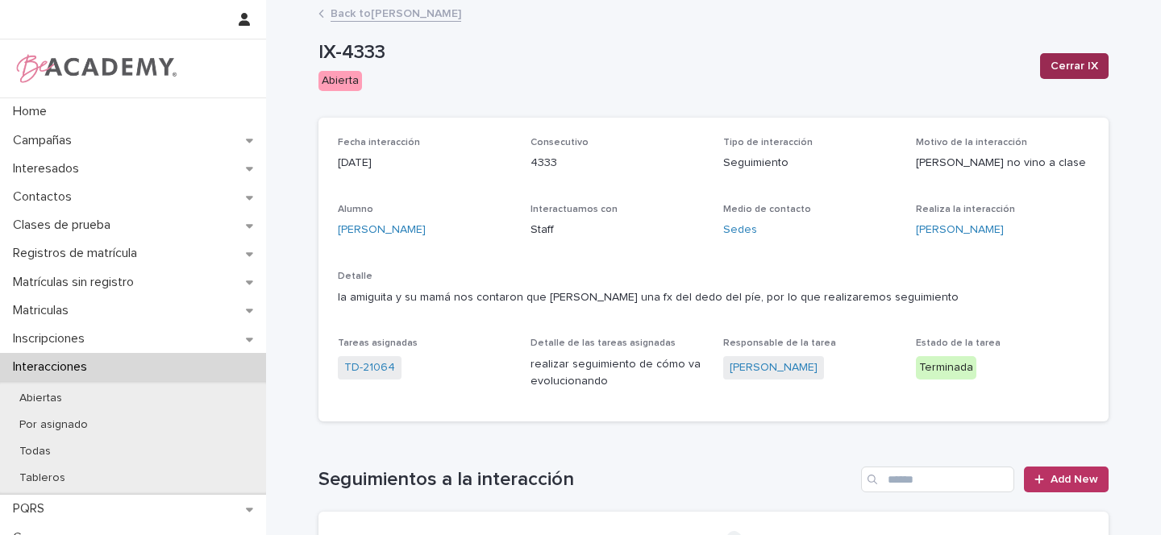
click at [1064, 61] on span "Cerrar IX" at bounding box center [1074, 66] width 48 height 16
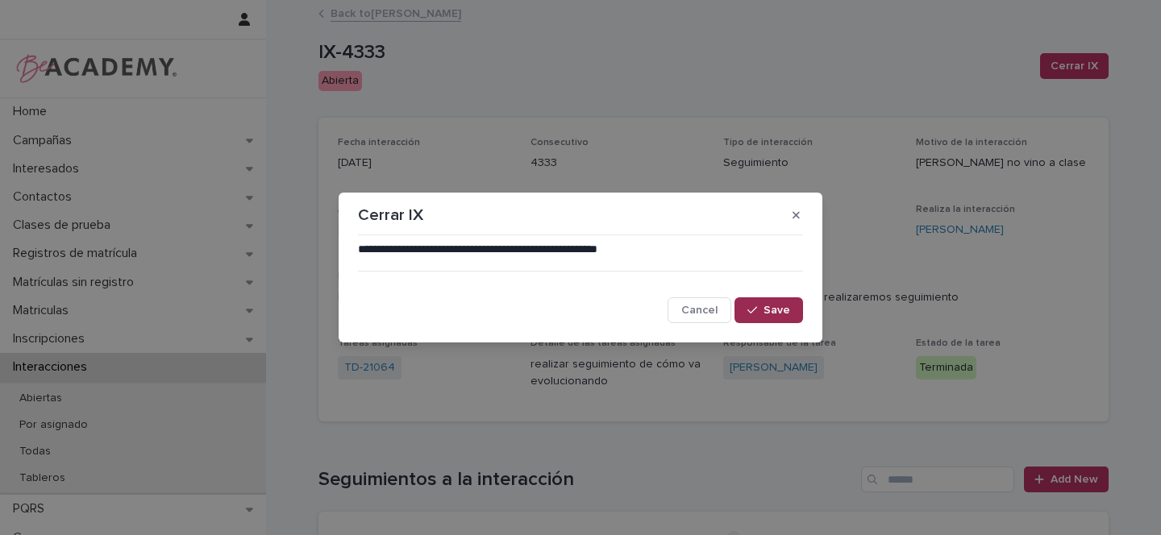
click at [771, 311] on span "Save" at bounding box center [776, 310] width 27 height 11
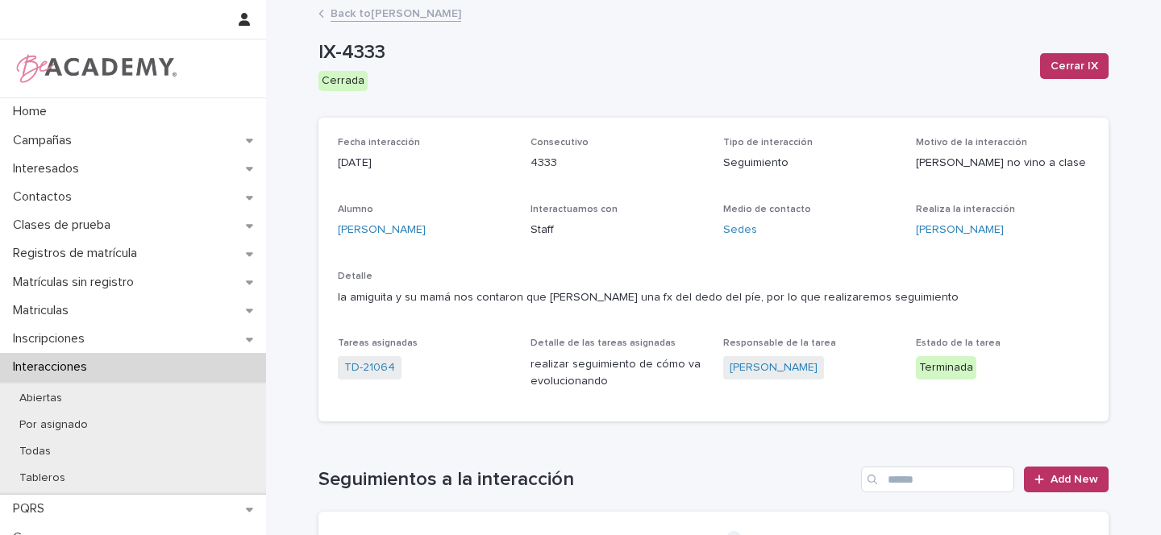
click at [433, 10] on link "Back to [PERSON_NAME]" at bounding box center [396, 12] width 131 height 19
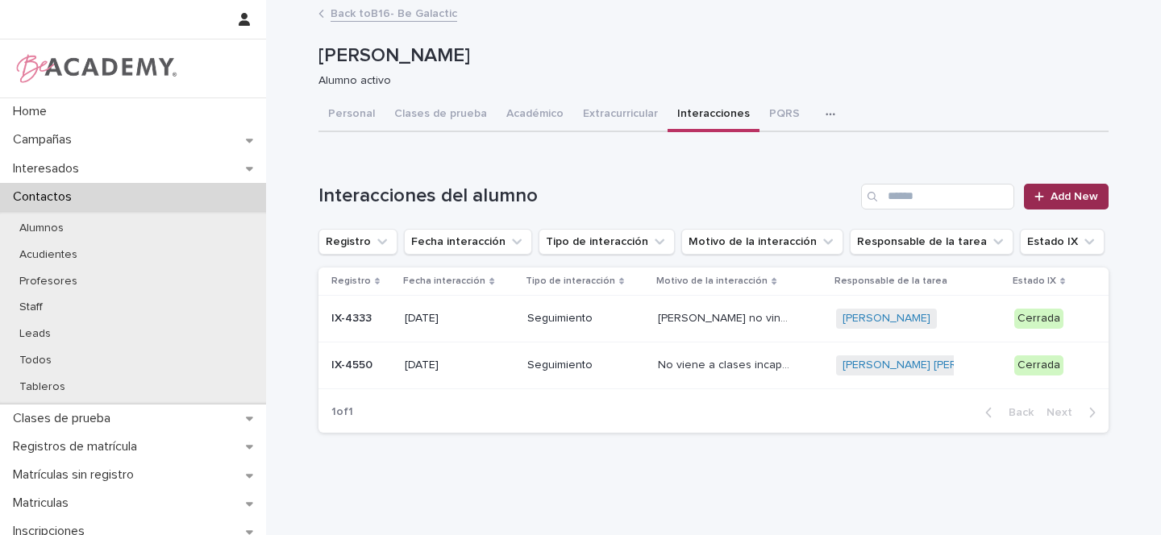
click at [1063, 199] on span "Add New" at bounding box center [1074, 196] width 48 height 11
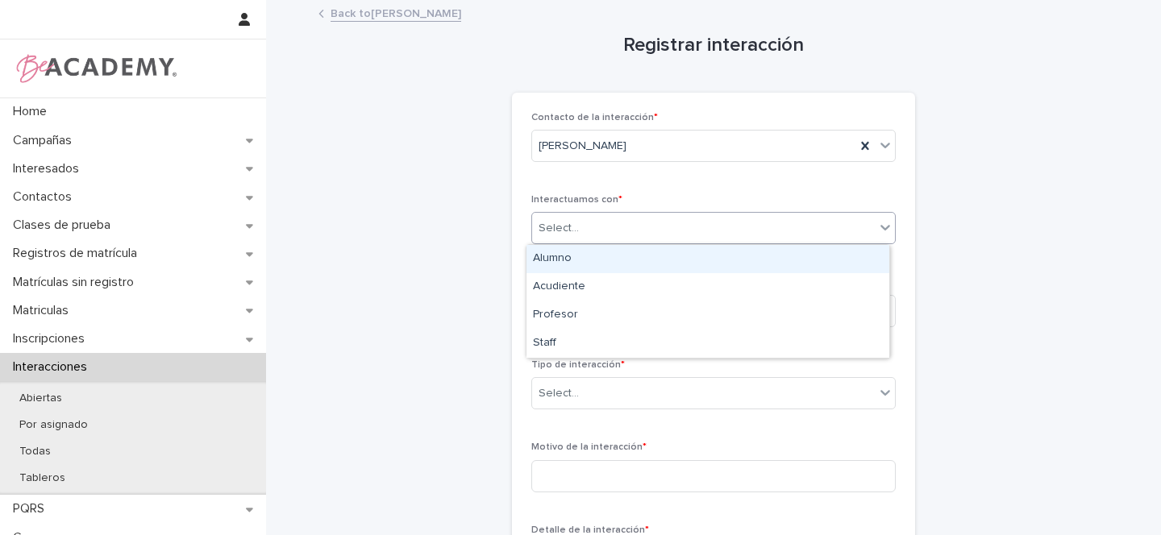
click at [580, 227] on div "Select..." at bounding box center [703, 228] width 343 height 27
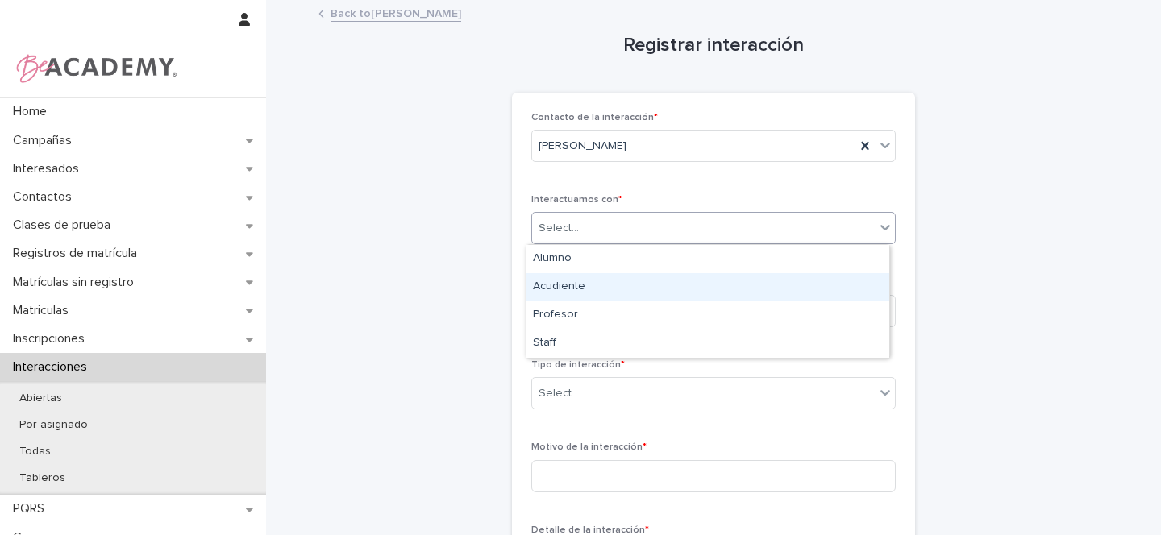
click at [557, 289] on div "Acudiente" at bounding box center [707, 287] width 363 height 28
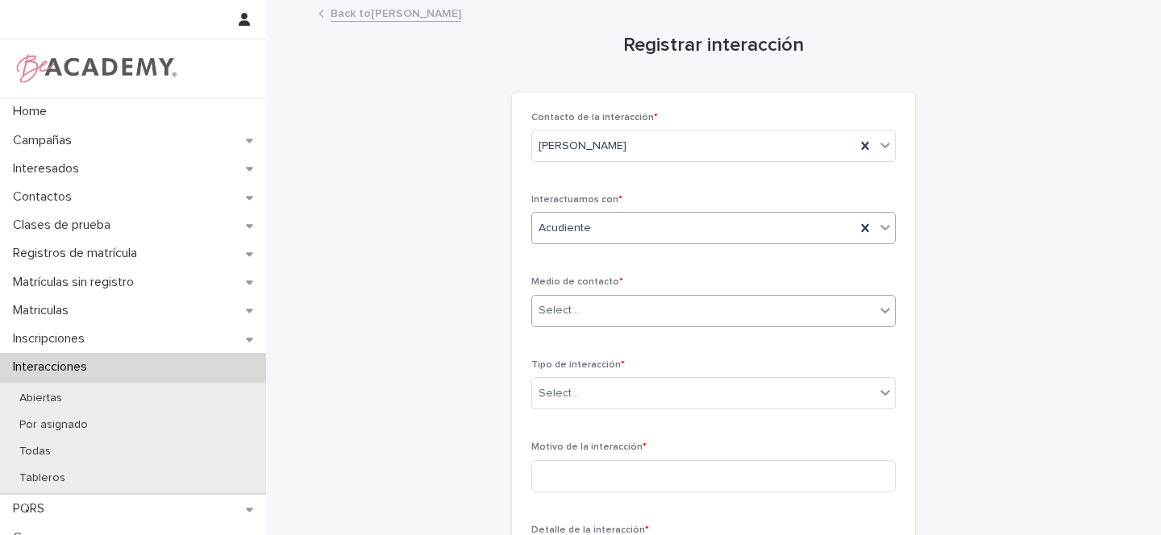
click at [561, 306] on div "Select..." at bounding box center [558, 310] width 40 height 17
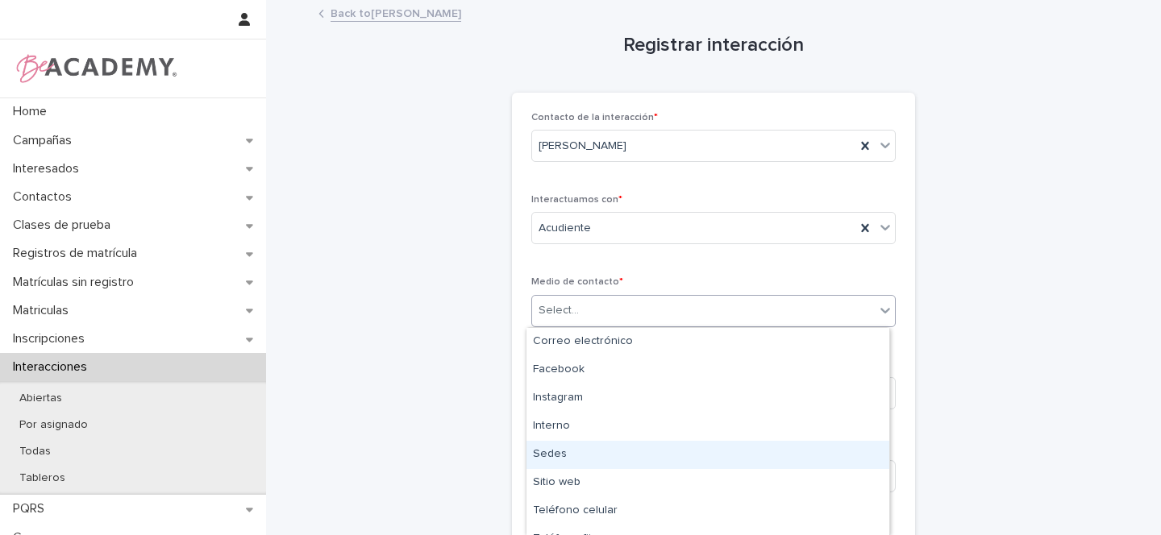
drag, startPoint x: 561, startPoint y: 469, endPoint x: 559, endPoint y: 459, distance: 10.6
click at [559, 459] on div "Sedes" at bounding box center [707, 455] width 363 height 28
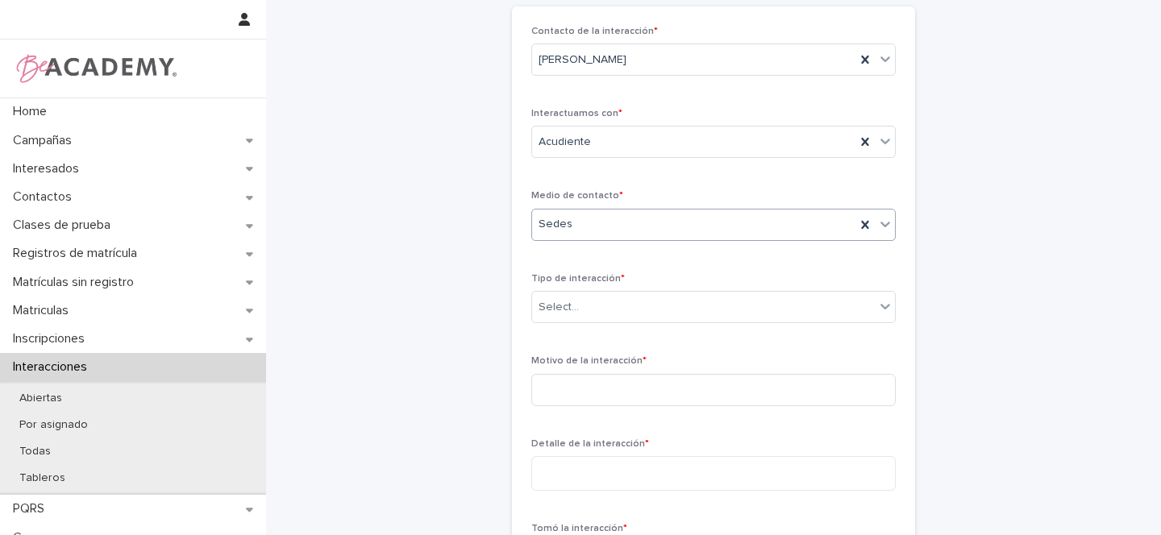
scroll to position [107, 0]
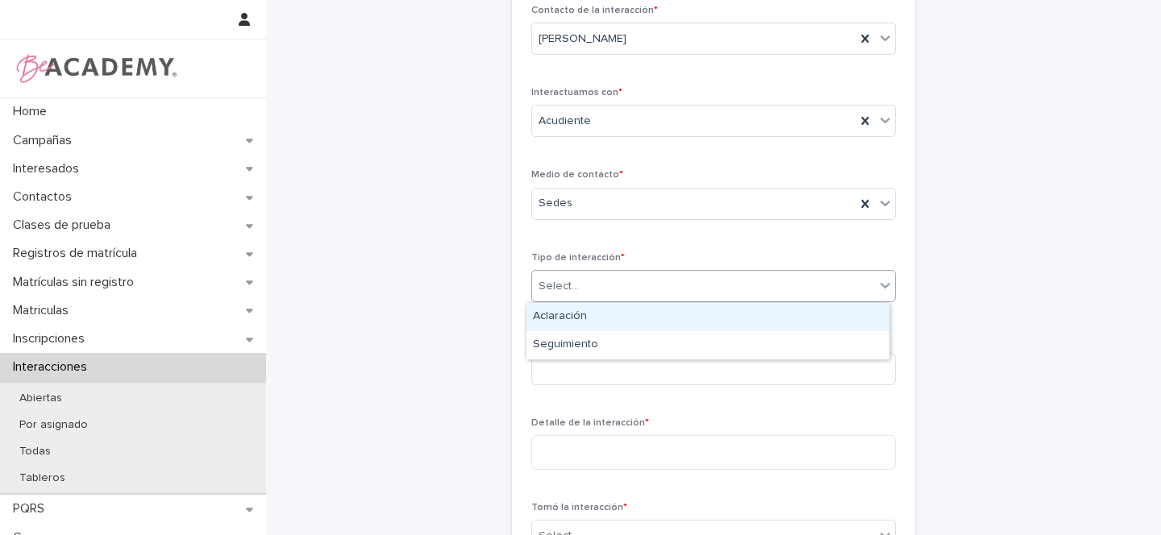
click at [589, 290] on div "Select..." at bounding box center [703, 286] width 343 height 27
click at [563, 314] on div "Aclaración" at bounding box center [707, 317] width 363 height 28
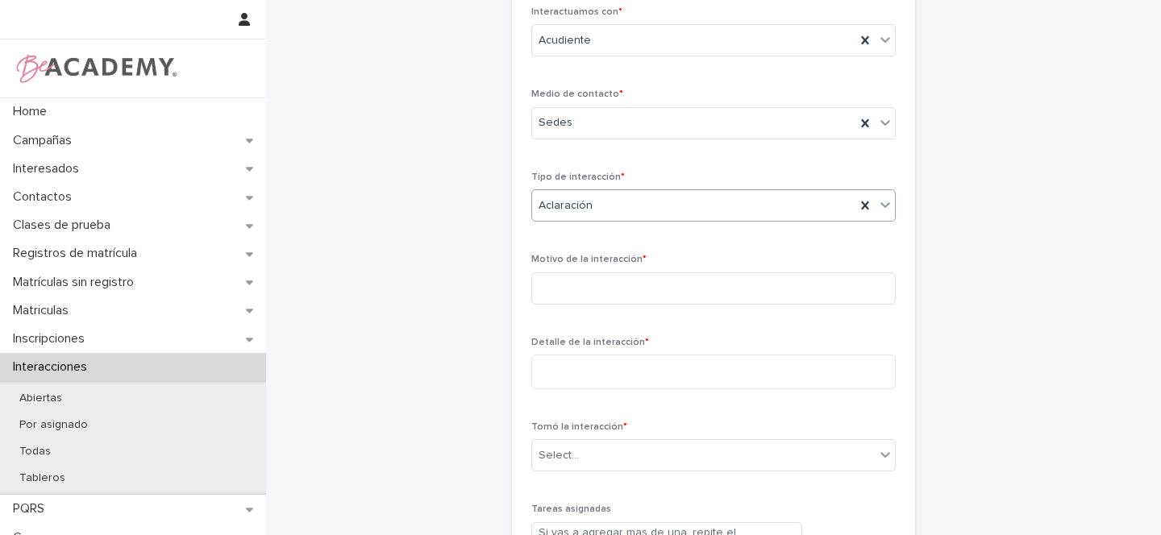
scroll to position [189, 0]
click at [593, 290] on input at bounding box center [713, 288] width 364 height 32
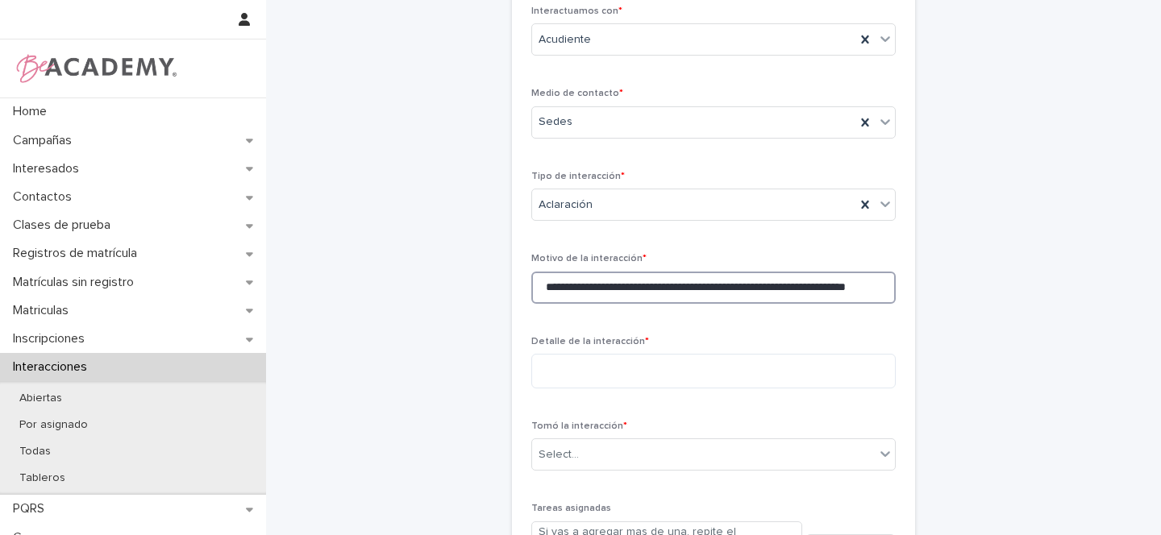
scroll to position [0, 24]
type input "**********"
click at [608, 368] on textarea at bounding box center [713, 371] width 364 height 35
type textarea "*"
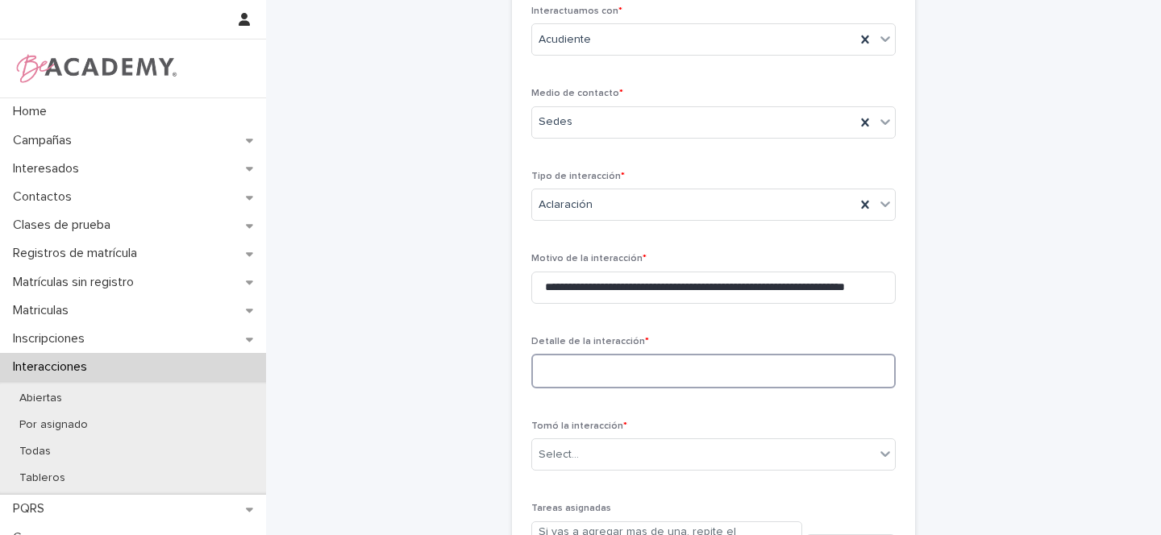
type textarea "*"
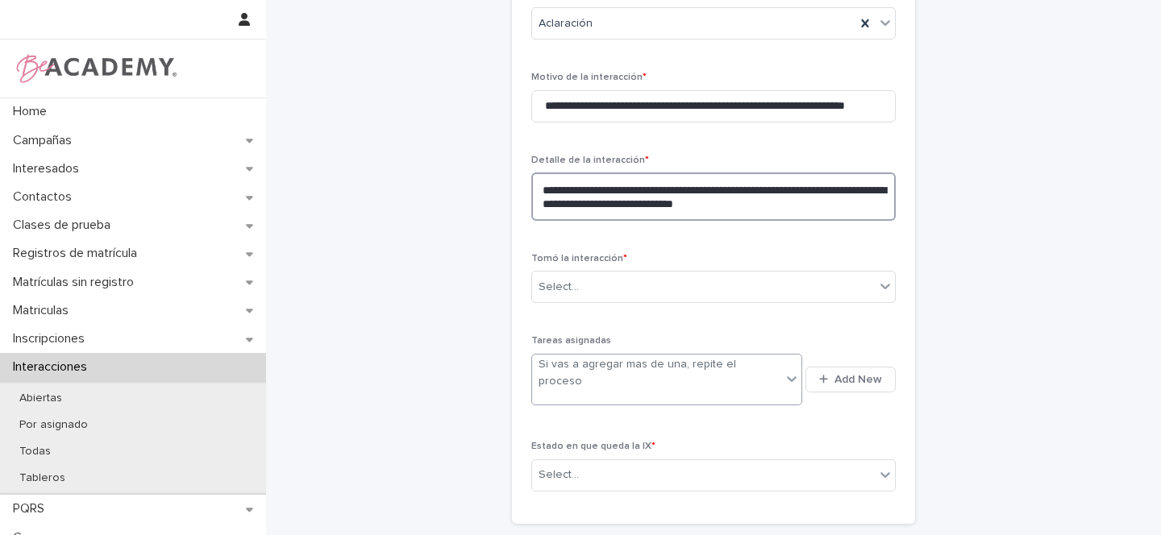
scroll to position [392, 0]
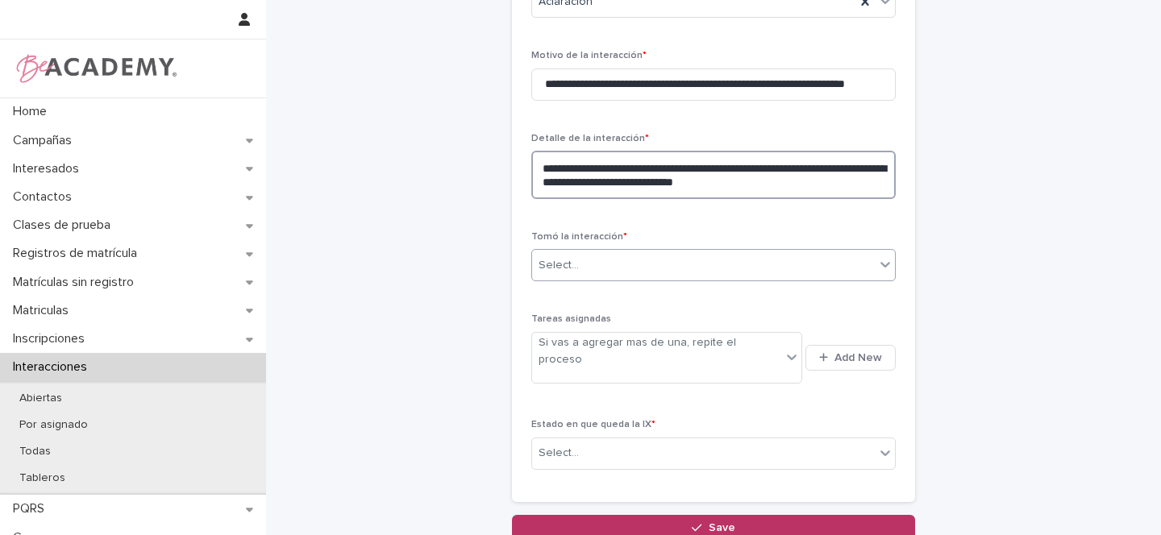
type textarea "**********"
click at [563, 259] on div "Select..." at bounding box center [558, 265] width 40 height 17
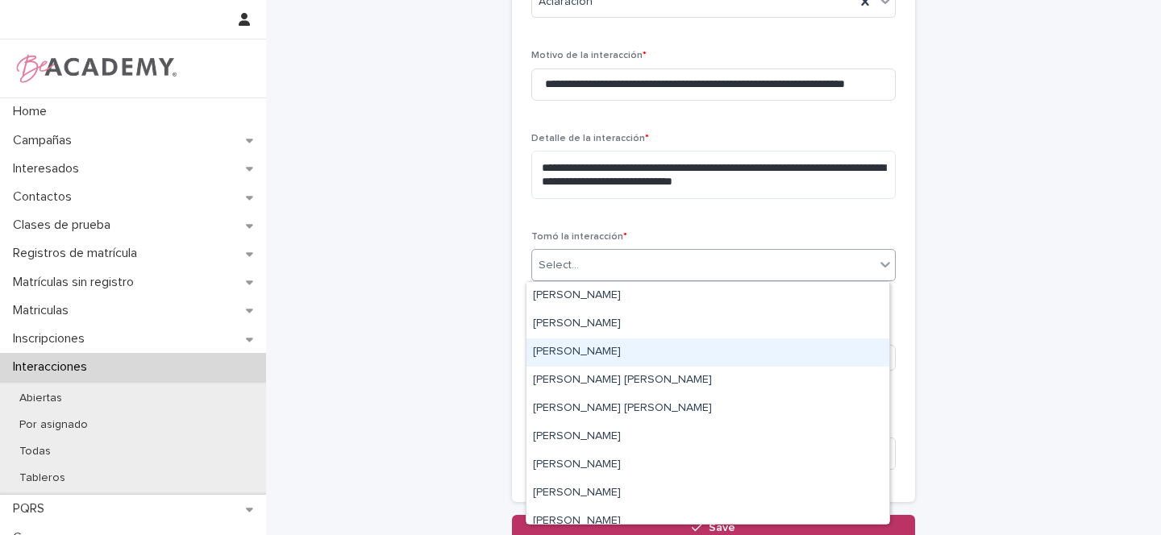
click at [577, 347] on div "[PERSON_NAME]" at bounding box center [707, 353] width 363 height 28
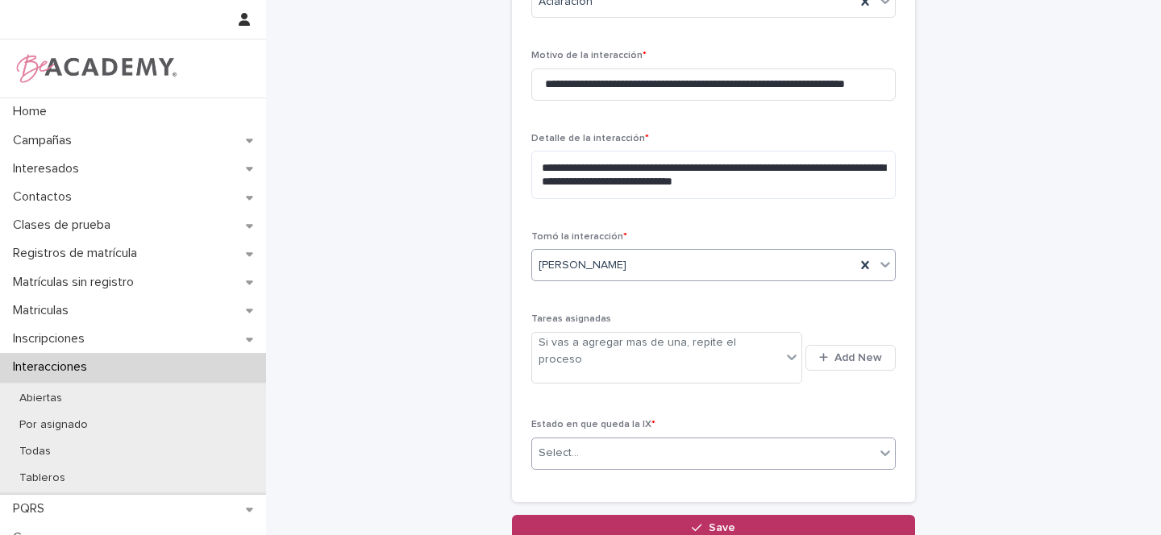
click at [597, 440] on div "Select..." at bounding box center [703, 453] width 343 height 27
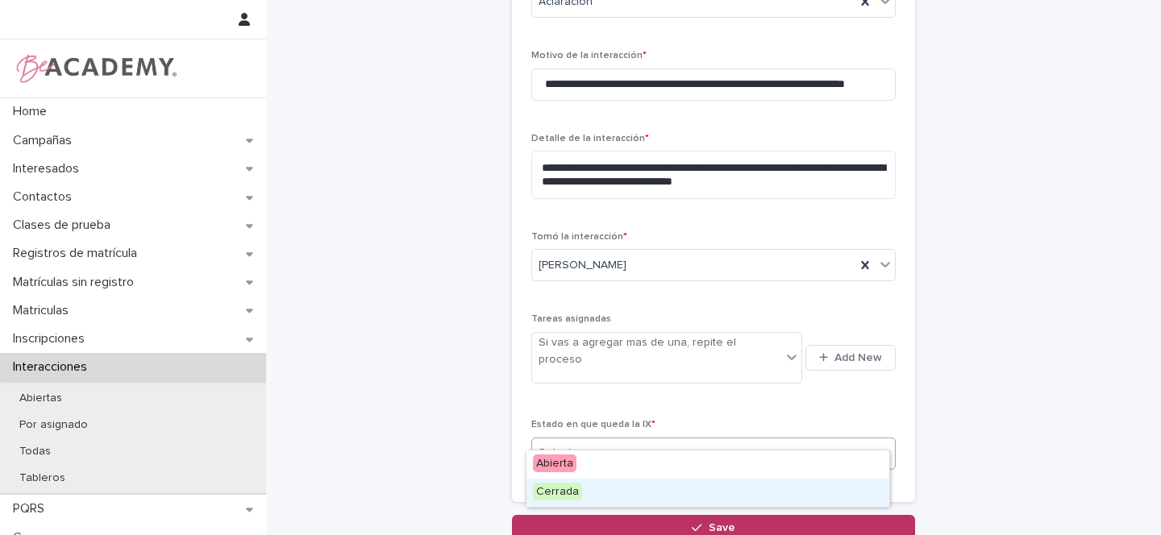
click at [557, 490] on span "Cerrada" at bounding box center [557, 492] width 49 height 18
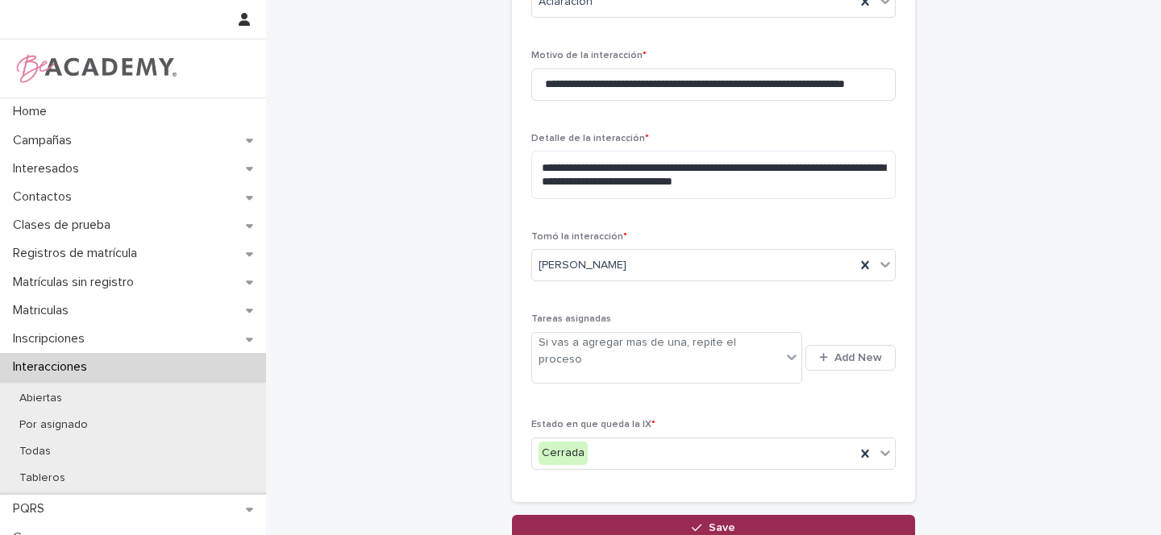
click at [703, 515] on button "Save" at bounding box center [713, 528] width 403 height 26
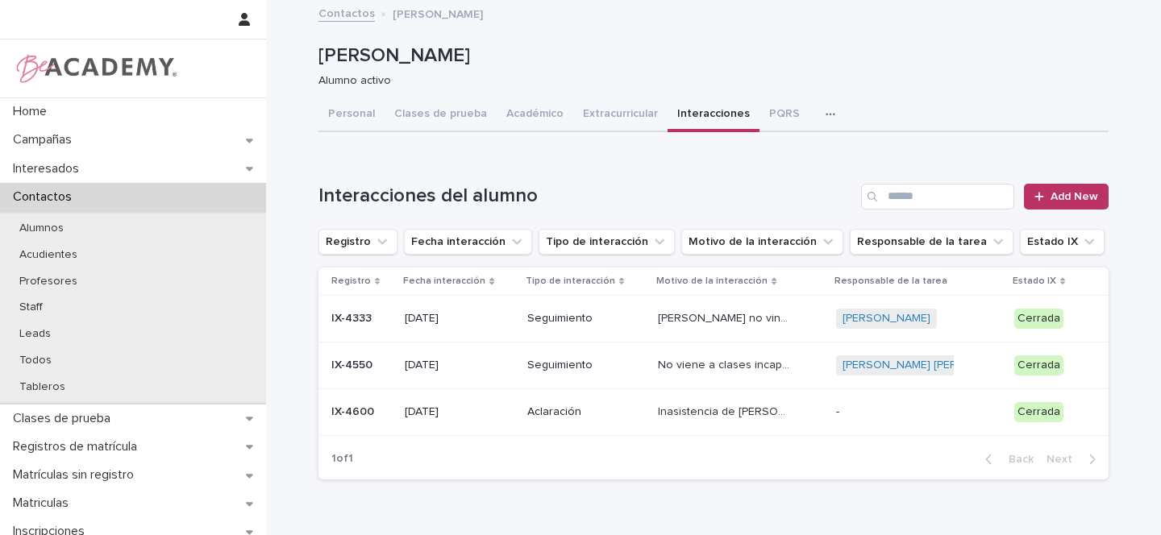
scroll to position [3, 0]
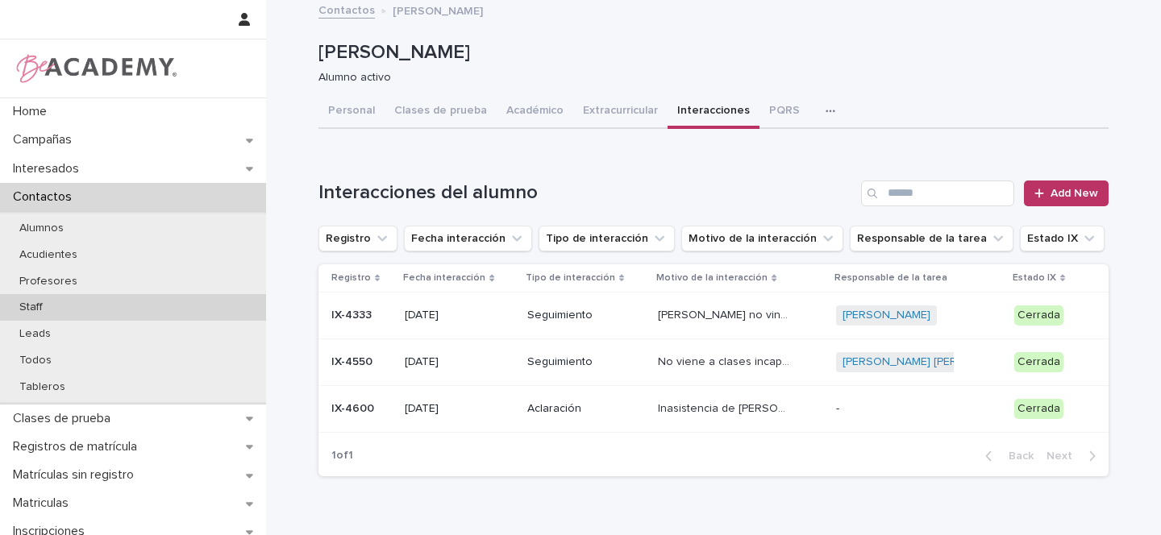
click at [43, 306] on p "Staff" at bounding box center [30, 308] width 49 height 14
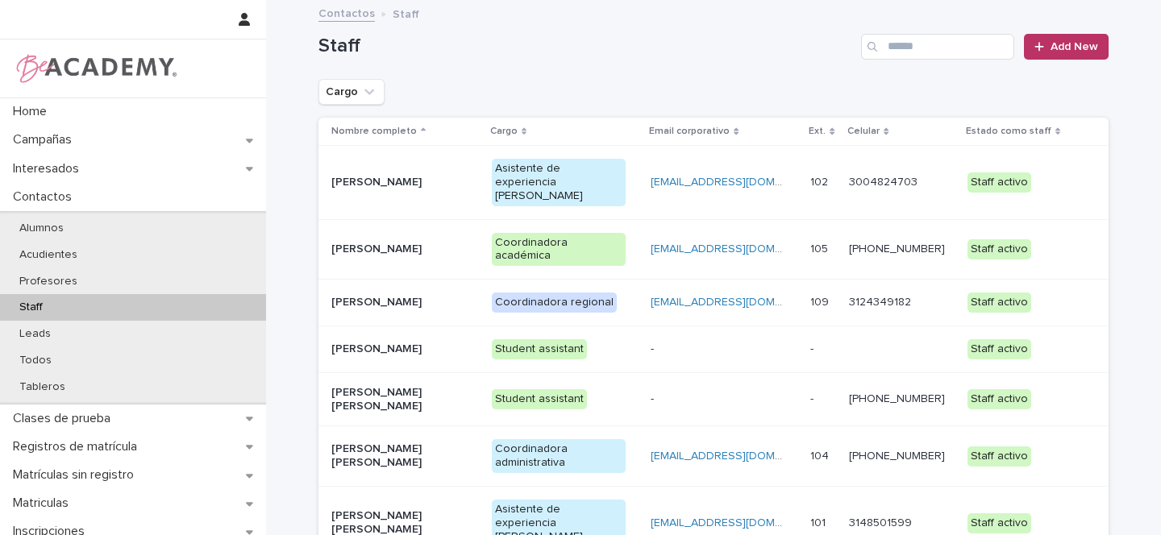
click at [462, 289] on div "[PERSON_NAME]" at bounding box center [405, 302] width 148 height 27
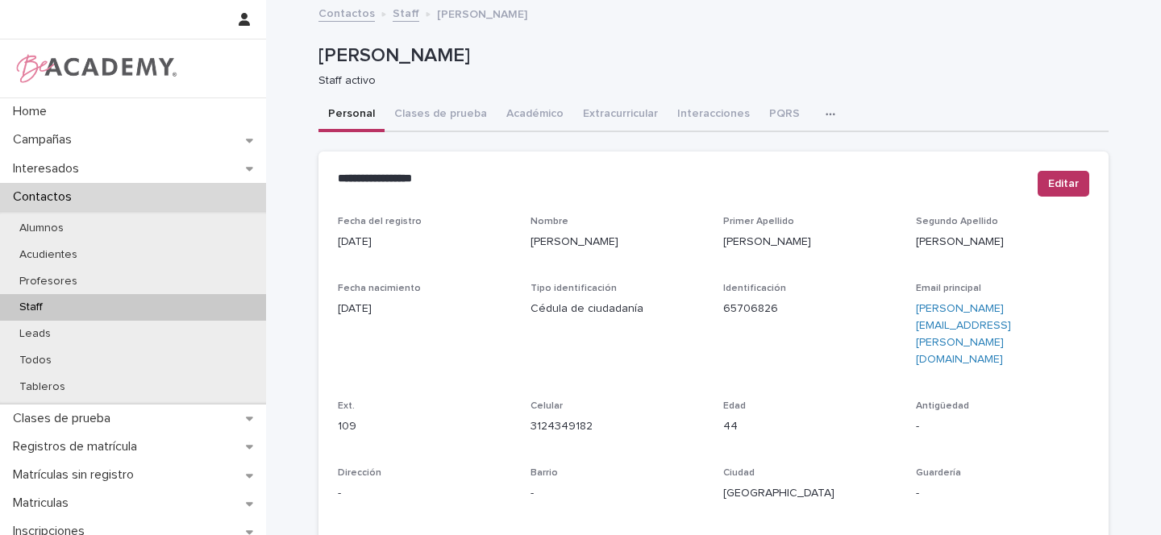
click at [825, 116] on icon "button" at bounding box center [830, 114] width 10 height 11
click at [772, 152] on button "Tareas" at bounding box center [774, 156] width 106 height 24
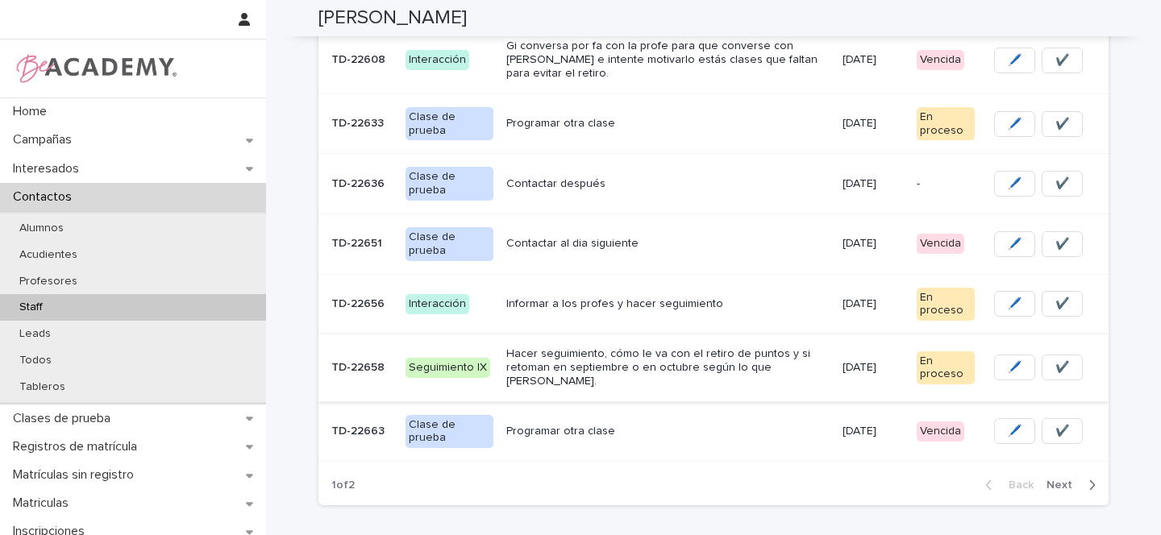
scroll to position [467, 0]
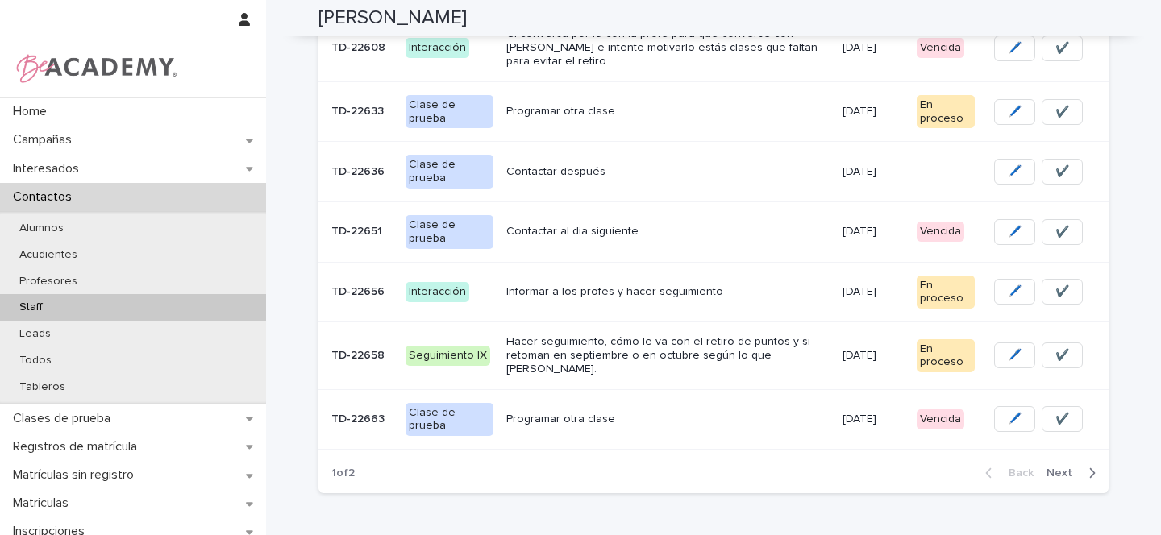
click at [694, 165] on div "Contactar después" at bounding box center [667, 172] width 322 height 27
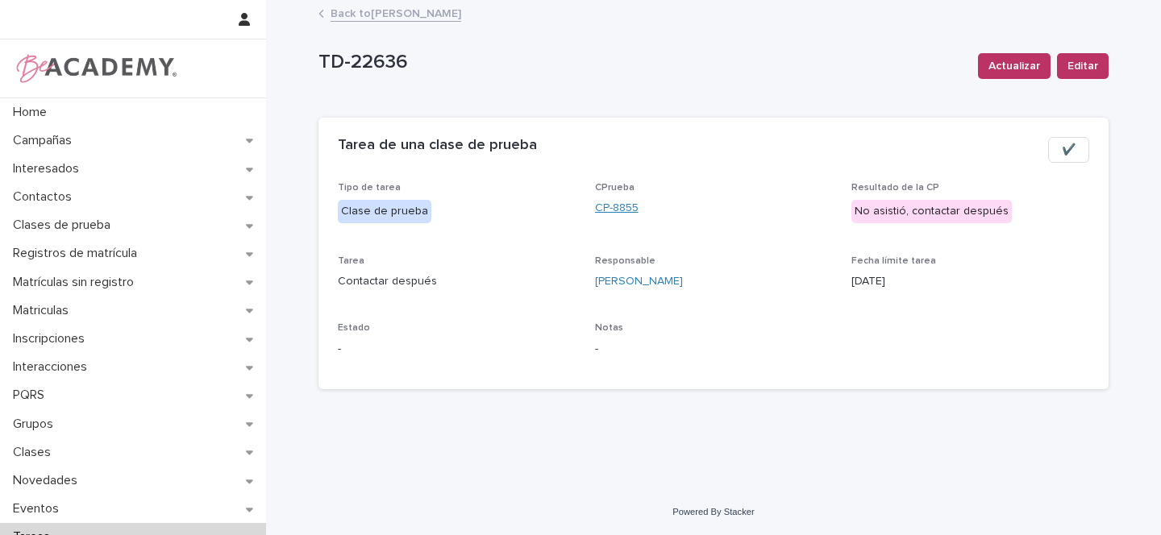
click at [623, 206] on link "CP-8855" at bounding box center [617, 208] width 44 height 17
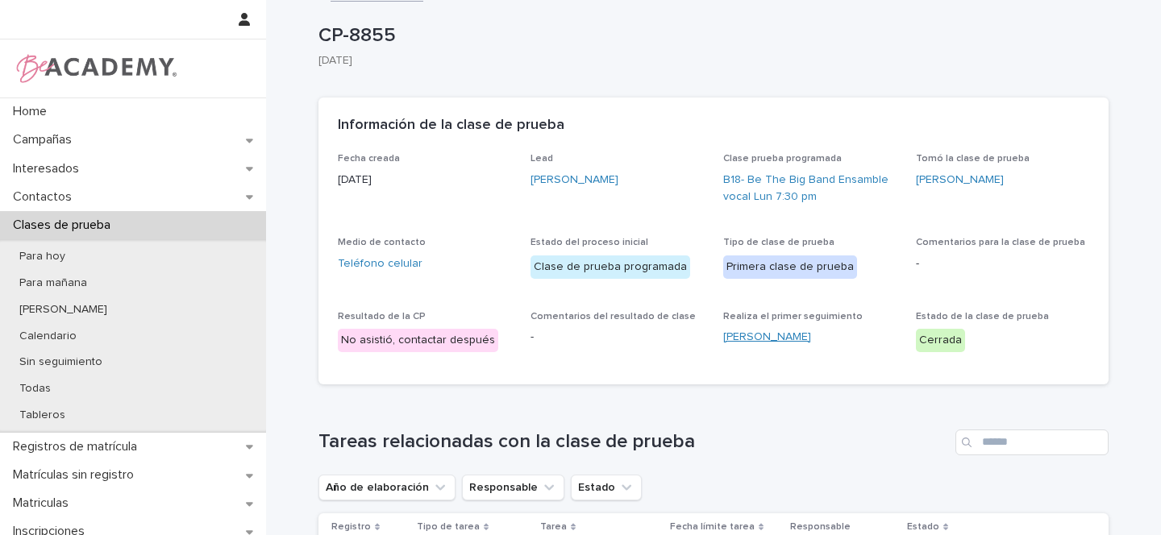
scroll to position [451, 0]
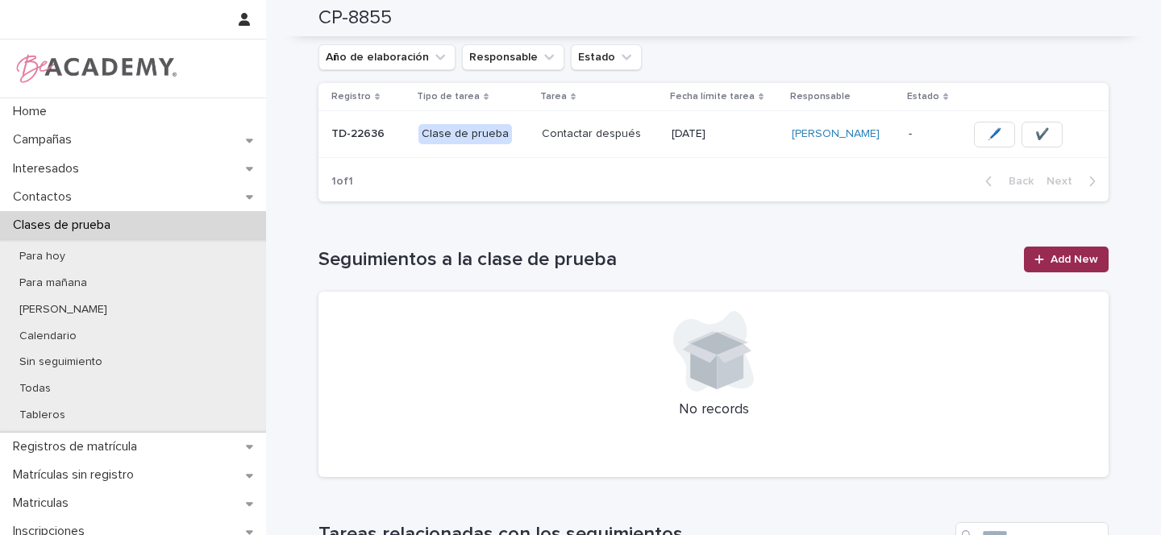
click at [1075, 268] on link "Add New" at bounding box center [1066, 260] width 85 height 26
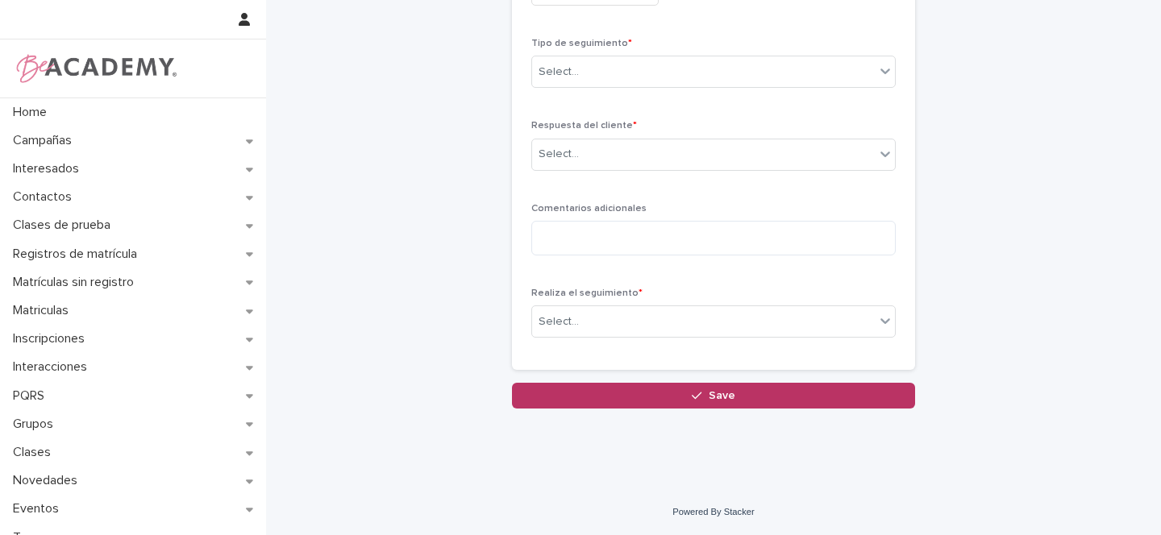
scroll to position [19, 0]
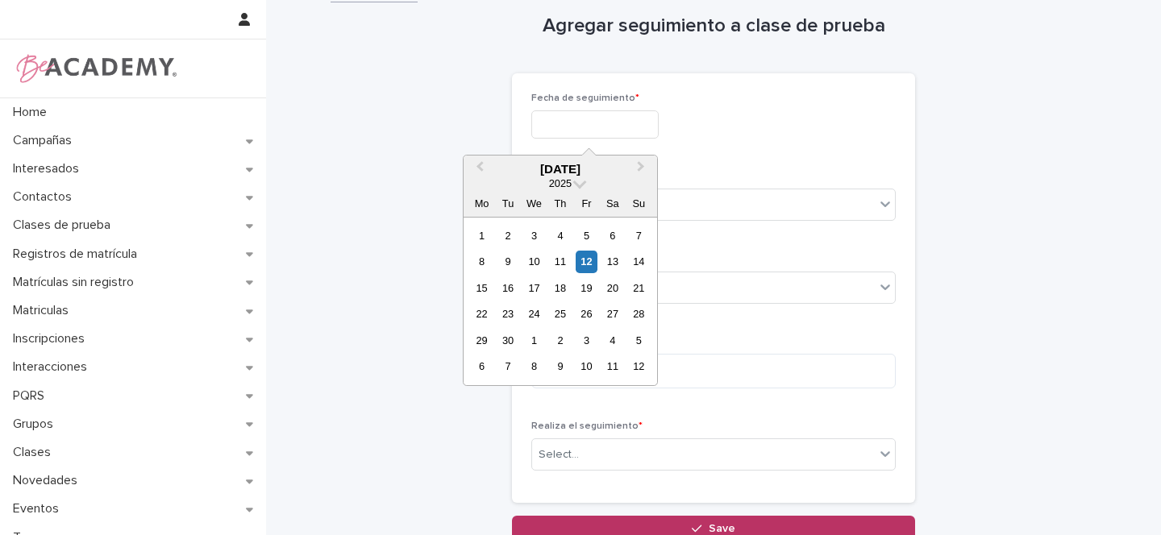
click at [546, 127] on input "text" at bounding box center [594, 124] width 127 height 28
click at [593, 264] on div "12" at bounding box center [587, 262] width 22 height 22
type input "**********"
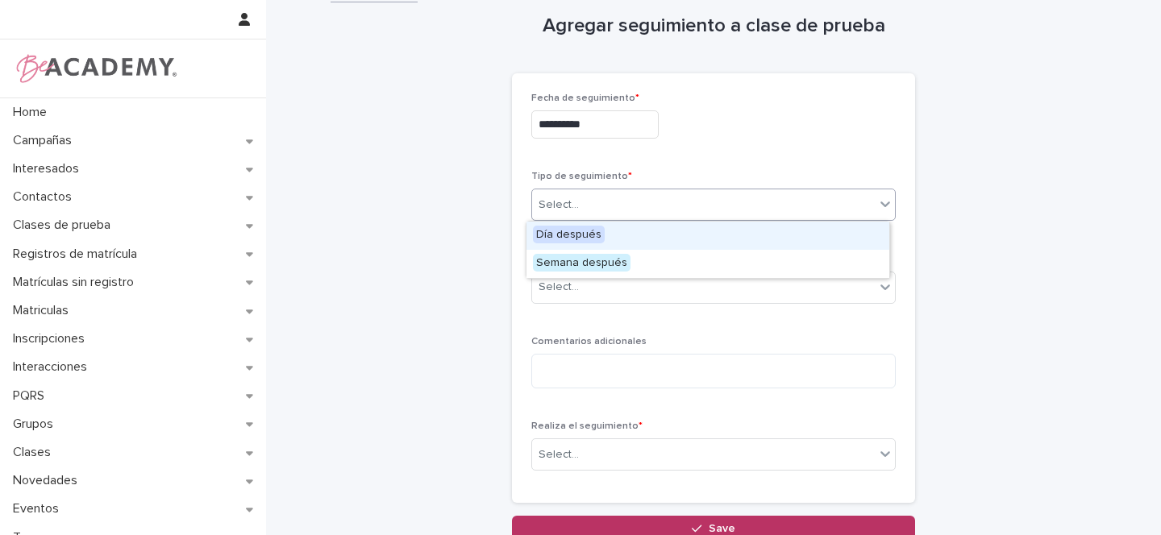
click at [555, 201] on div "Select..." at bounding box center [558, 205] width 40 height 17
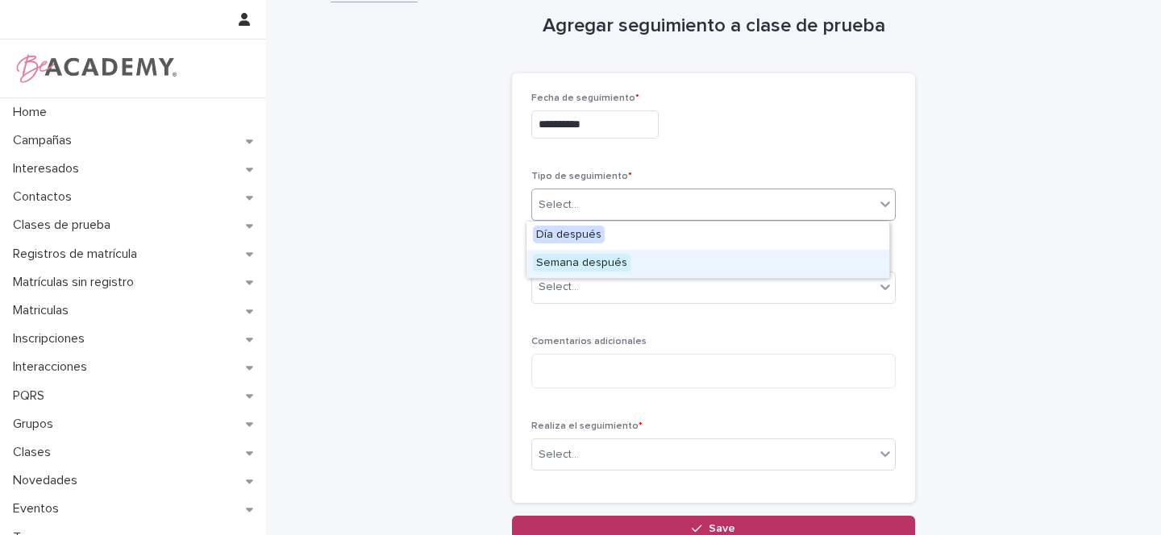
click at [568, 261] on span "Semana después" at bounding box center [582, 263] width 98 height 18
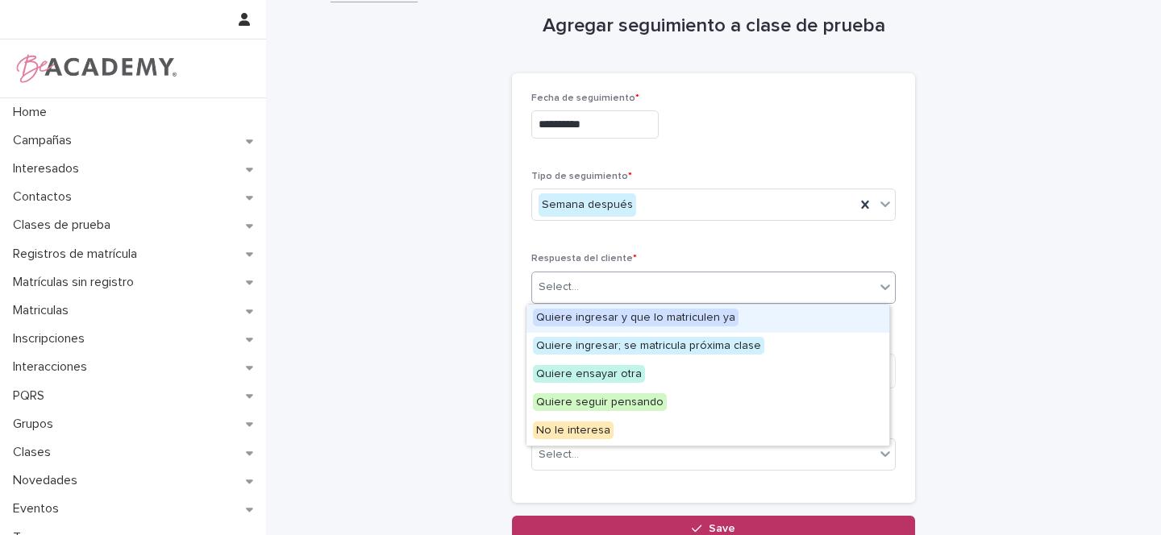
click at [557, 285] on div "Select..." at bounding box center [558, 287] width 40 height 17
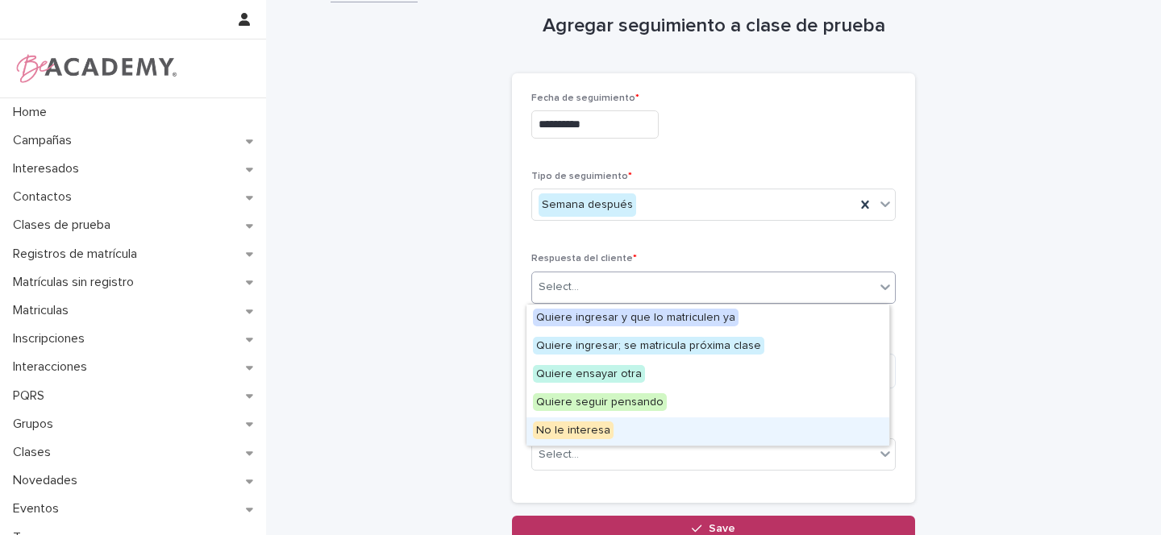
click at [562, 426] on span "No le interesa" at bounding box center [573, 431] width 81 height 18
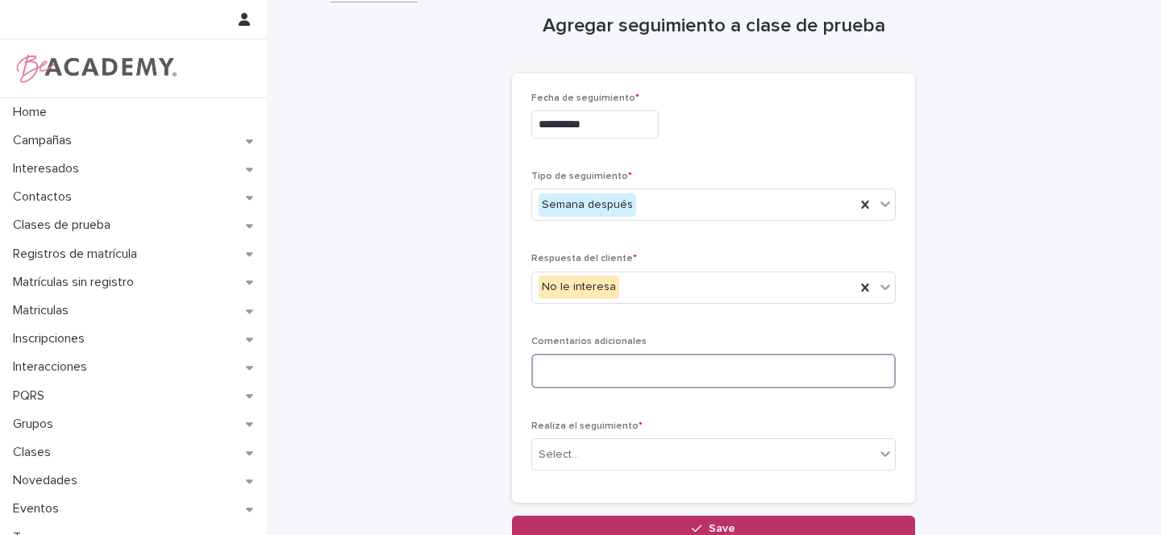
click at [559, 364] on textarea at bounding box center [713, 371] width 364 height 35
type textarea "**********"
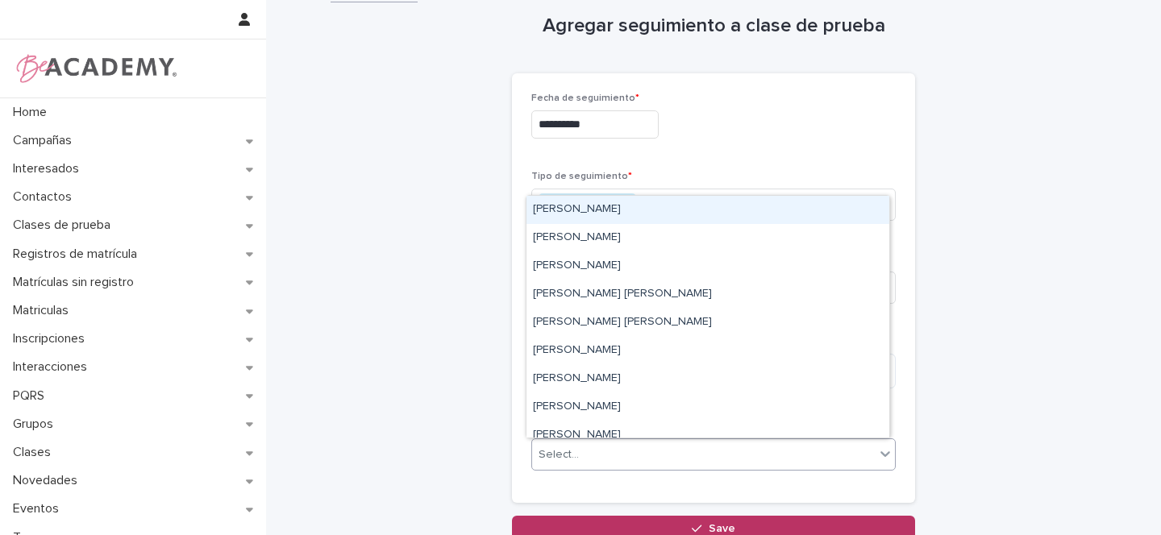
click at [572, 452] on div "Select..." at bounding box center [703, 455] width 343 height 27
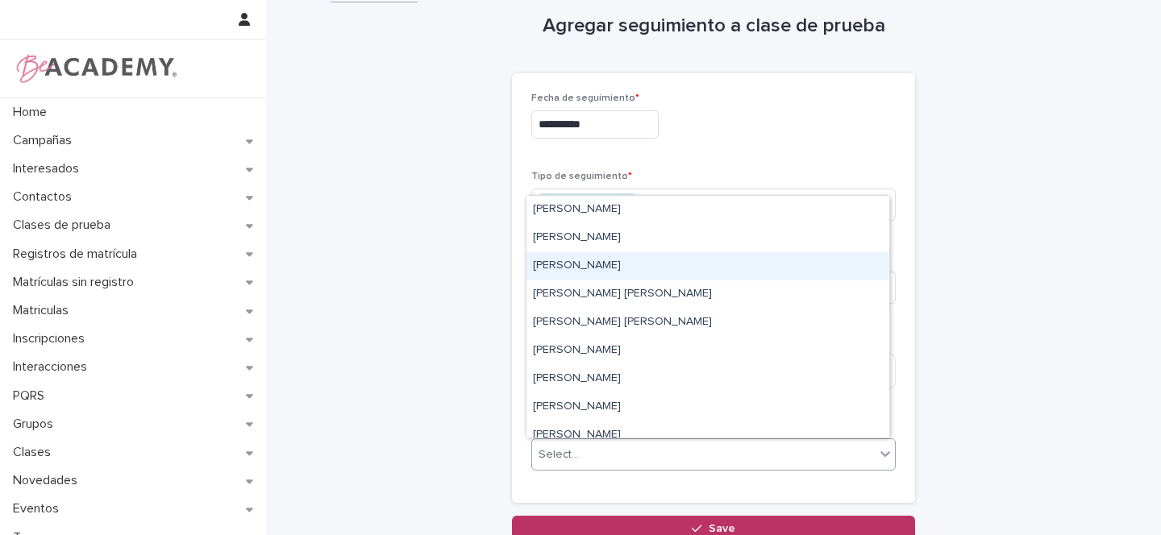
click at [562, 266] on div "[PERSON_NAME]" at bounding box center [707, 266] width 363 height 28
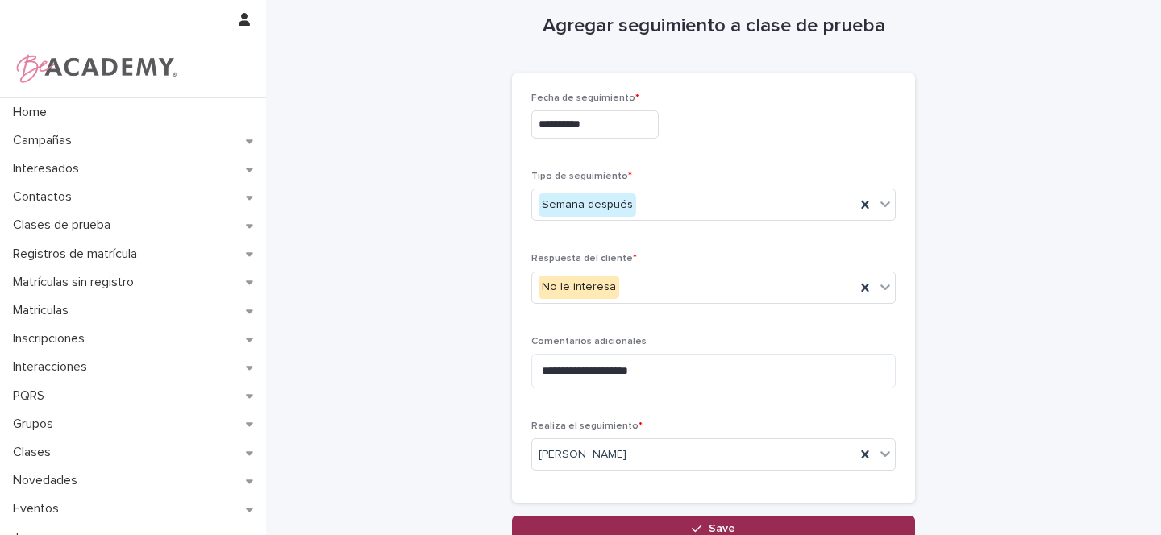
click at [688, 522] on button "Save" at bounding box center [713, 529] width 403 height 26
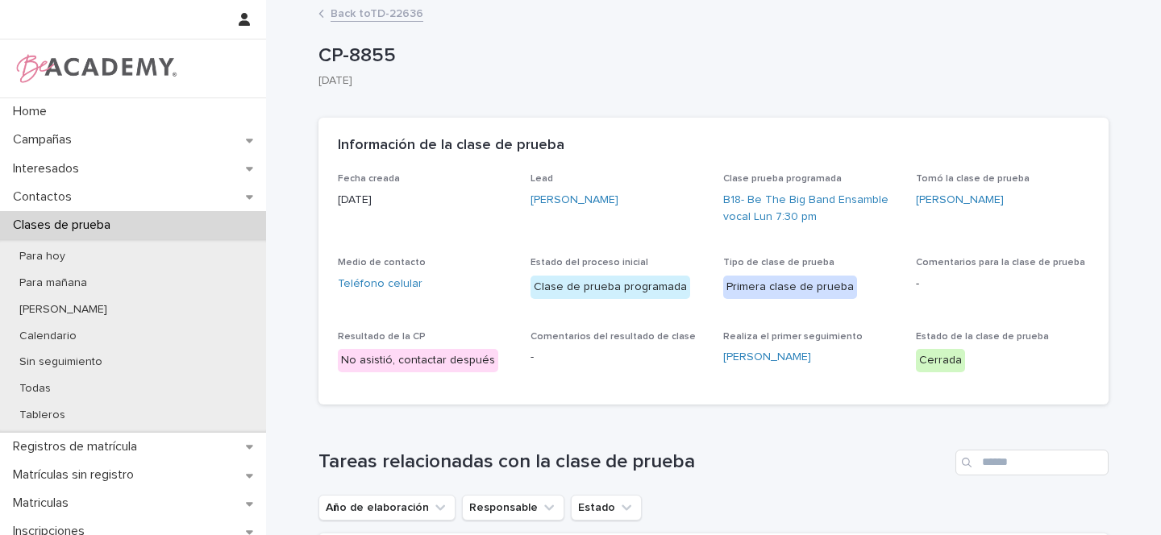
click at [379, 11] on link "Back to TD-22636" at bounding box center [377, 12] width 93 height 19
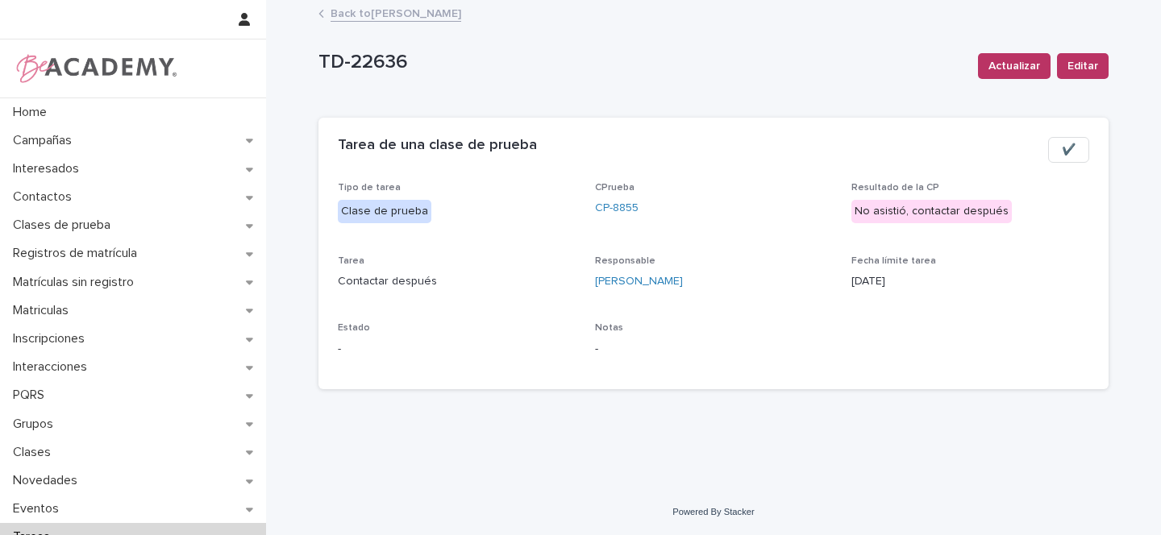
click at [429, 14] on link "Back to [PERSON_NAME]" at bounding box center [396, 12] width 131 height 19
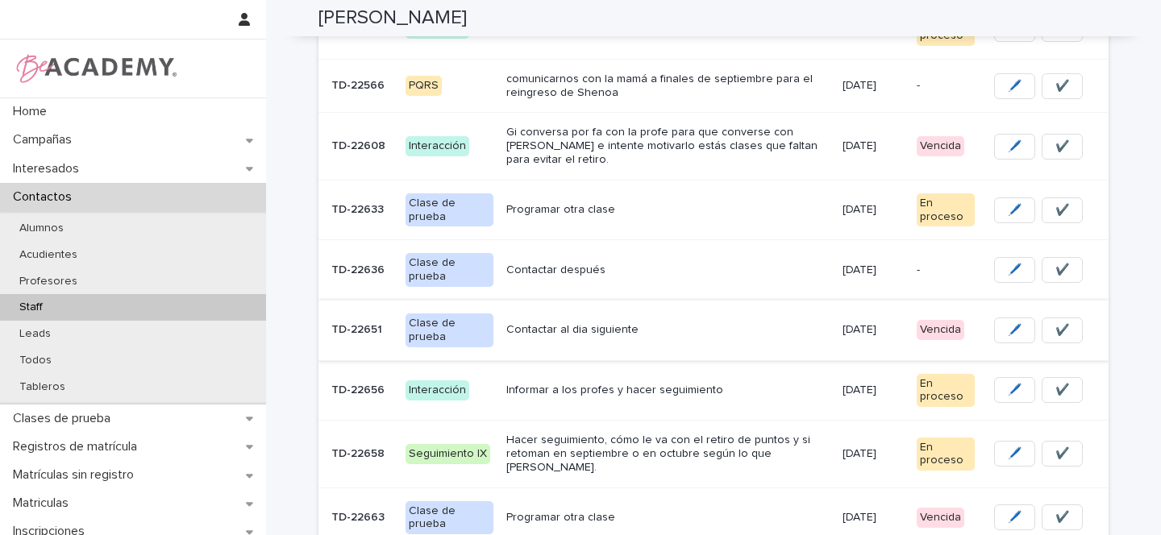
scroll to position [357, 0]
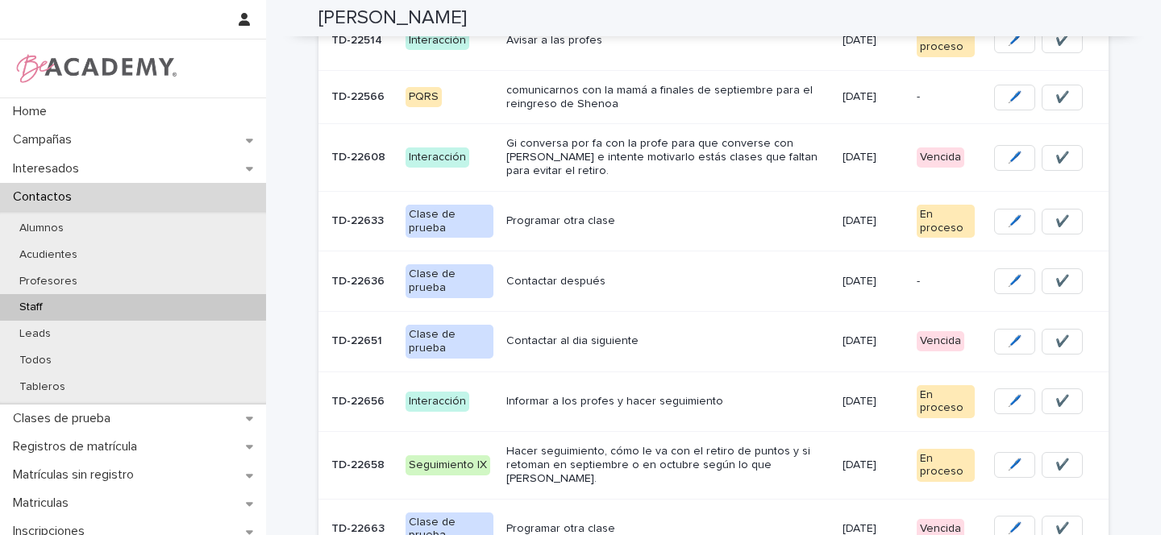
click at [635, 275] on p "Contactar después" at bounding box center [667, 282] width 322 height 14
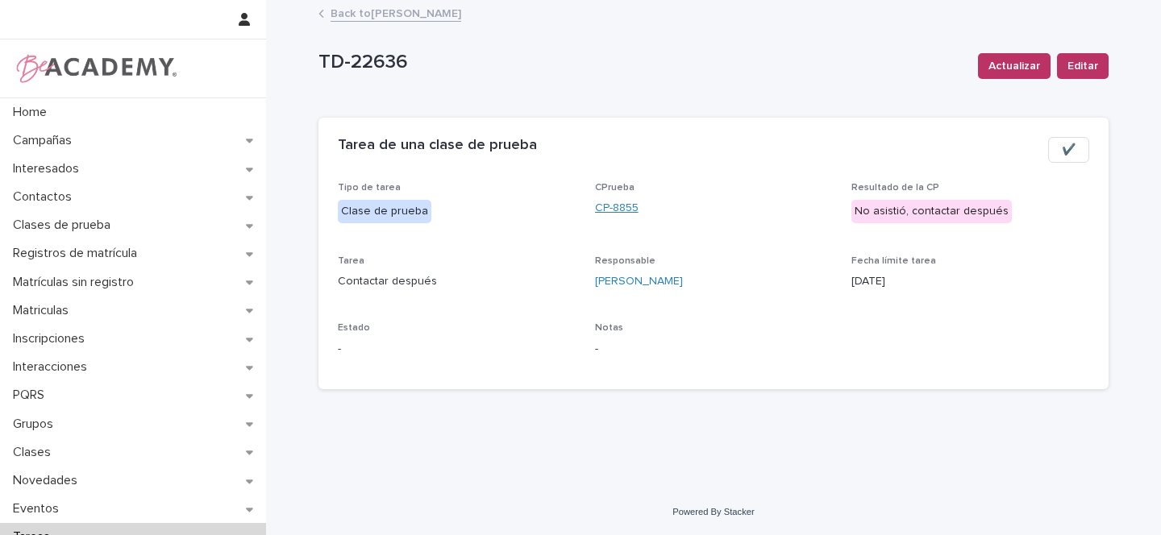
click at [623, 206] on link "CP-8855" at bounding box center [617, 208] width 44 height 17
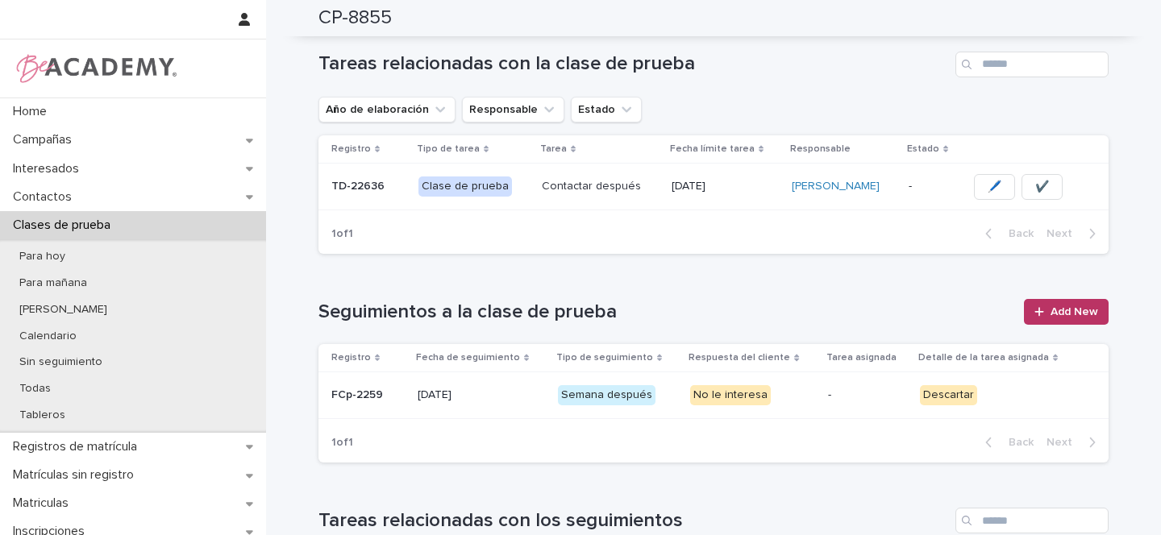
scroll to position [383, 0]
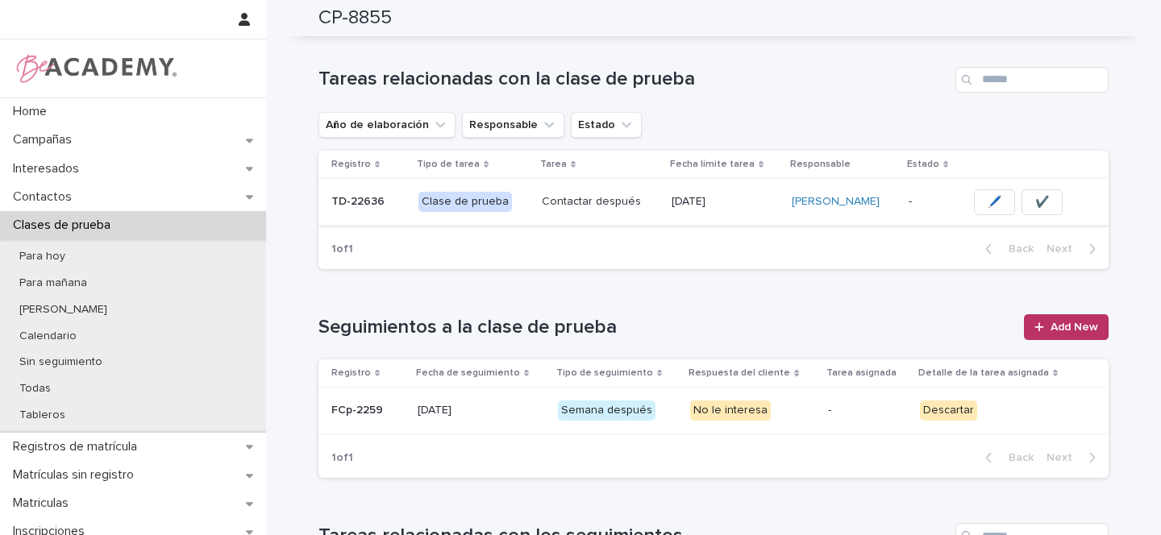
click at [1047, 204] on button "✔️" at bounding box center [1041, 202] width 41 height 26
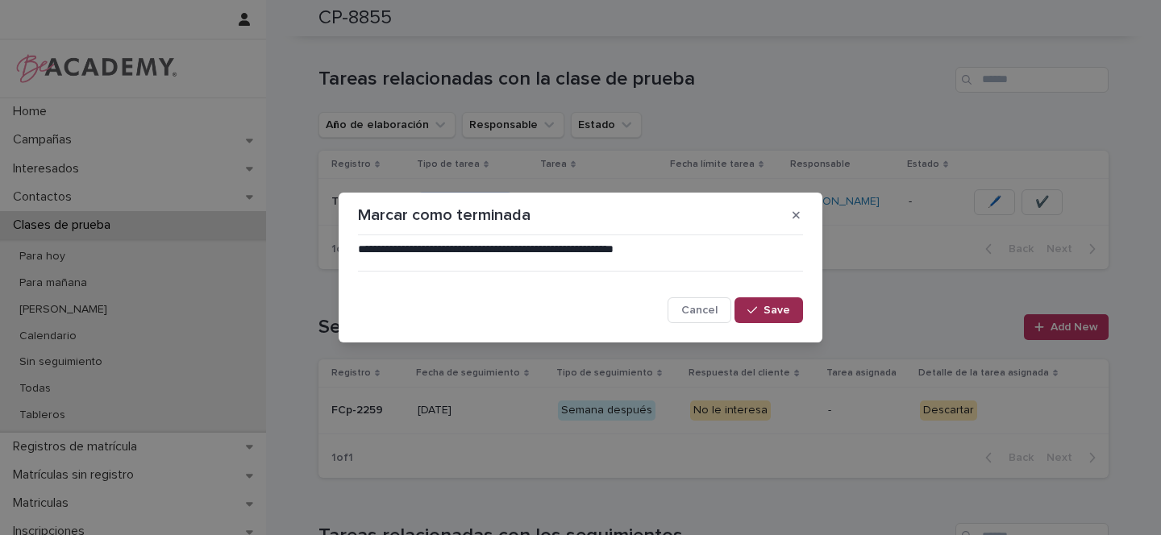
click at [789, 319] on button "Save" at bounding box center [768, 310] width 69 height 26
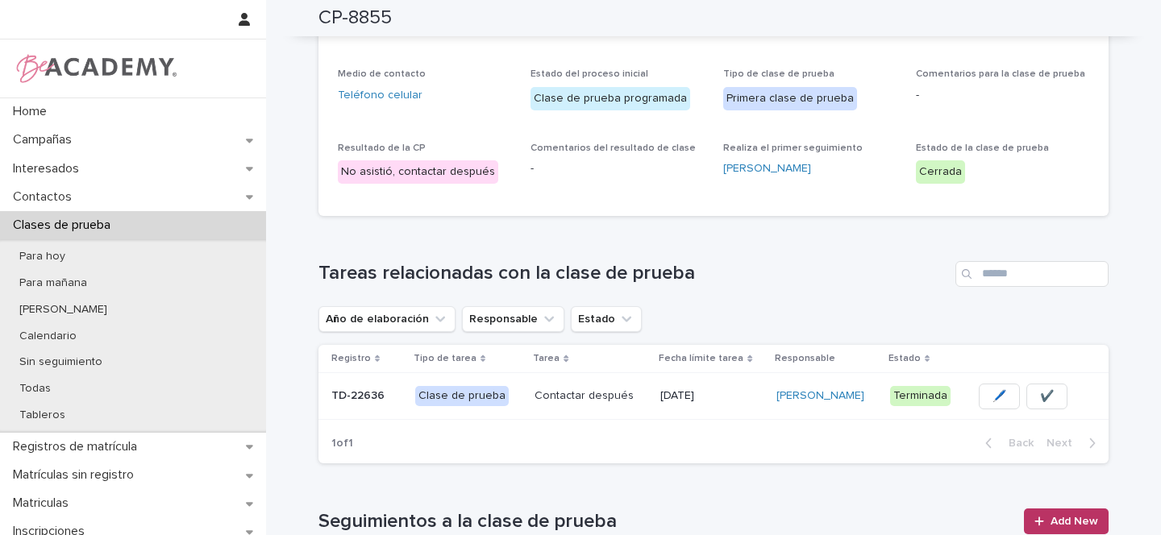
scroll to position [0, 0]
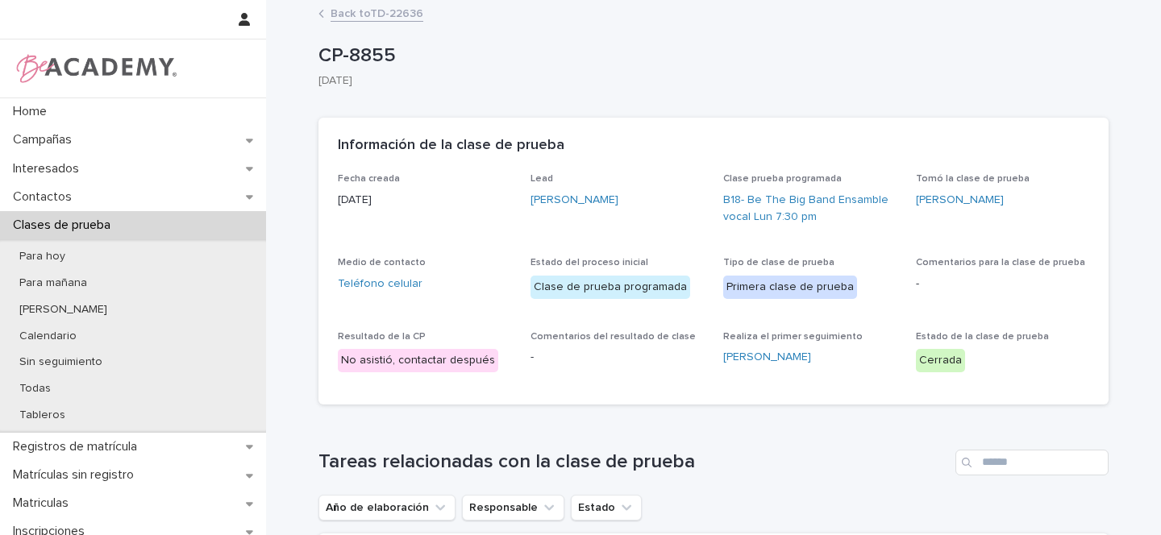
click at [364, 10] on link "Back to TD-22636" at bounding box center [377, 12] width 93 height 19
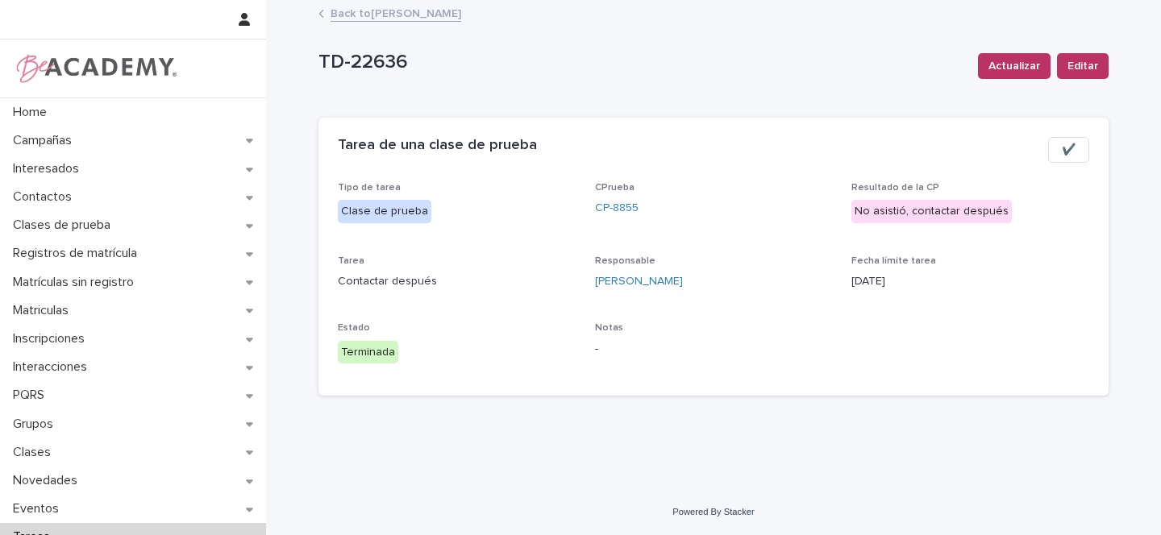
click at [393, 13] on link "Back to [PERSON_NAME]" at bounding box center [396, 12] width 131 height 19
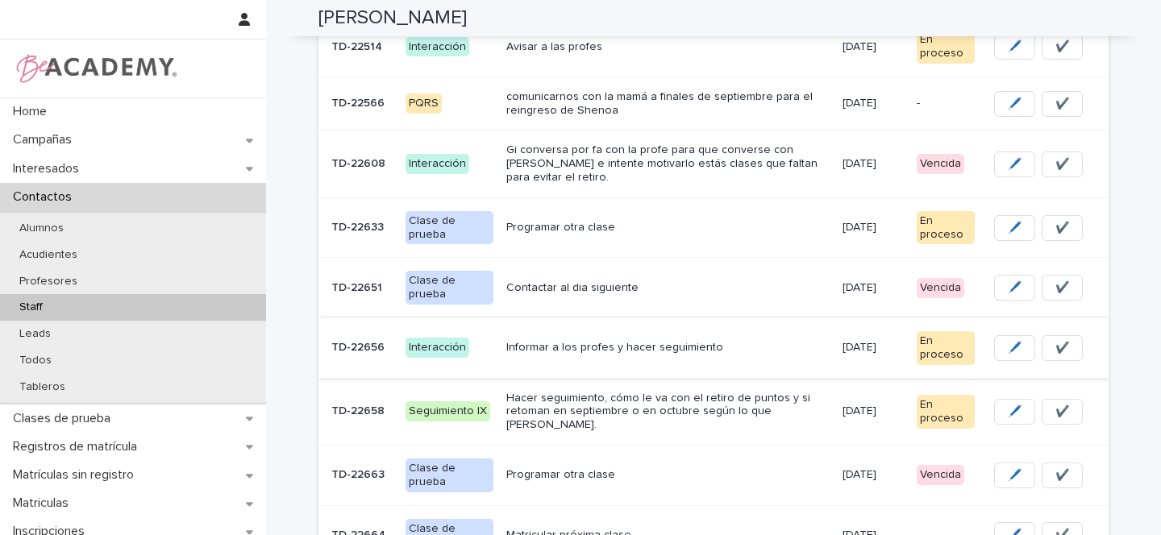
scroll to position [345, 0]
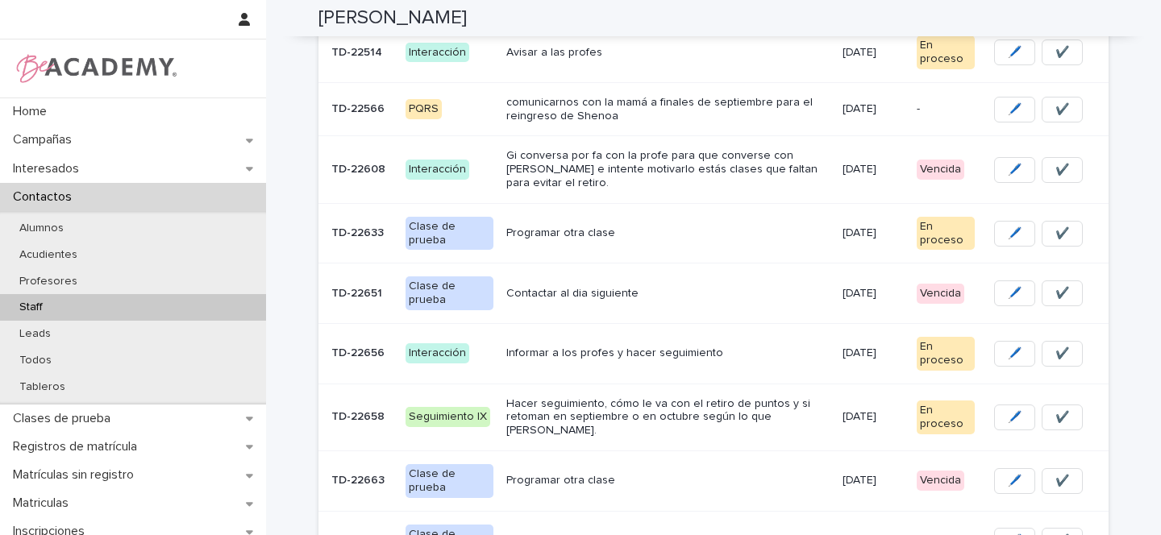
click at [717, 227] on p "Programar otra clase" at bounding box center [667, 234] width 322 height 14
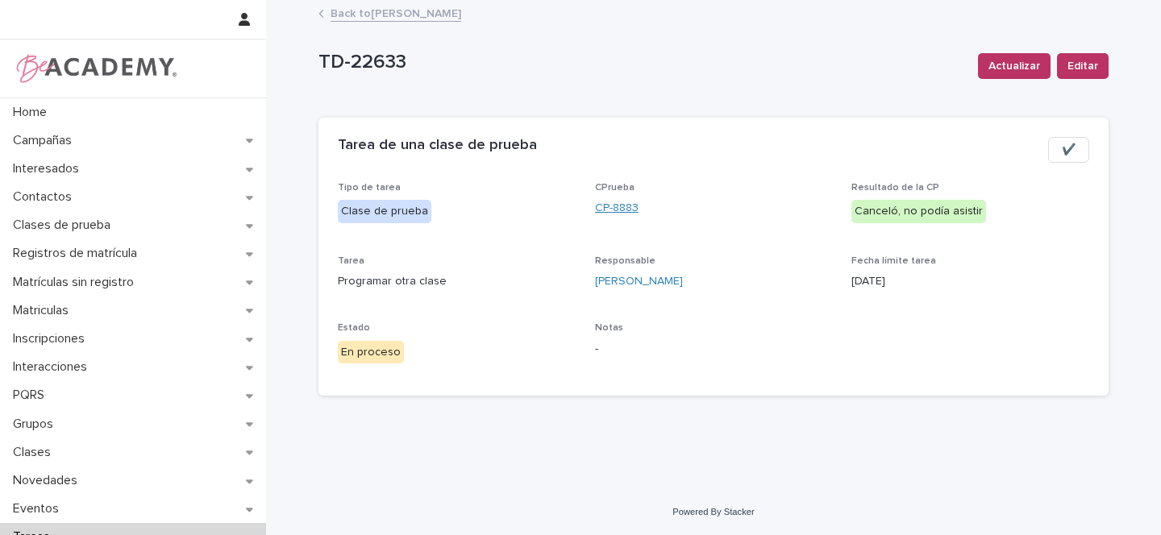
click at [626, 210] on link "CP-8883" at bounding box center [617, 208] width 44 height 17
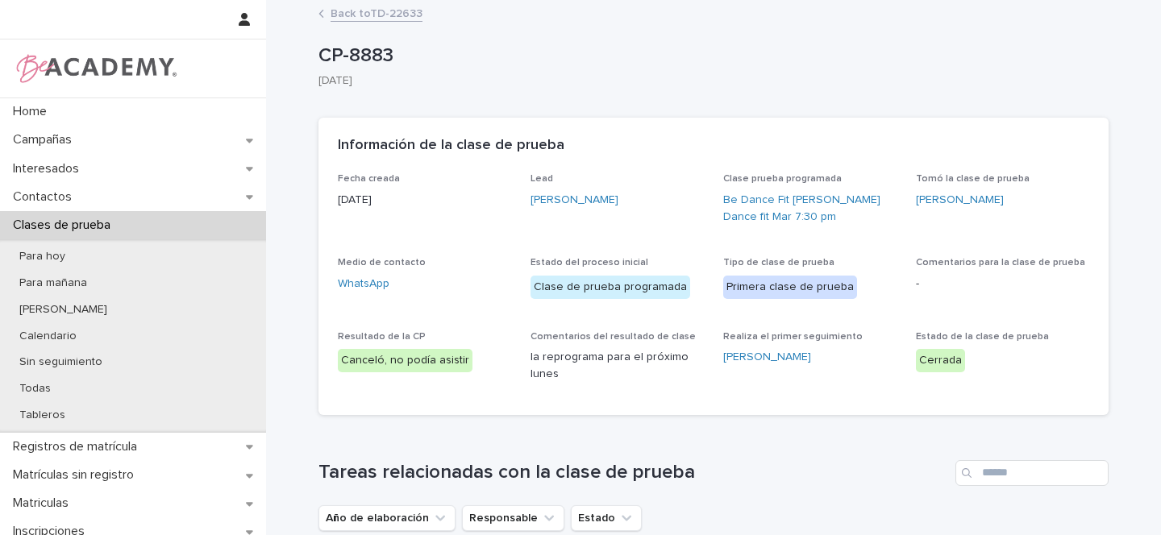
click at [380, 16] on link "Back to TD-22633" at bounding box center [377, 12] width 92 height 19
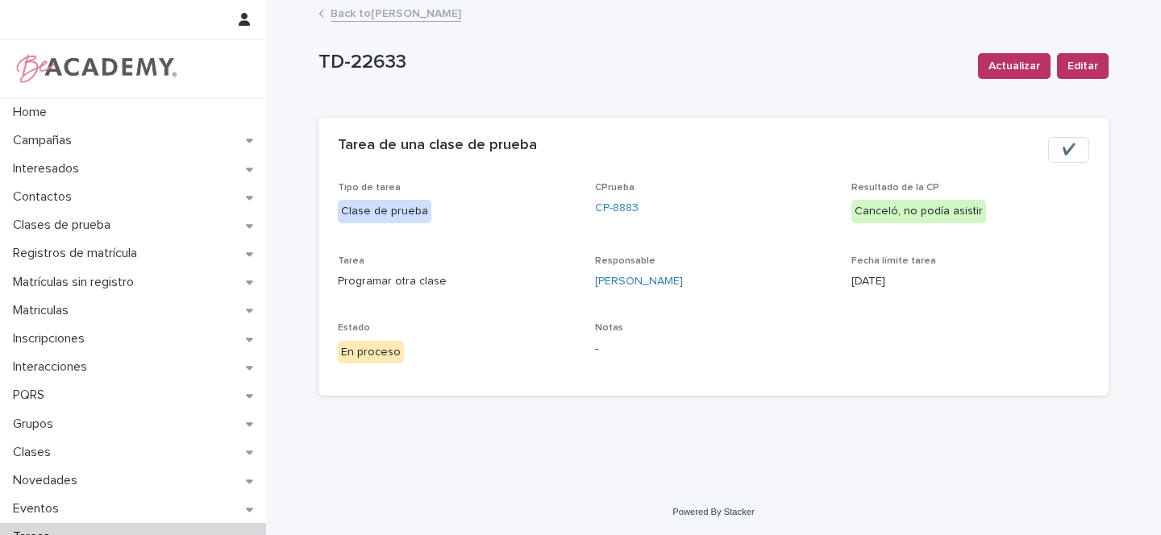
click at [415, 15] on link "Back to [PERSON_NAME]" at bounding box center [396, 12] width 131 height 19
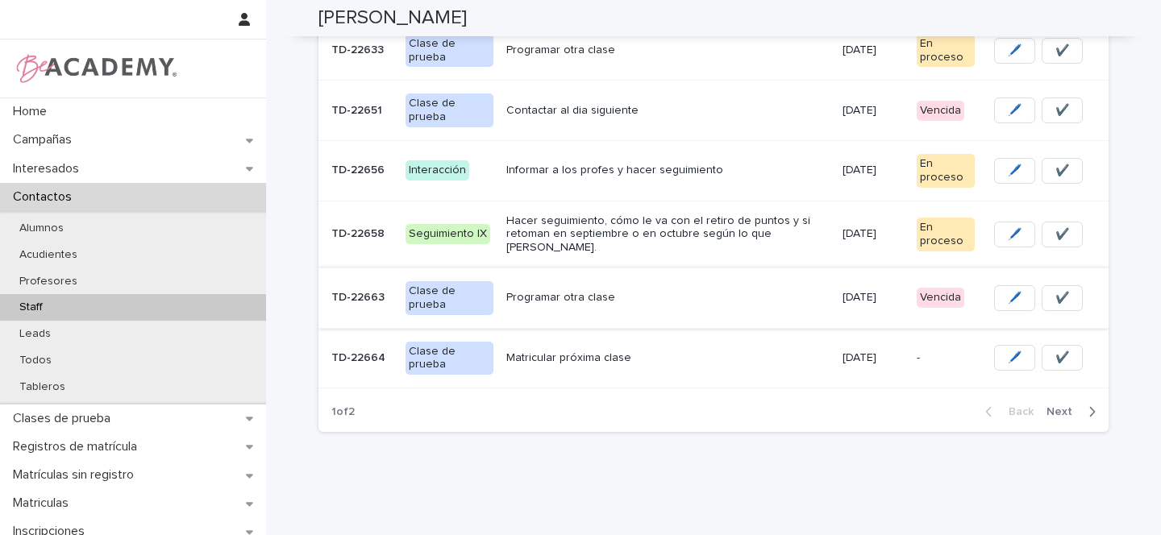
scroll to position [531, 0]
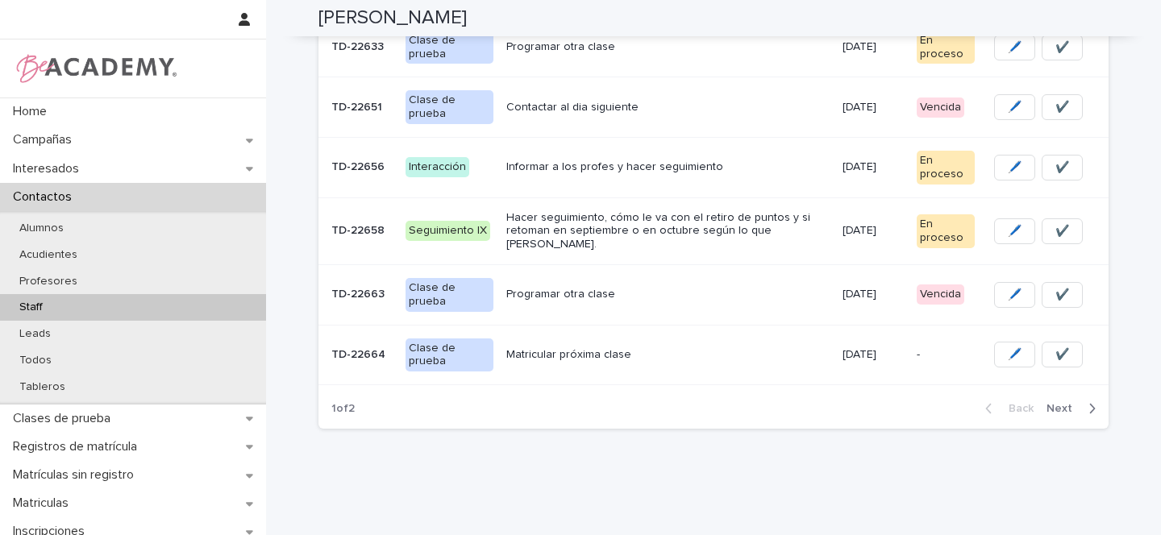
click at [710, 288] on p "Programar otra clase" at bounding box center [667, 295] width 322 height 14
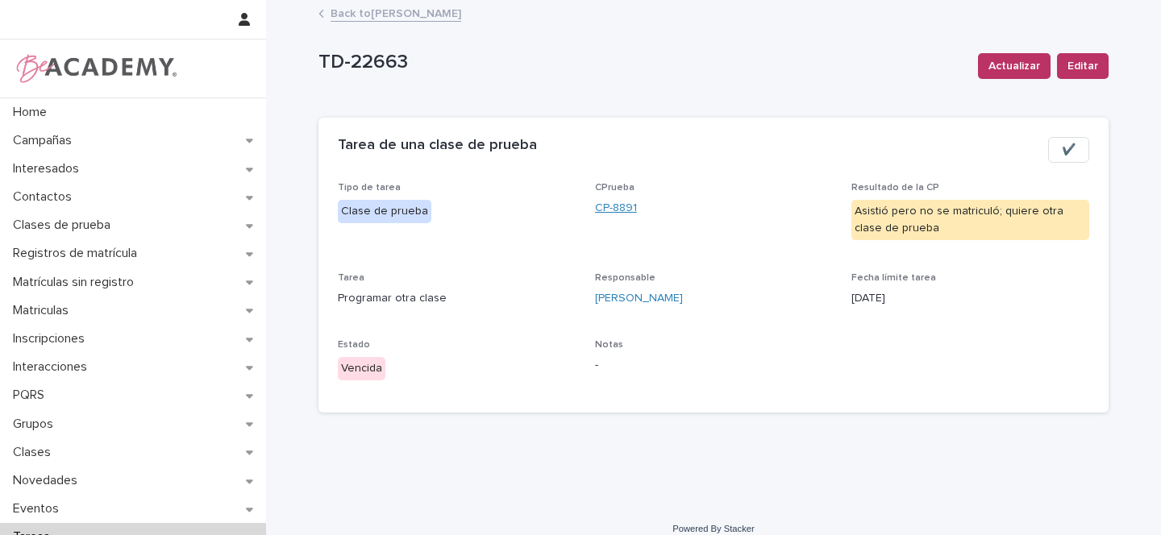
click at [611, 210] on link "CP-8891" at bounding box center [616, 208] width 42 height 17
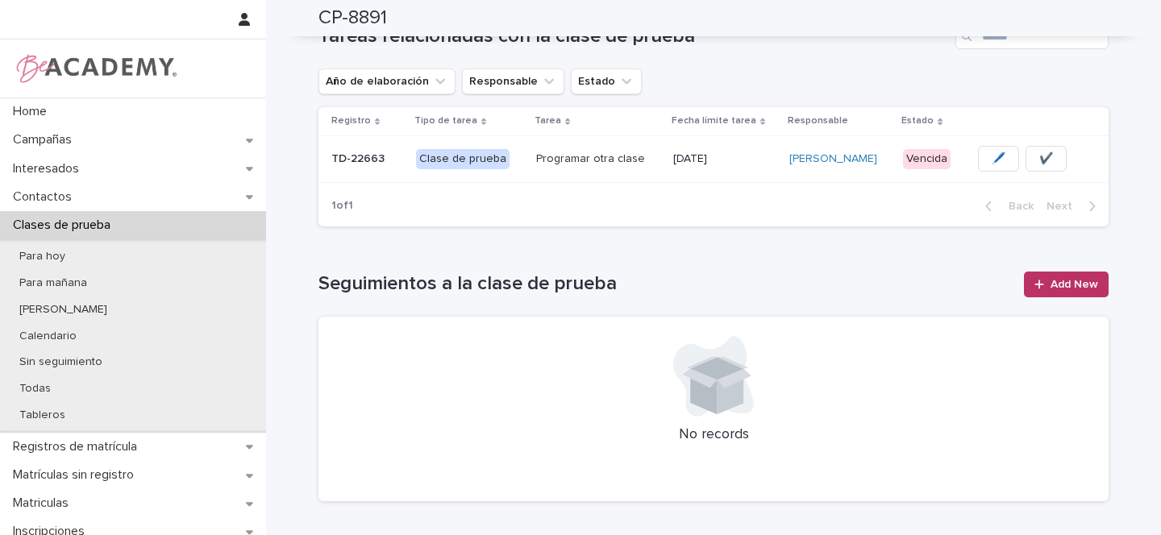
scroll to position [435, 0]
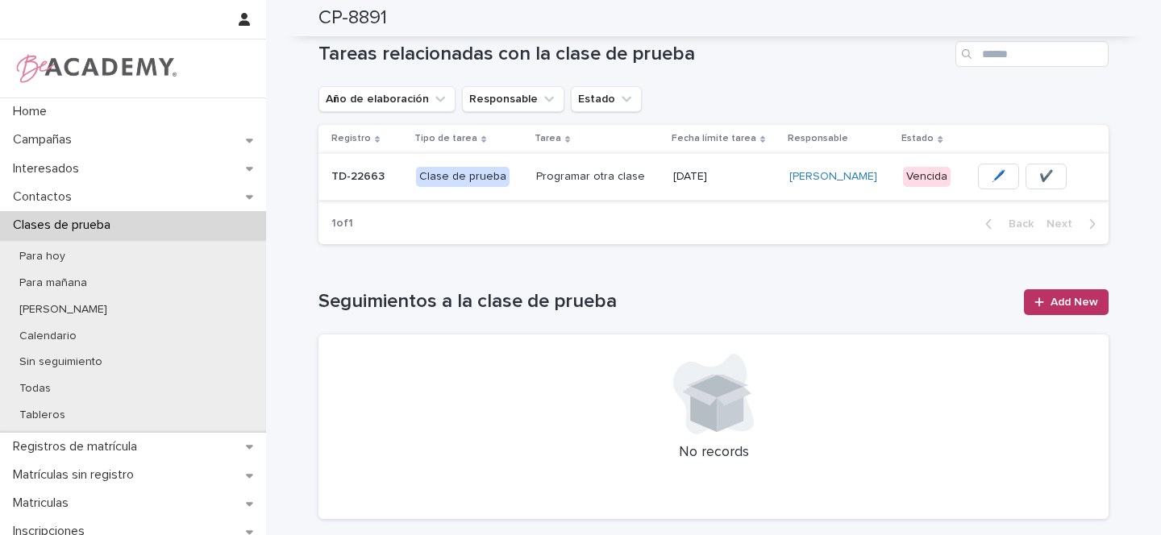
click at [995, 177] on span "🖊️" at bounding box center [999, 176] width 14 height 16
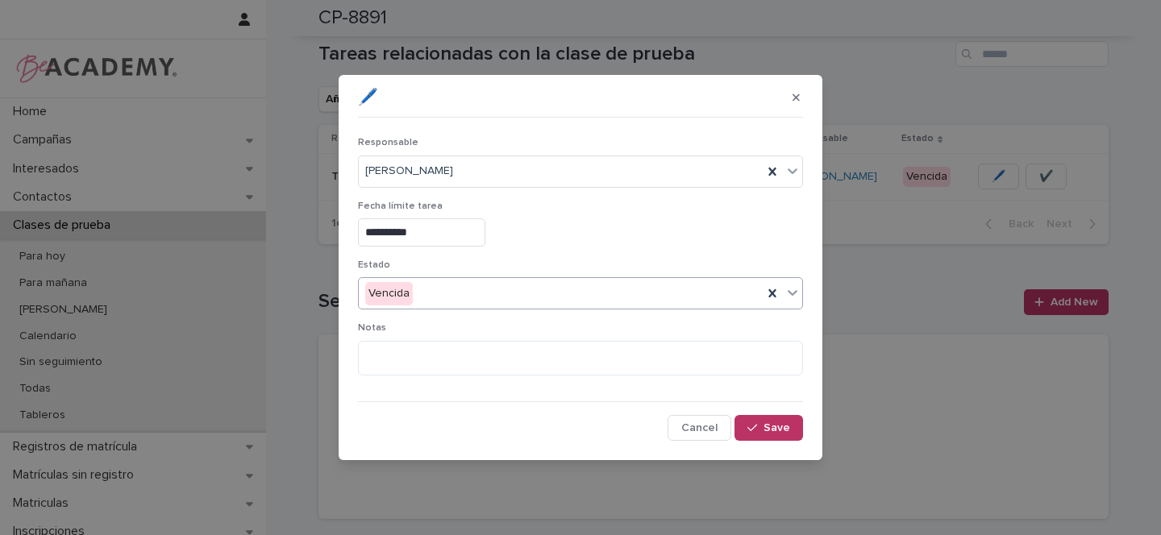
click at [438, 293] on div "Vencida" at bounding box center [561, 294] width 404 height 27
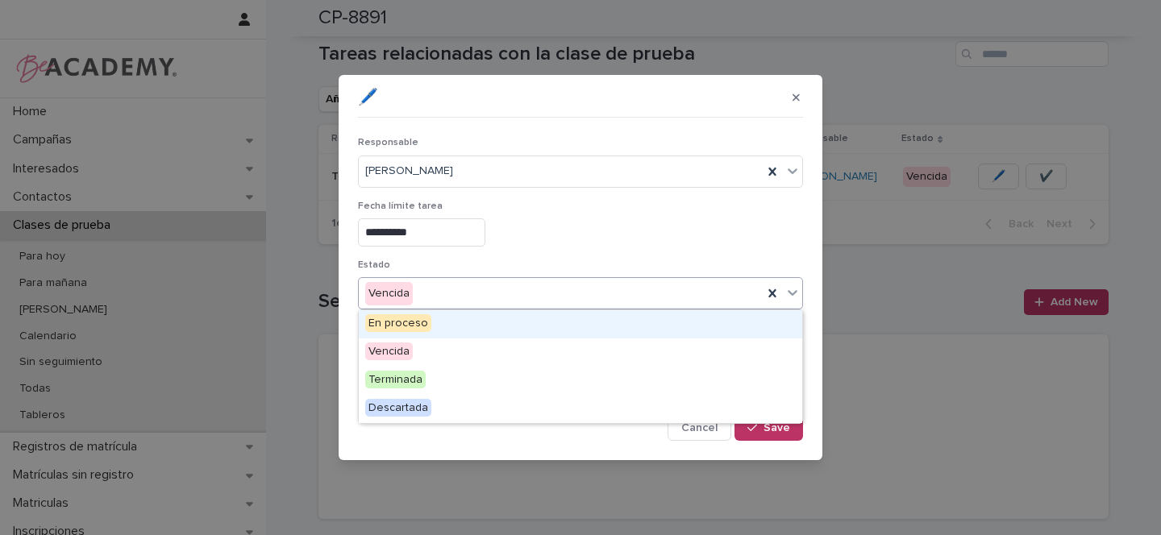
click at [402, 325] on span "En proceso" at bounding box center [398, 323] width 66 height 18
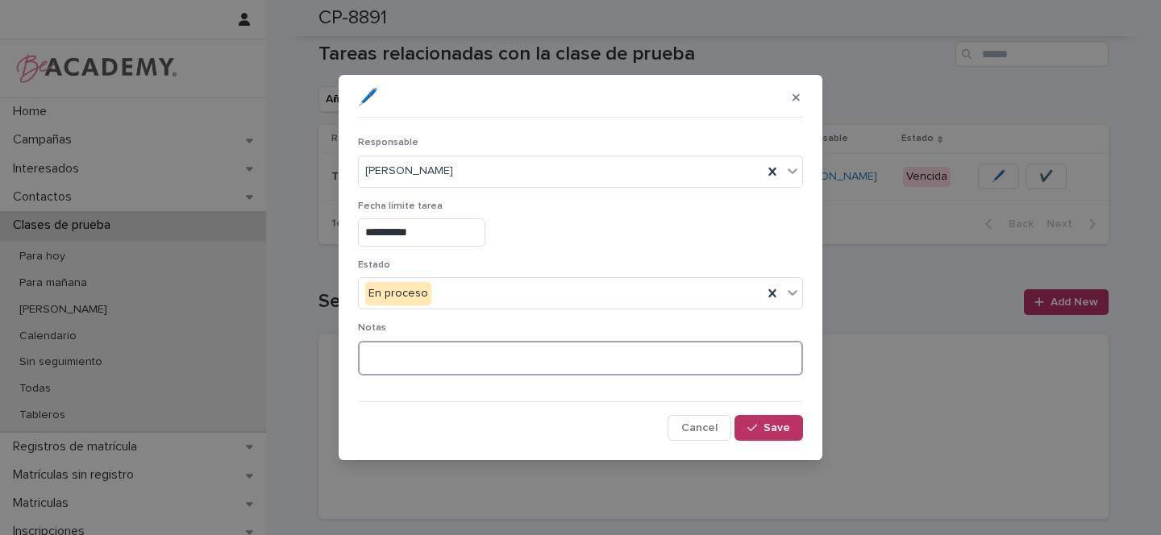
click at [426, 364] on textarea at bounding box center [580, 358] width 445 height 35
type textarea "**********"
click at [791, 429] on button "Save" at bounding box center [768, 428] width 69 height 26
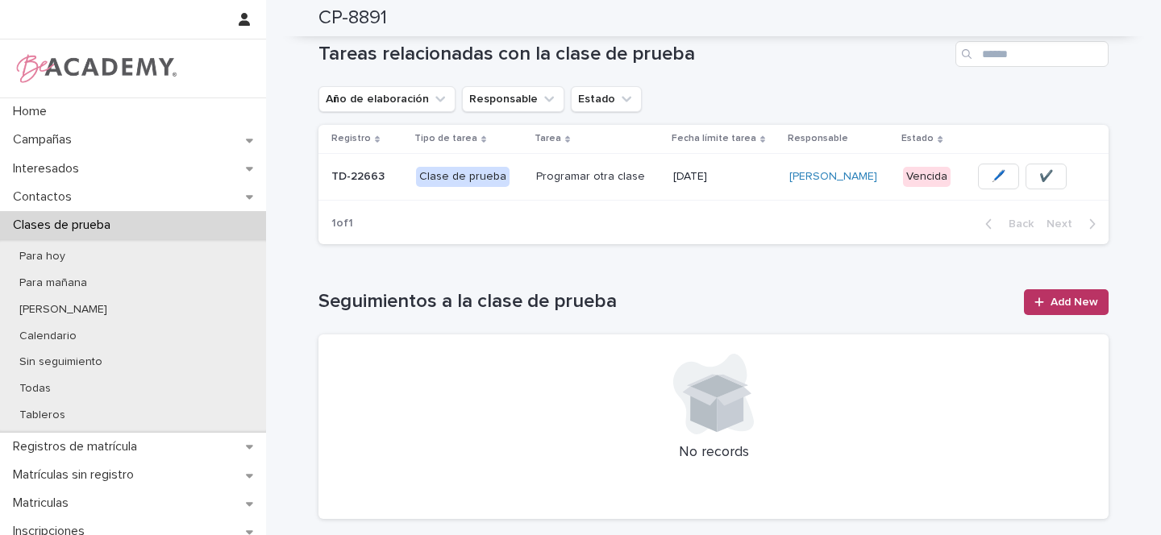
scroll to position [0, 0]
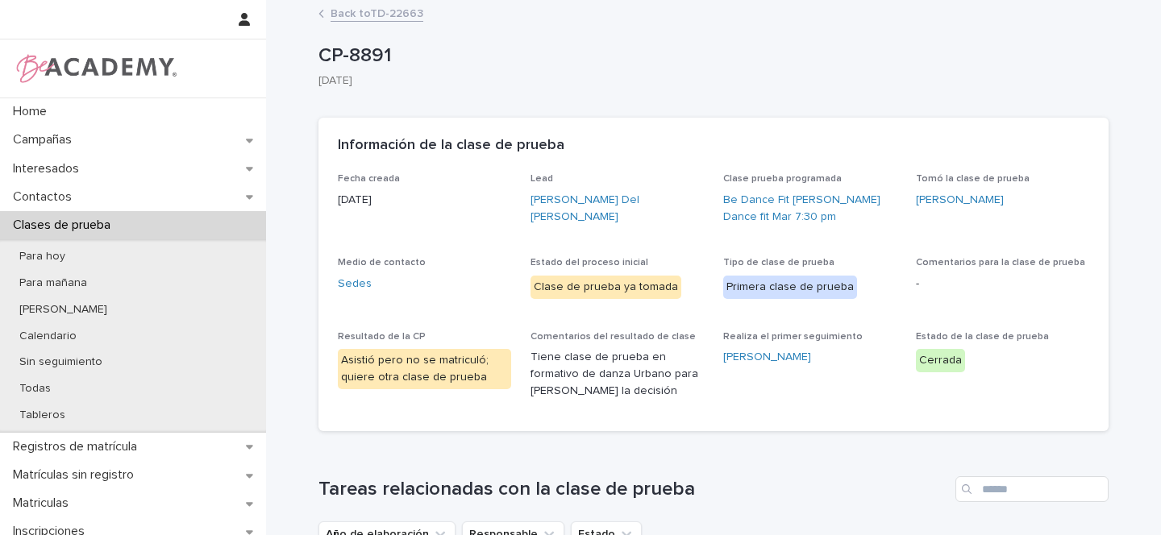
click at [387, 15] on link "Back to TD-22663" at bounding box center [377, 12] width 93 height 19
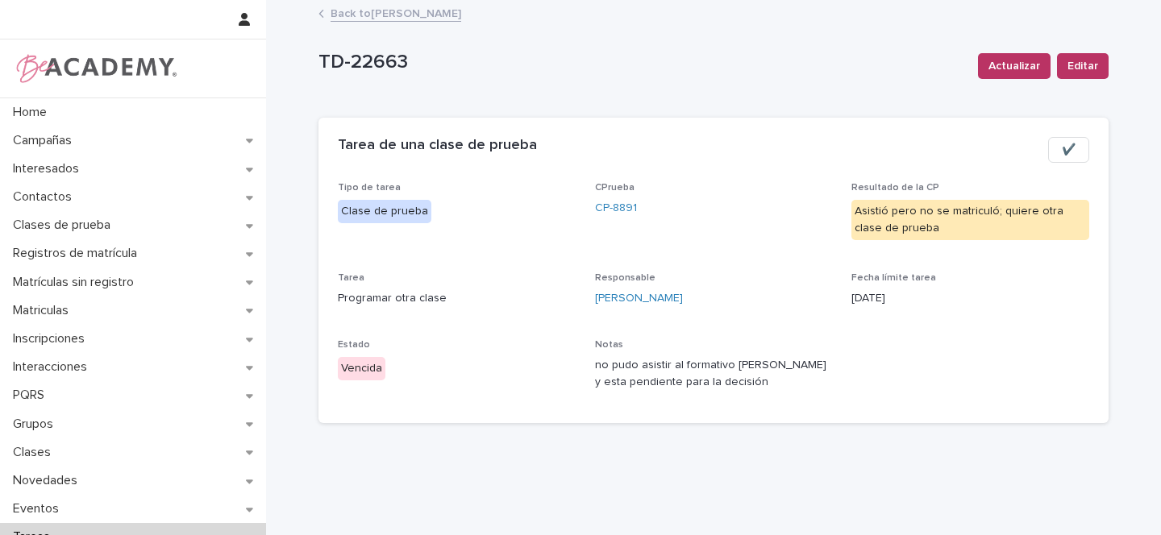
click at [406, 14] on link "Back to [PERSON_NAME]" at bounding box center [396, 12] width 131 height 19
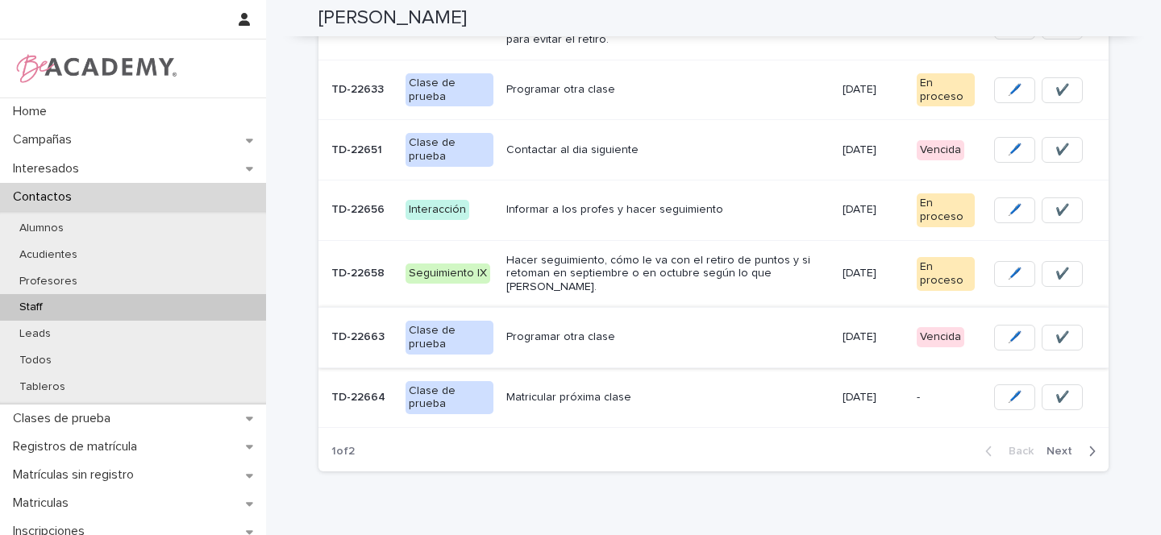
scroll to position [496, 0]
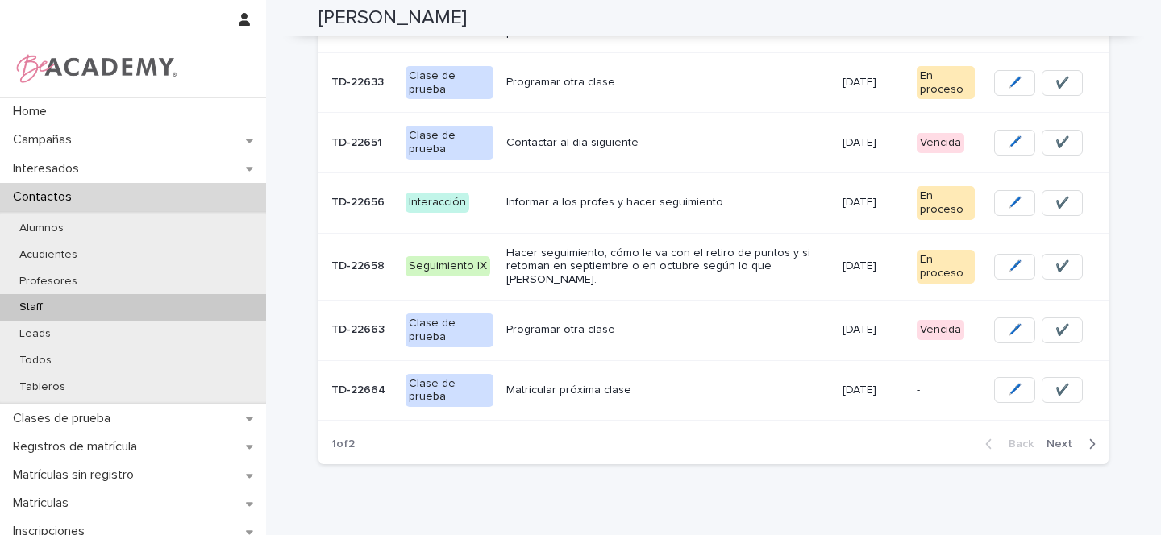
click at [670, 323] on p "Programar otra clase" at bounding box center [667, 330] width 322 height 14
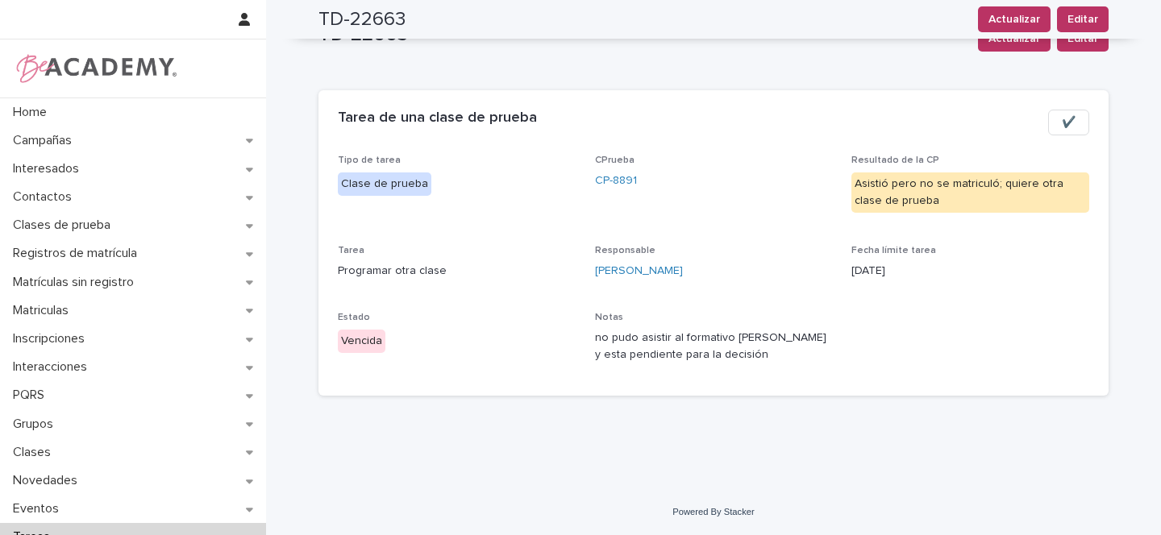
scroll to position [27, 0]
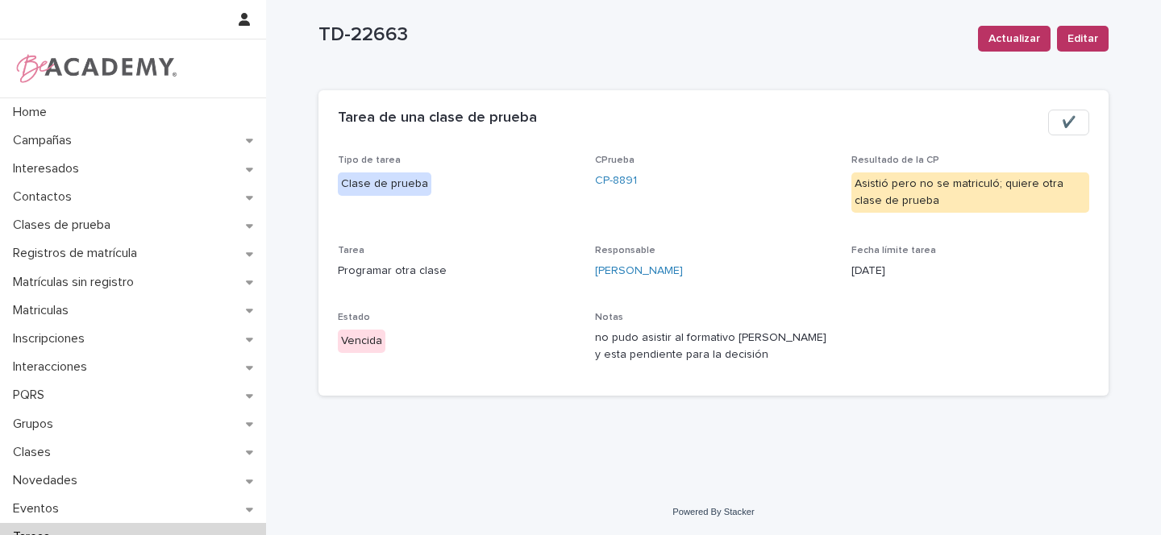
click at [1062, 118] on span "✔️" at bounding box center [1069, 122] width 14 height 16
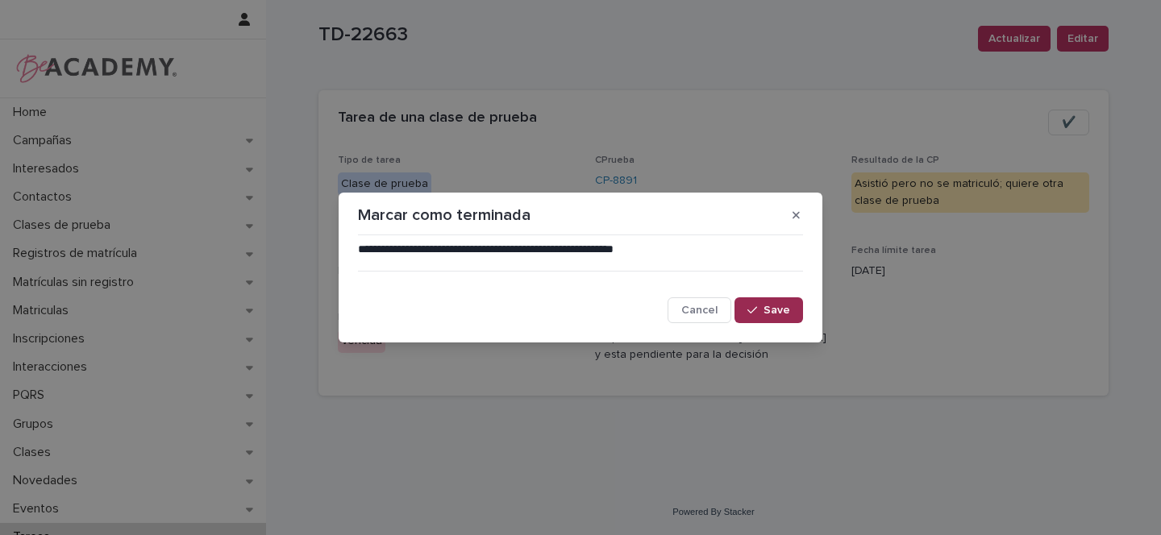
click at [785, 310] on span "Save" at bounding box center [776, 310] width 27 height 11
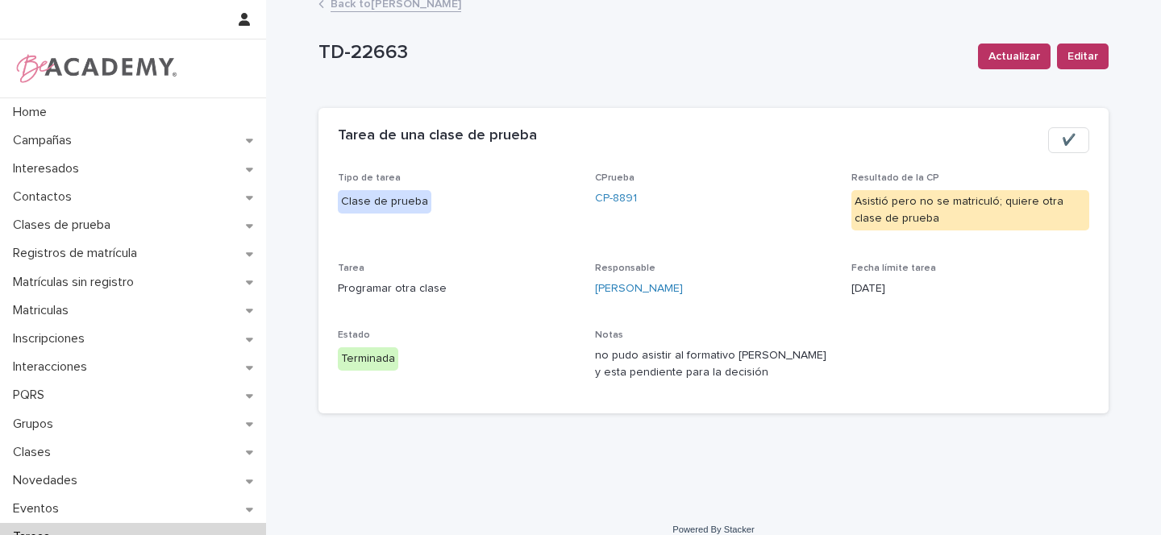
scroll to position [0, 0]
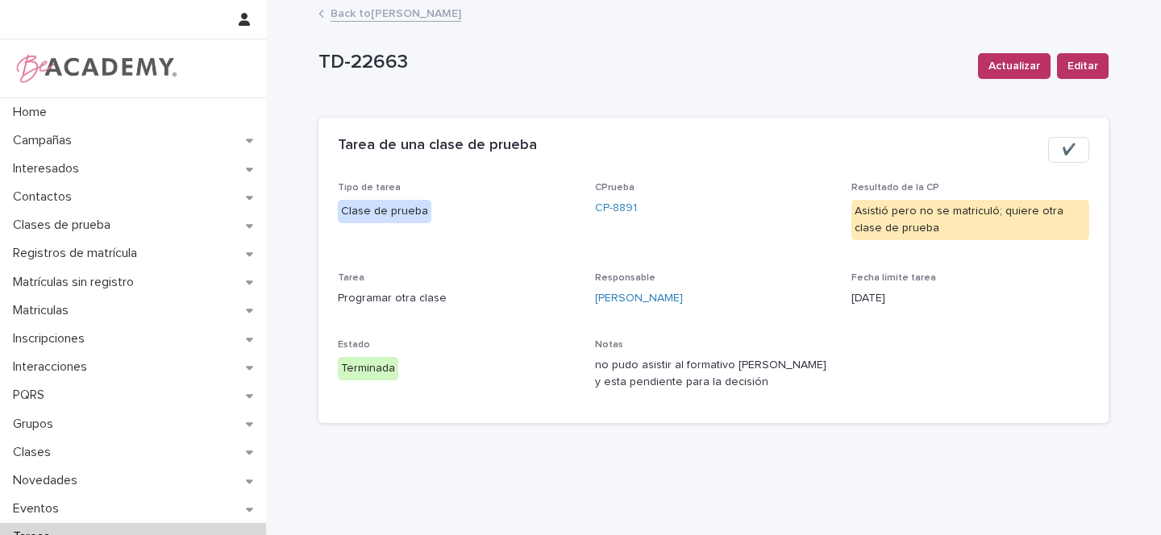
click at [407, 11] on link "Back to [PERSON_NAME]" at bounding box center [396, 12] width 131 height 19
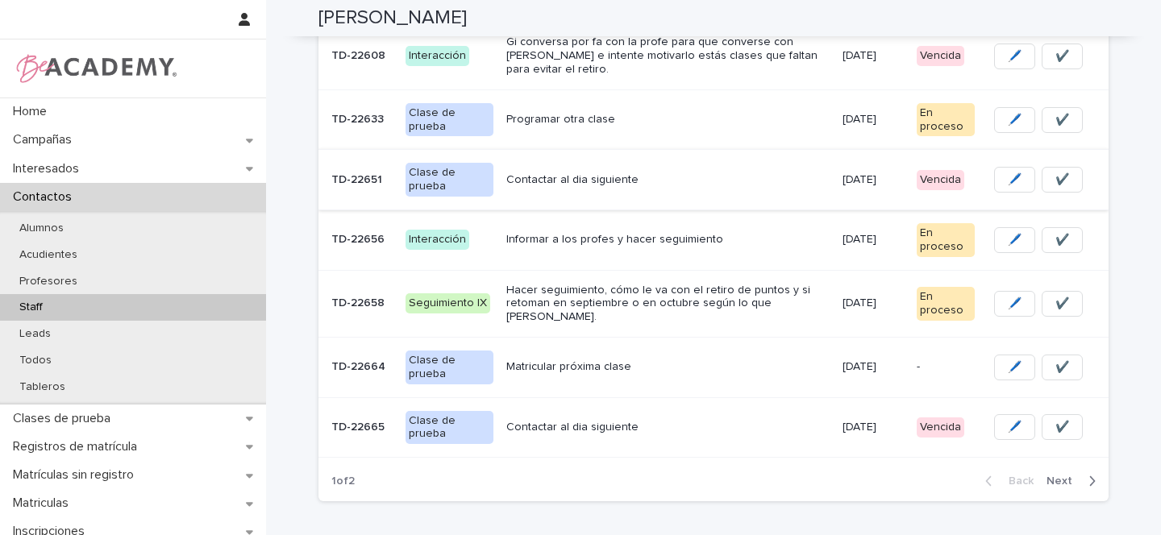
scroll to position [497, 0]
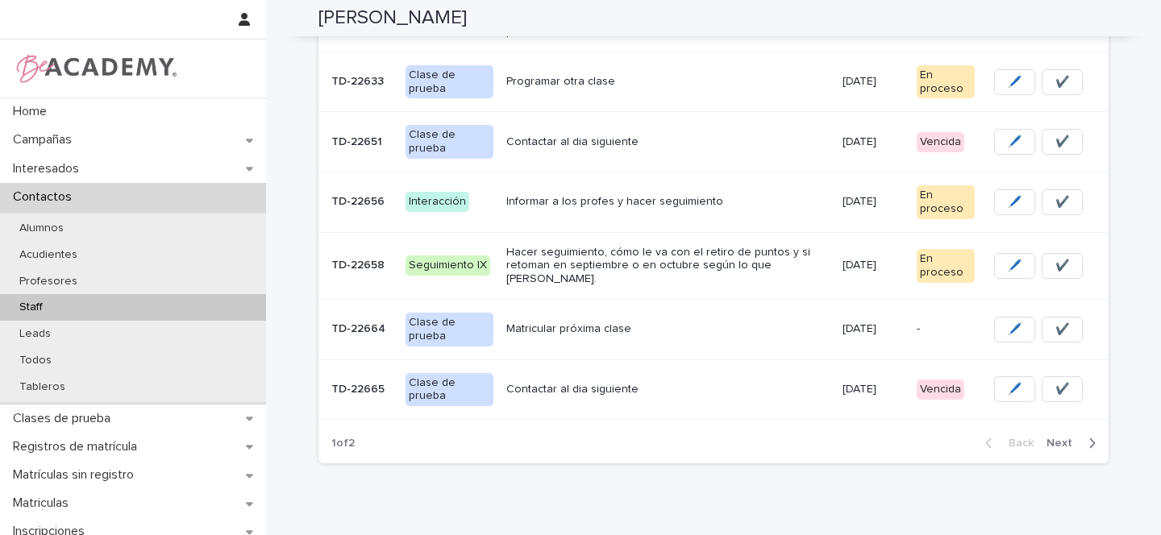
click at [710, 320] on div "Matricular próxima clase" at bounding box center [667, 329] width 322 height 27
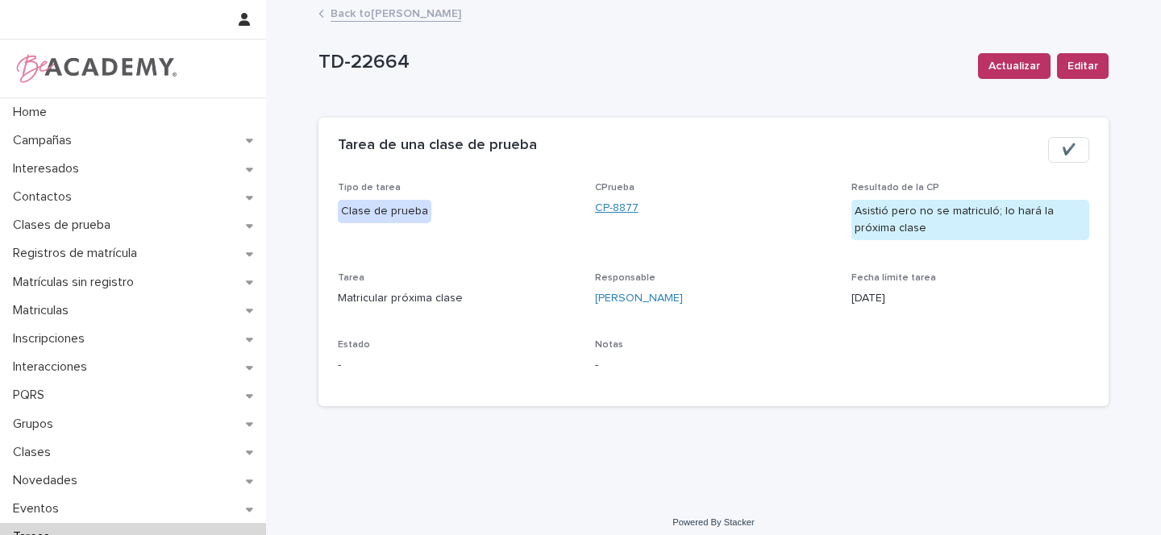
click at [617, 207] on link "CP-8877" at bounding box center [617, 208] width 44 height 17
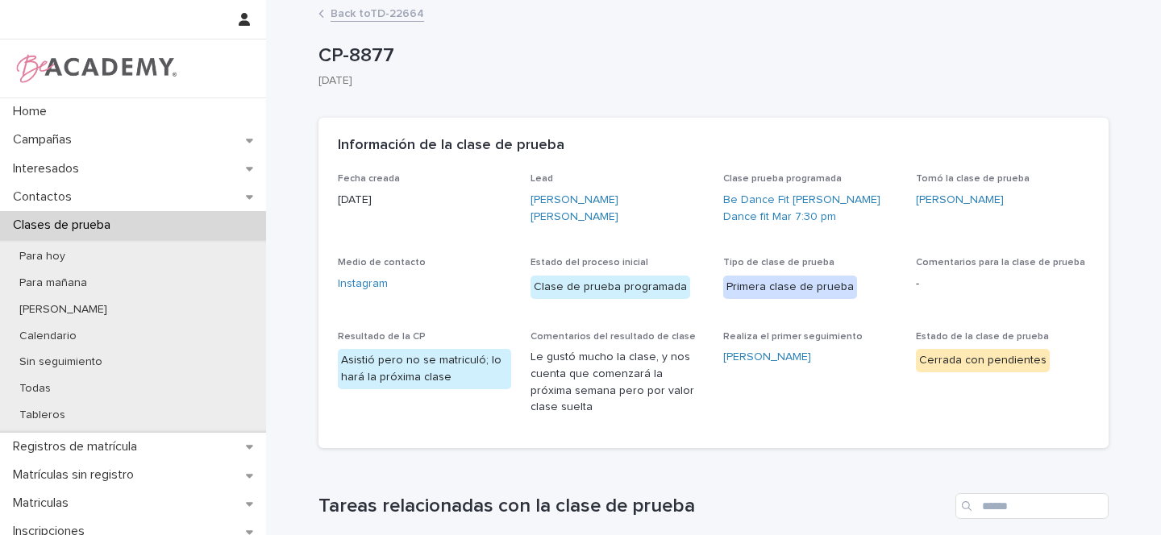
scroll to position [430, 0]
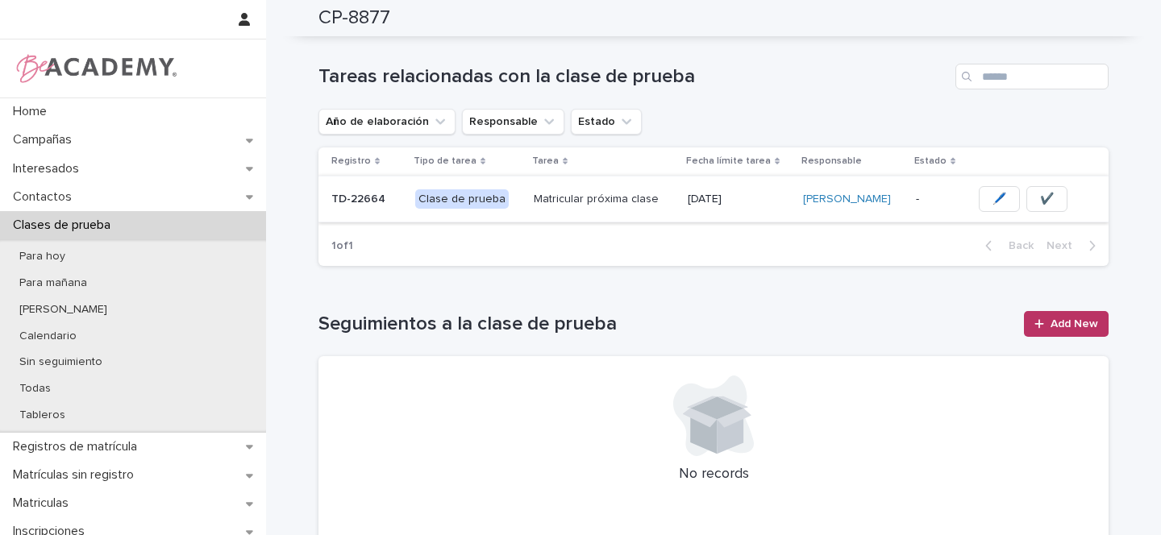
click at [1047, 187] on button "✔️" at bounding box center [1046, 199] width 41 height 26
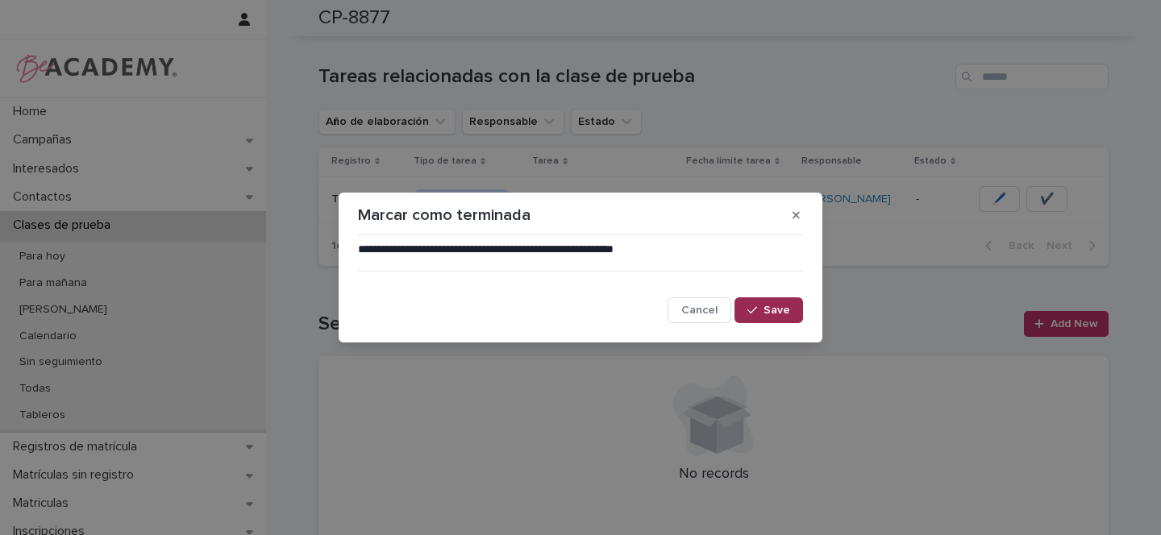
click at [783, 319] on button "Save" at bounding box center [768, 310] width 69 height 26
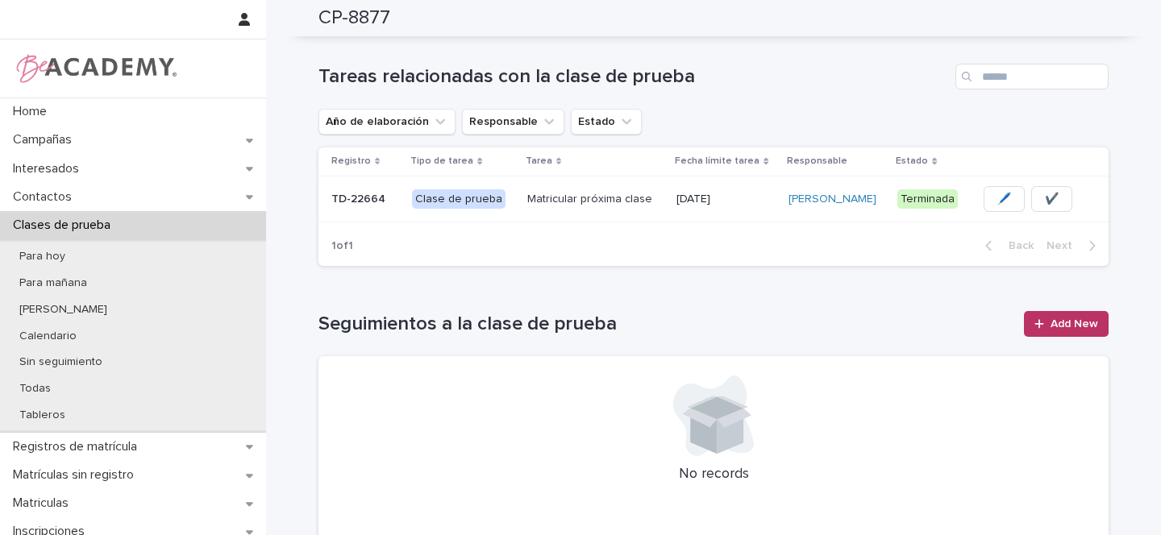
scroll to position [0, 0]
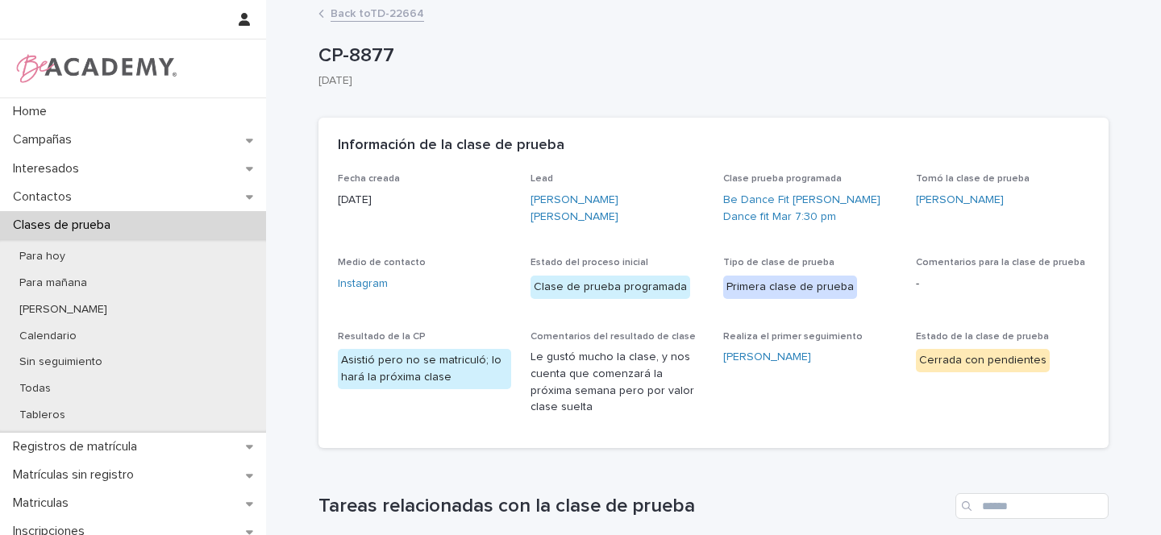
click at [374, 22] on div "Back to TD-22664" at bounding box center [713, 14] width 806 height 23
click at [384, 11] on link "Back to TD-22664" at bounding box center [378, 12] width 94 height 19
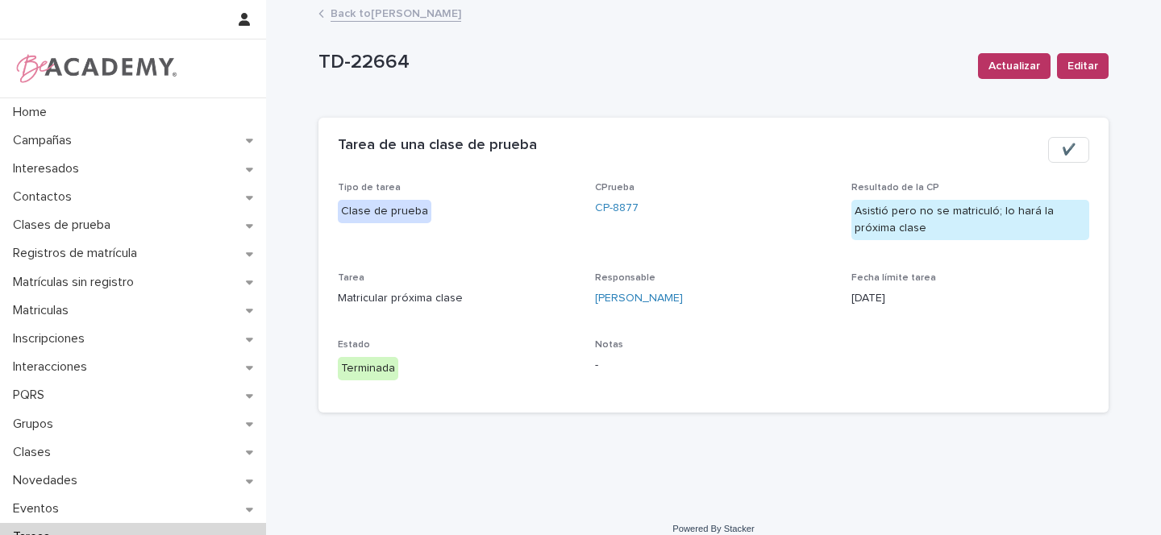
click at [412, 11] on link "Back to [PERSON_NAME]" at bounding box center [396, 12] width 131 height 19
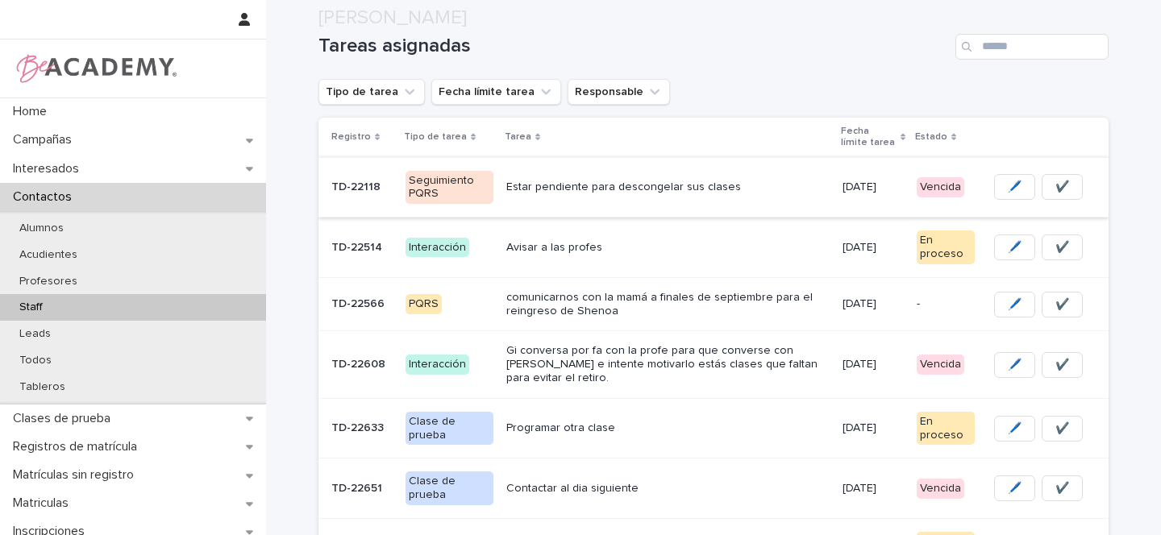
scroll to position [533, 0]
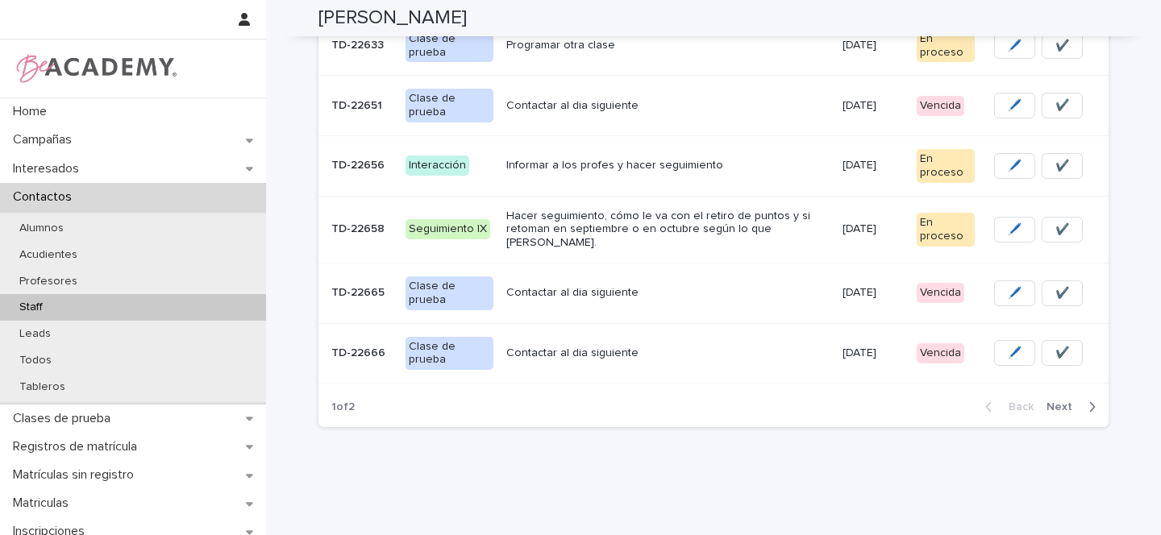
click at [662, 284] on div "Contactar al dia siguiente" at bounding box center [667, 293] width 322 height 27
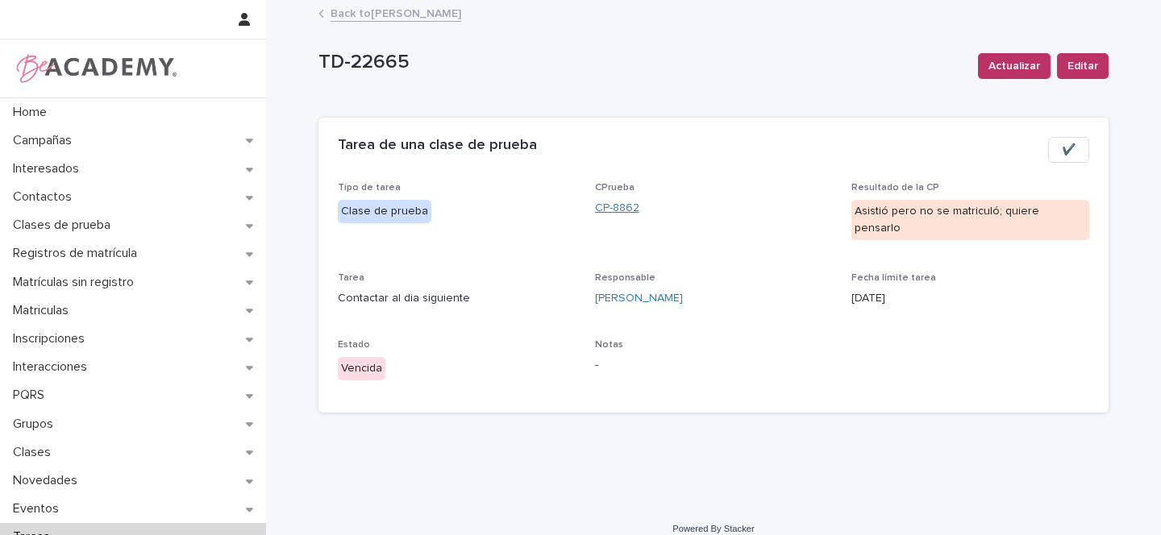
click at [627, 206] on link "CP-8862" at bounding box center [617, 208] width 44 height 17
